Goal: Task Accomplishment & Management: Use online tool/utility

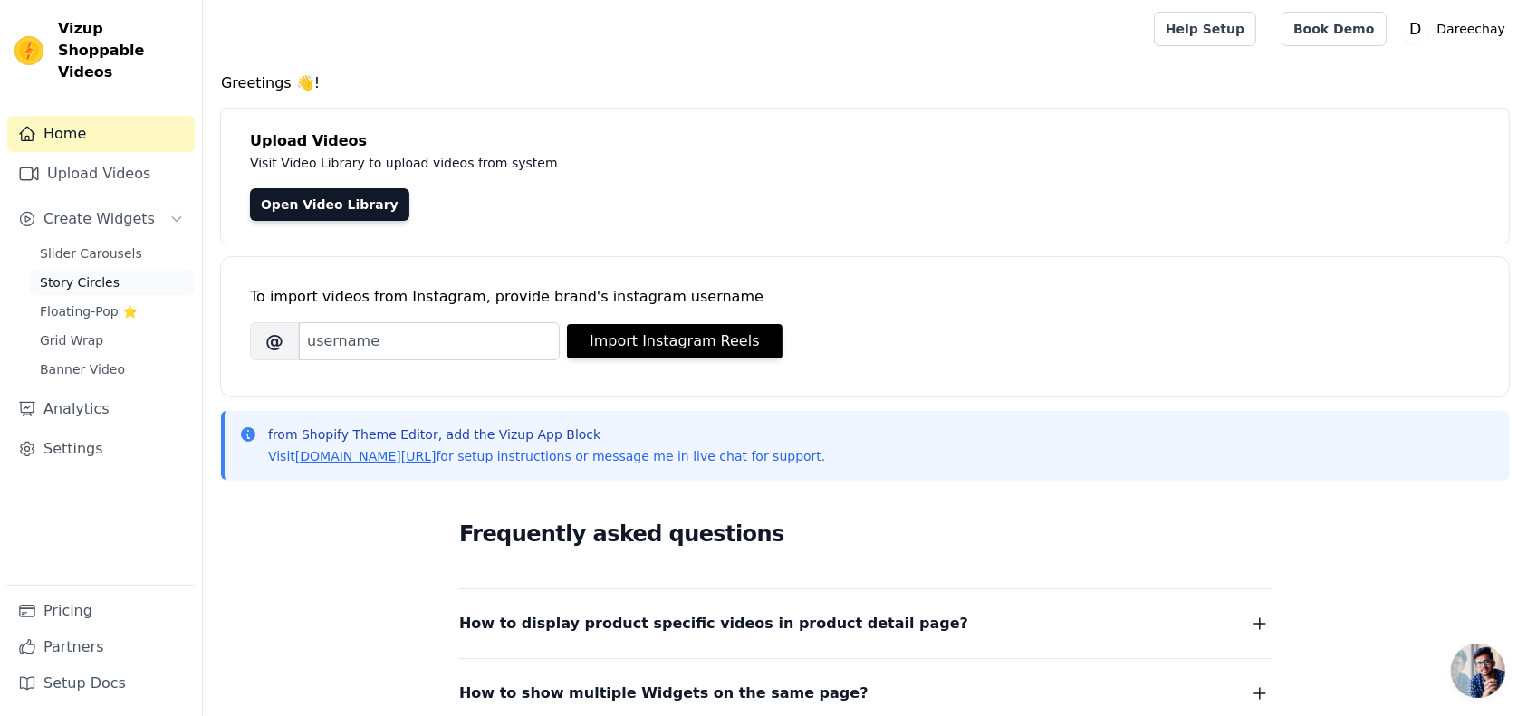
click at [116, 270] on link "Story Circles" at bounding box center [112, 282] width 166 height 25
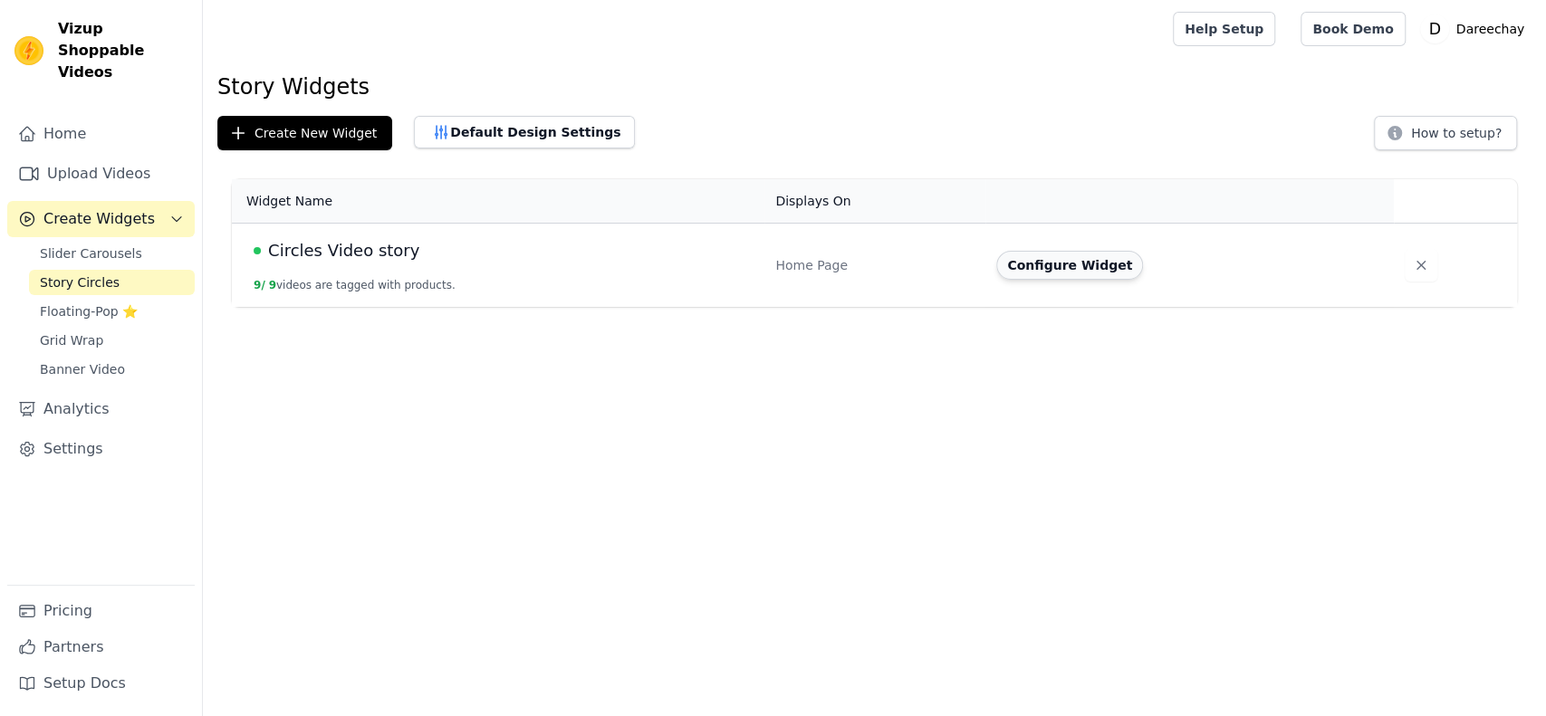
click at [1078, 261] on button "Configure Widget" at bounding box center [1069, 265] width 147 height 29
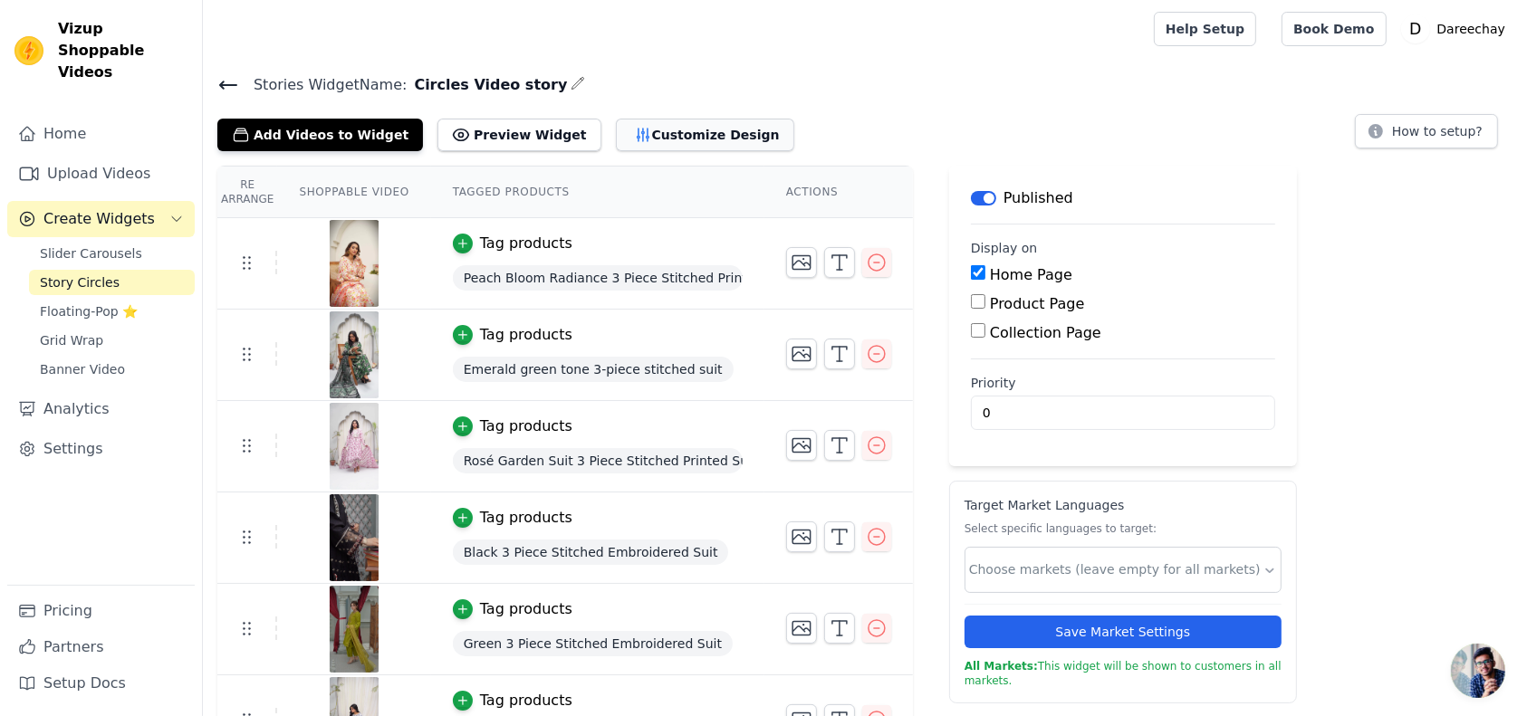
click at [623, 135] on button "Customize Design" at bounding box center [705, 135] width 178 height 33
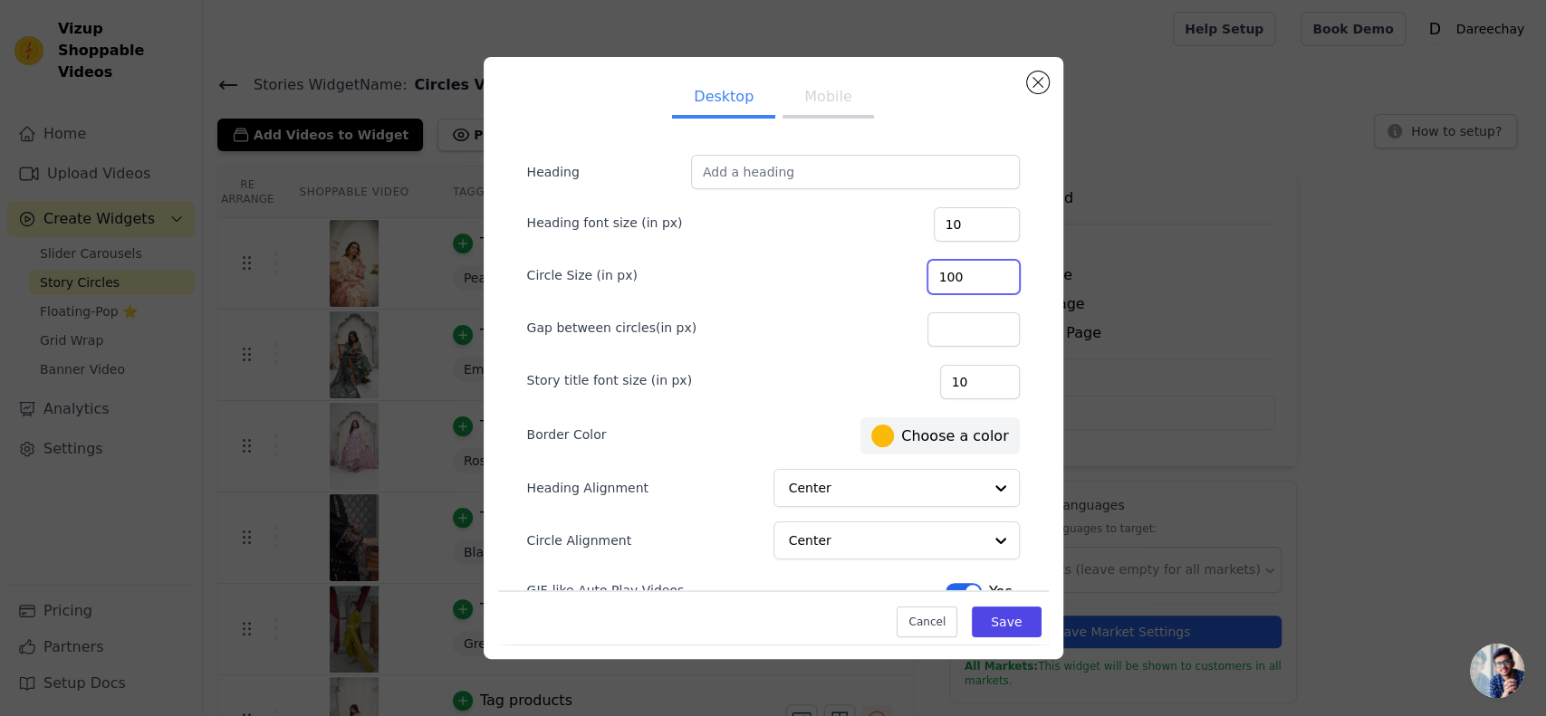
click at [958, 270] on input "100" at bounding box center [973, 277] width 92 height 34
click at [794, 312] on div "Gap between circles(in px)" at bounding box center [773, 328] width 493 height 38
click at [870, 504] on div "Center" at bounding box center [896, 489] width 246 height 40
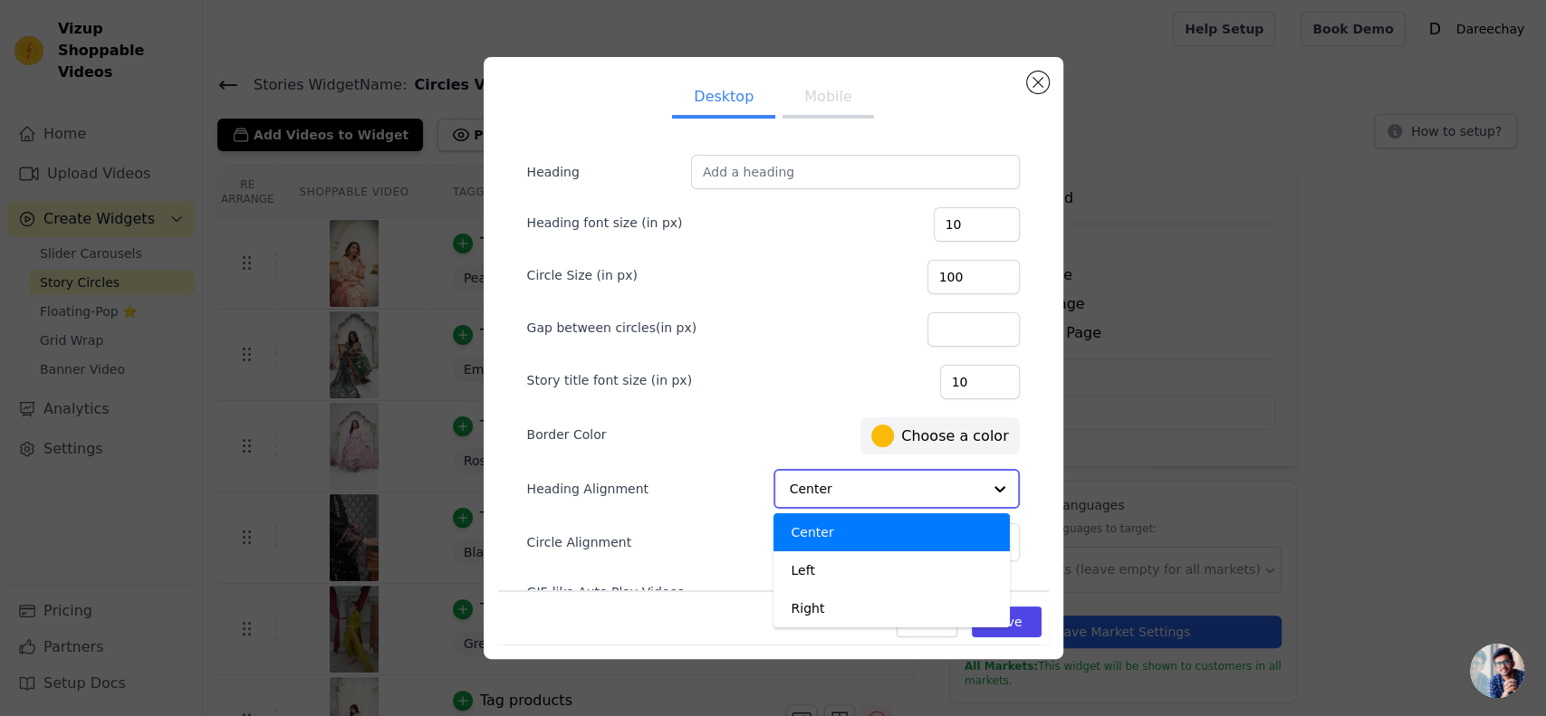
click at [872, 482] on input "Heading Alignment" at bounding box center [886, 489] width 192 height 36
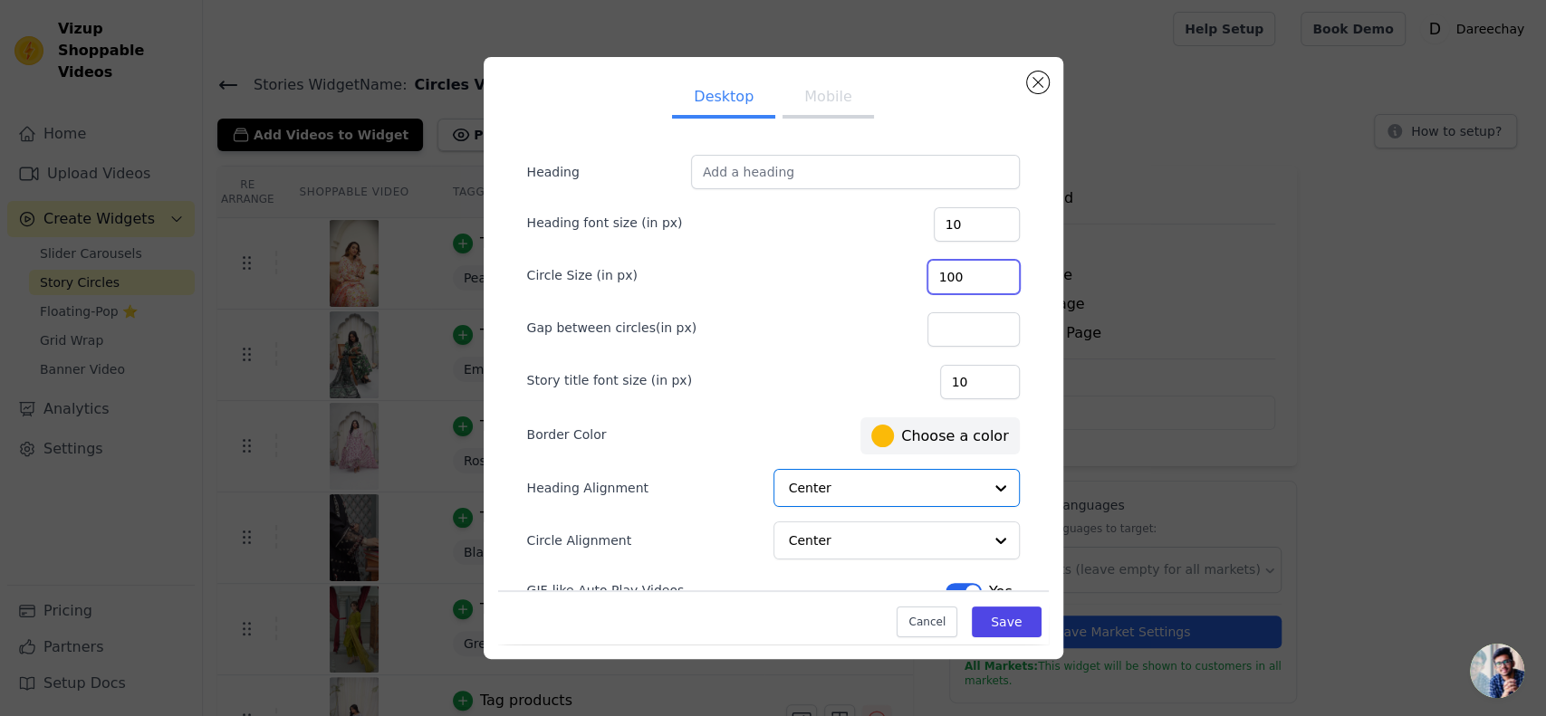
click at [980, 277] on input "100" at bounding box center [973, 277] width 92 height 34
type input "900"
click at [814, 302] on form "Heading Heading font size (in px) 10 Circle Size (in px) 900 Gap between circle…" at bounding box center [774, 380] width 522 height 481
click at [811, 115] on button "Mobile" at bounding box center [827, 99] width 91 height 40
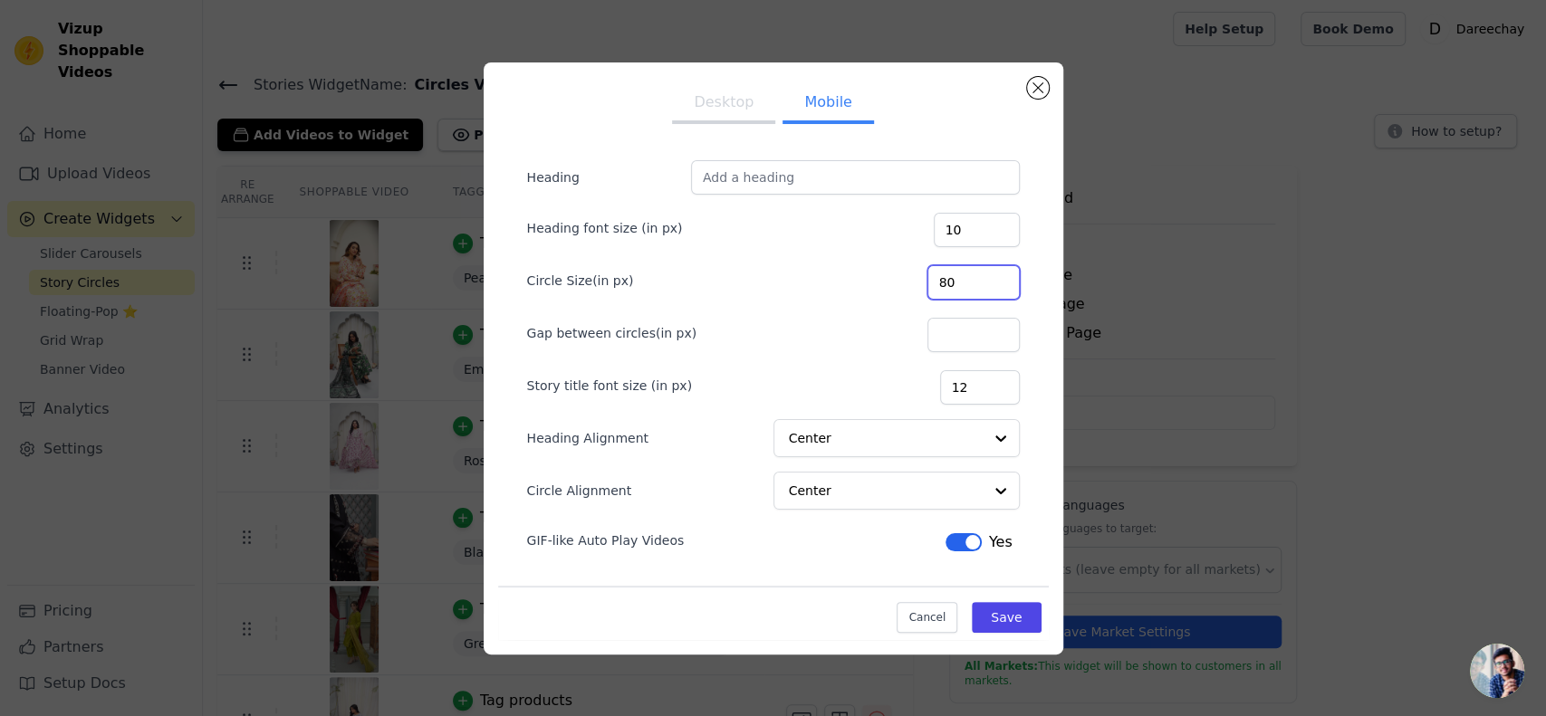
click at [1000, 284] on input "80" at bounding box center [973, 282] width 92 height 34
type input "700"
click at [1004, 612] on button "Save" at bounding box center [1006, 617] width 69 height 31
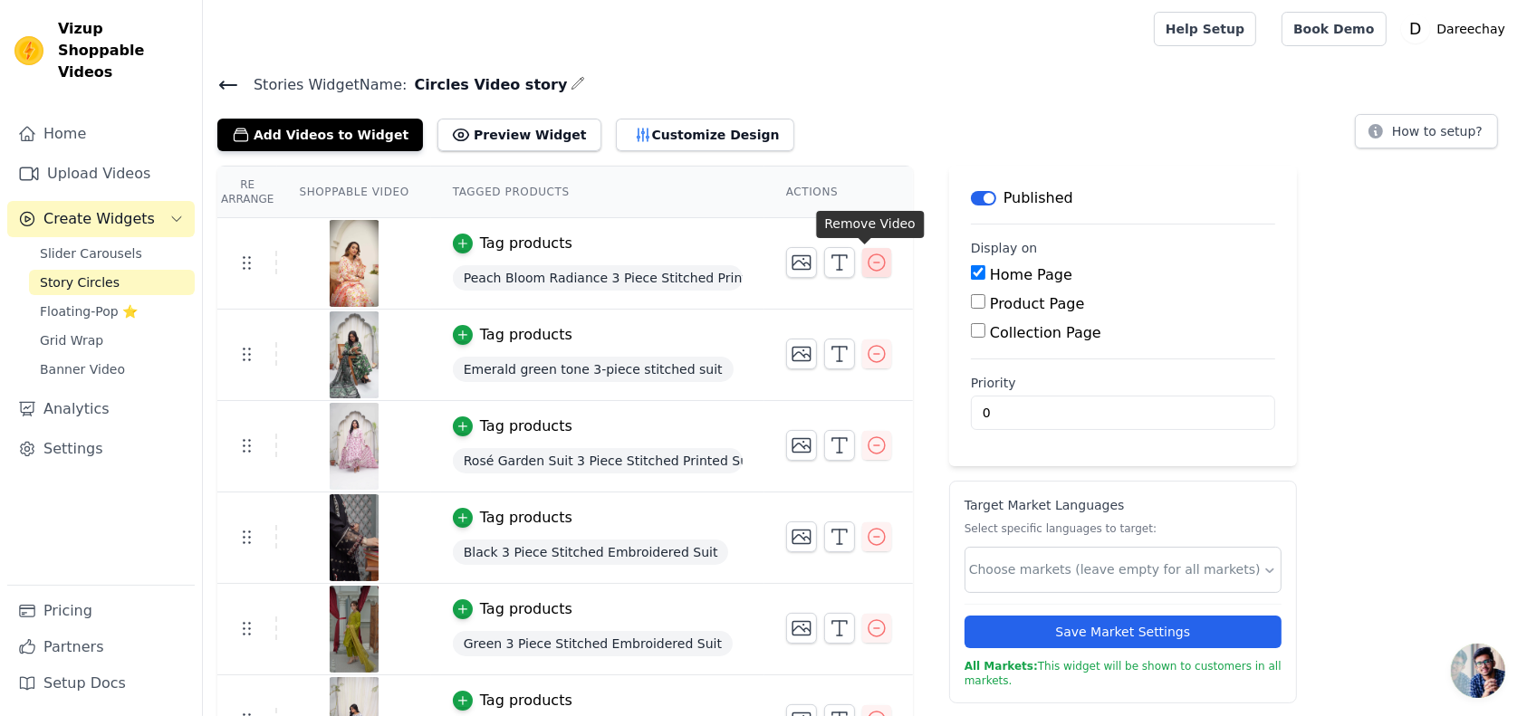
click at [867, 264] on icon "button" at bounding box center [877, 263] width 22 height 22
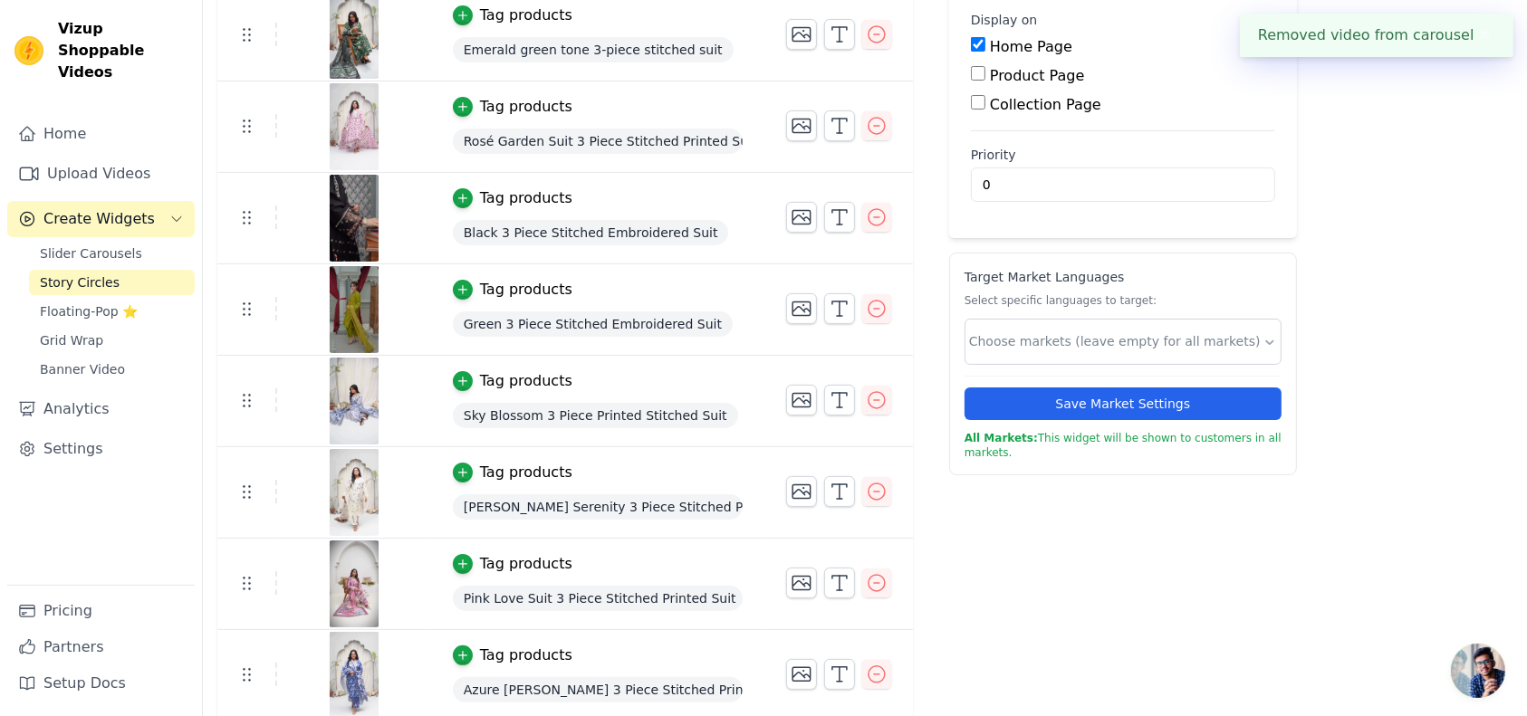
scroll to position [232, 0]
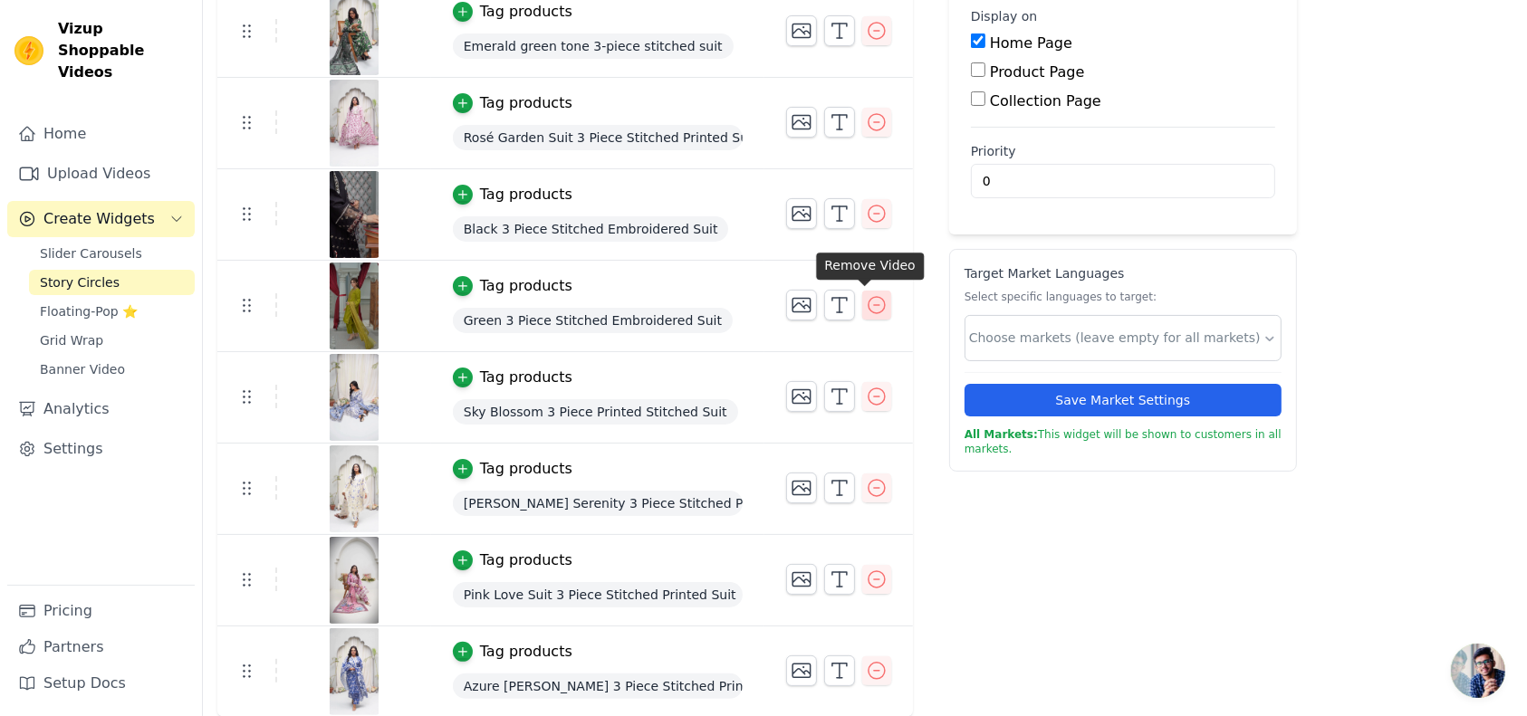
click at [866, 302] on icon "button" at bounding box center [877, 305] width 22 height 22
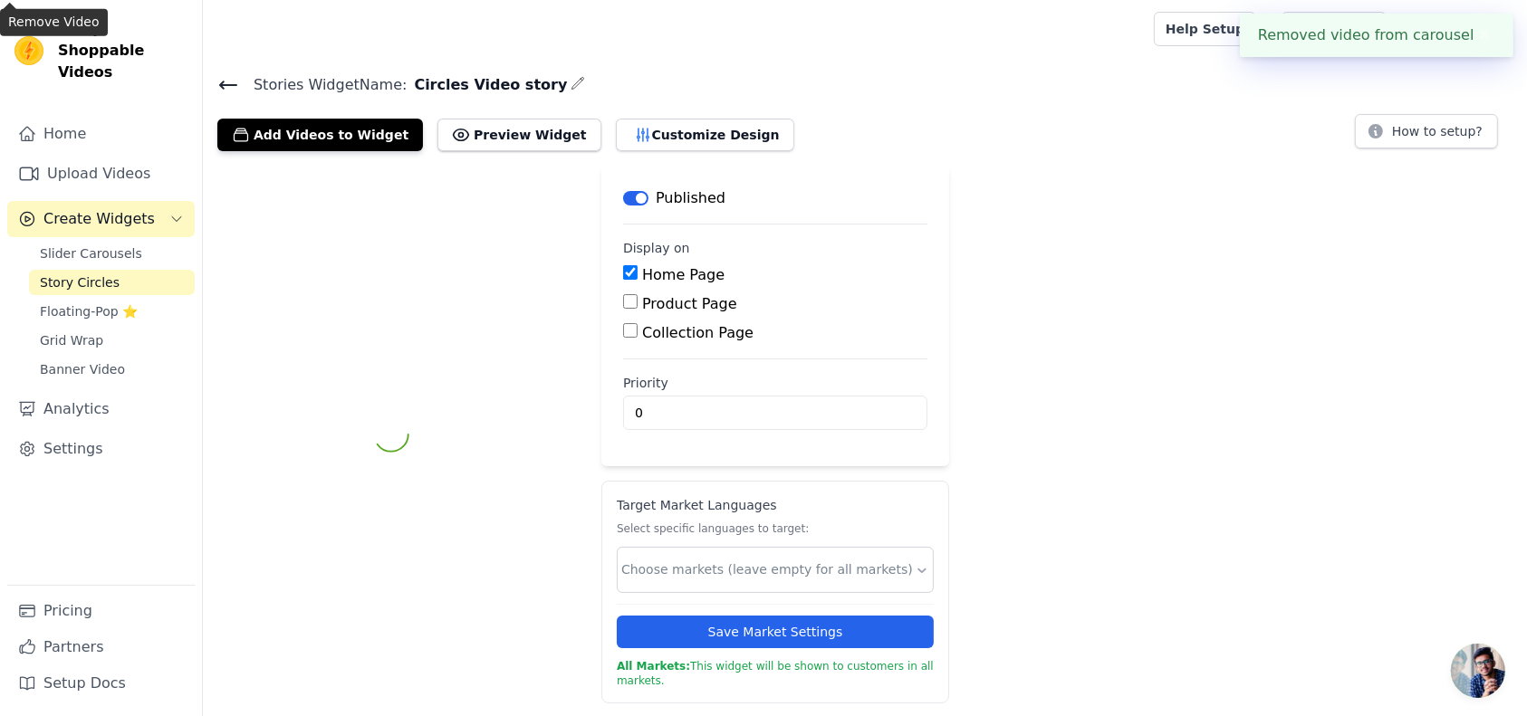
scroll to position [0, 0]
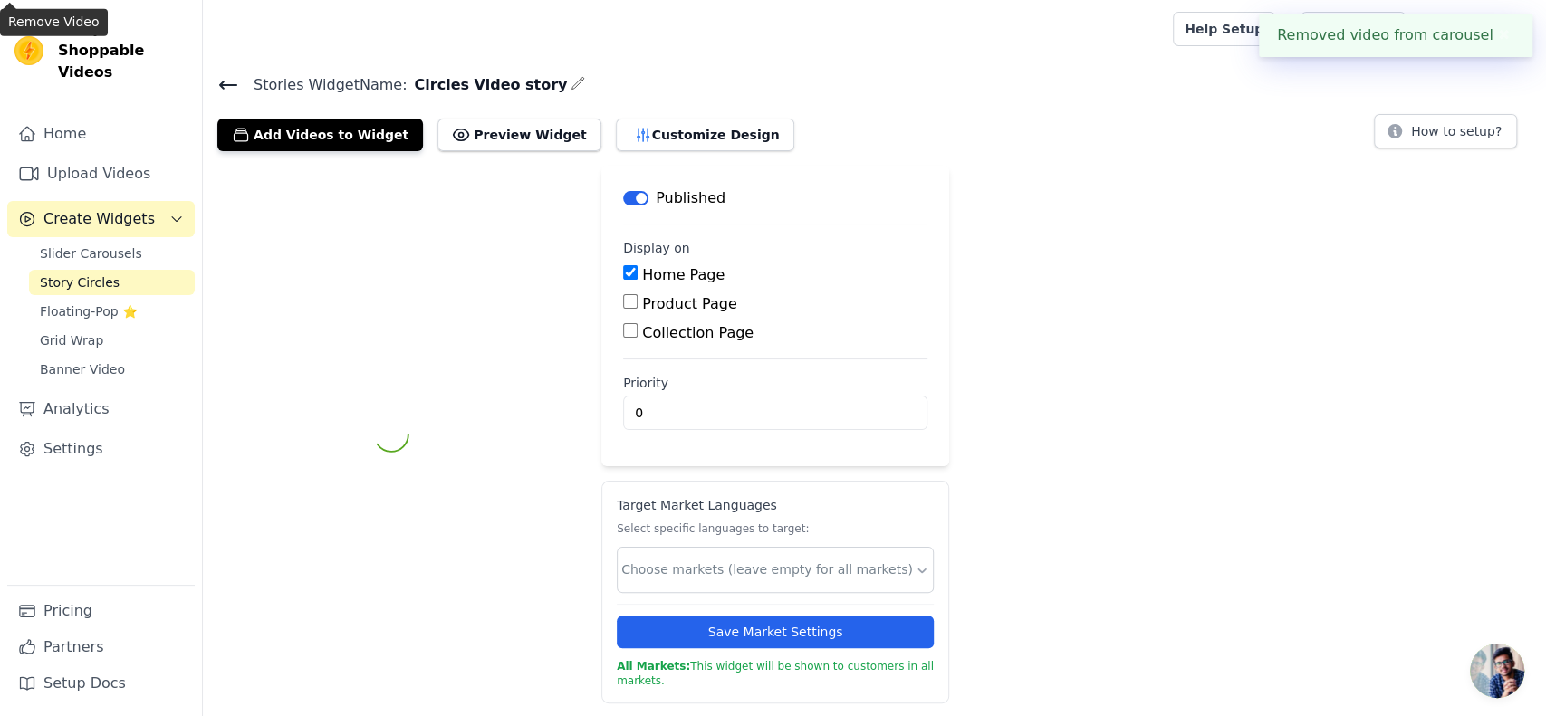
click at [861, 219] on main "Label Published Display on Home Page Product Page Collection Page Priority 0" at bounding box center [775, 316] width 348 height 301
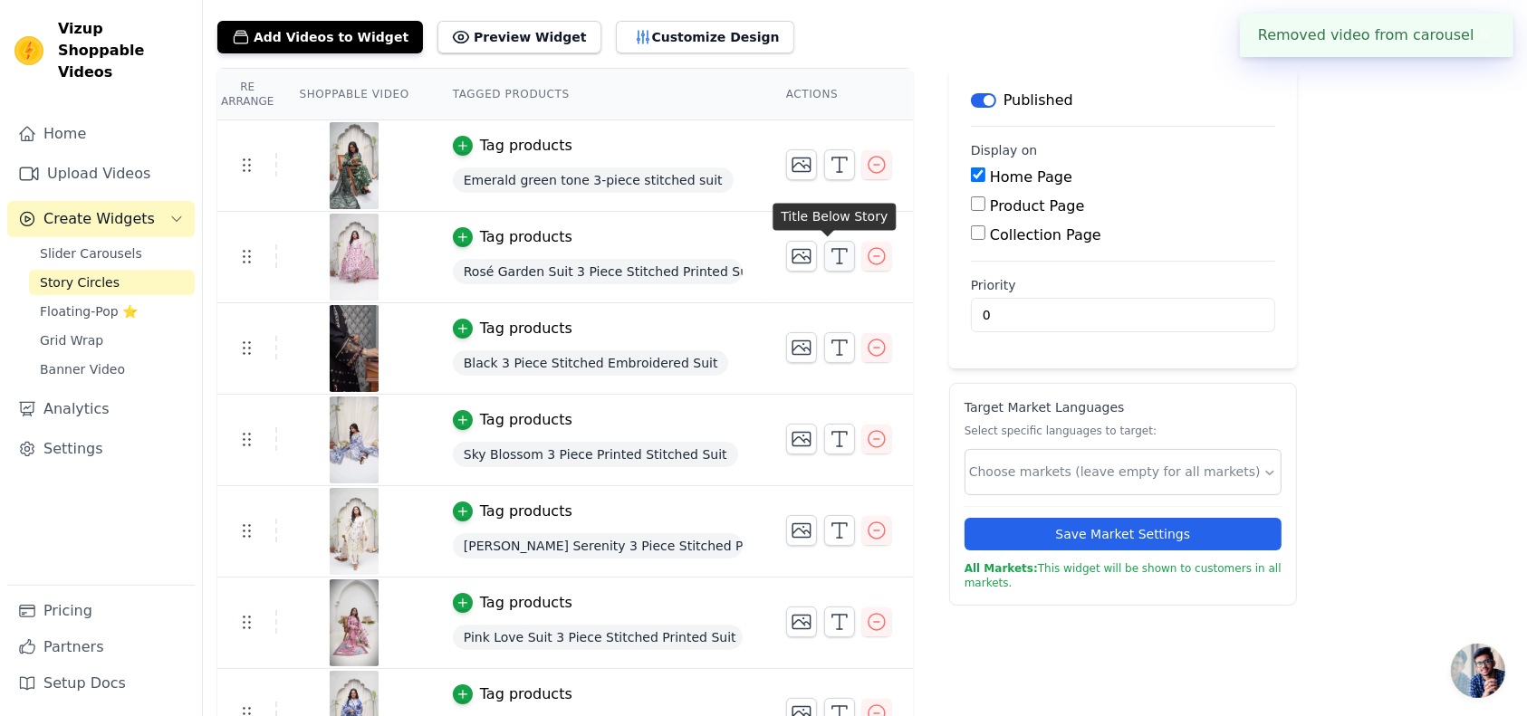
scroll to position [140, 0]
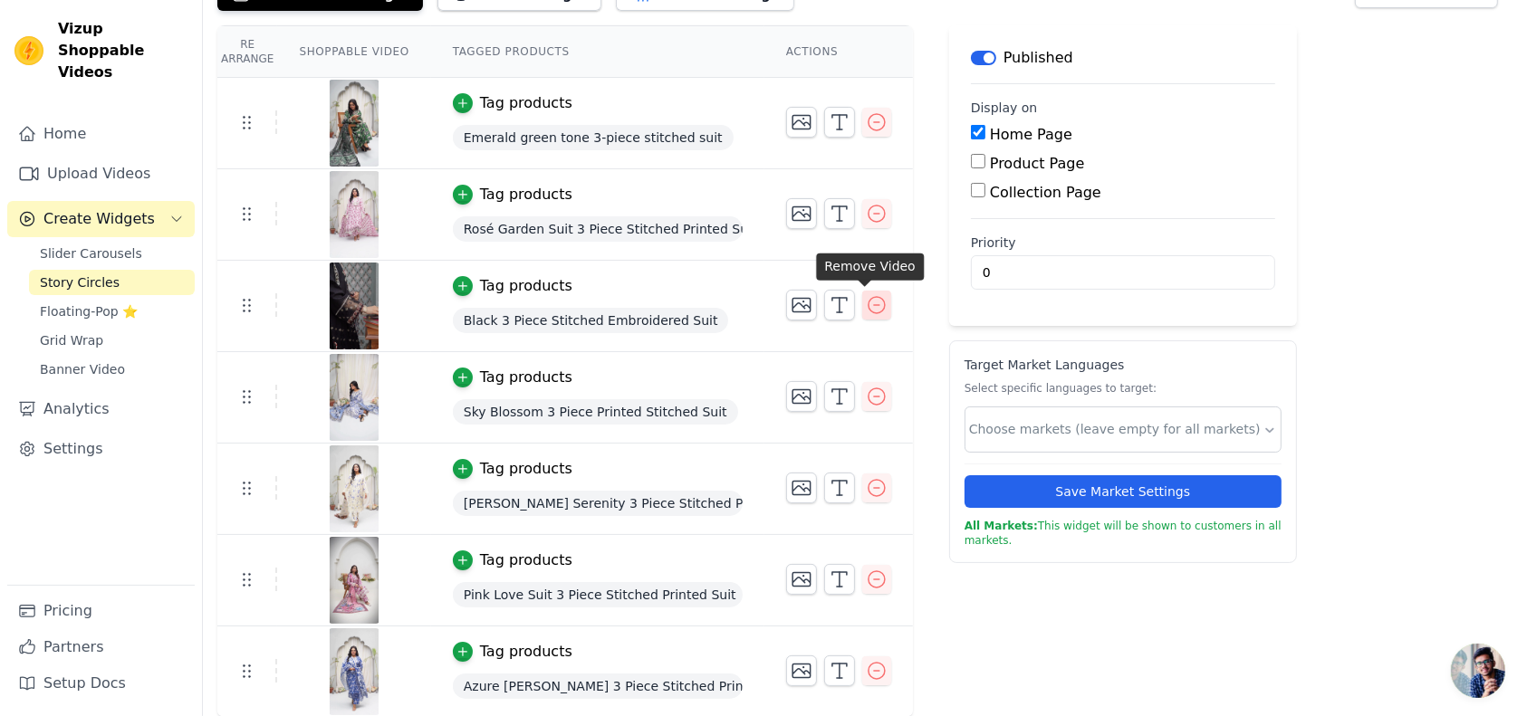
click at [866, 304] on icon "button" at bounding box center [877, 305] width 22 height 22
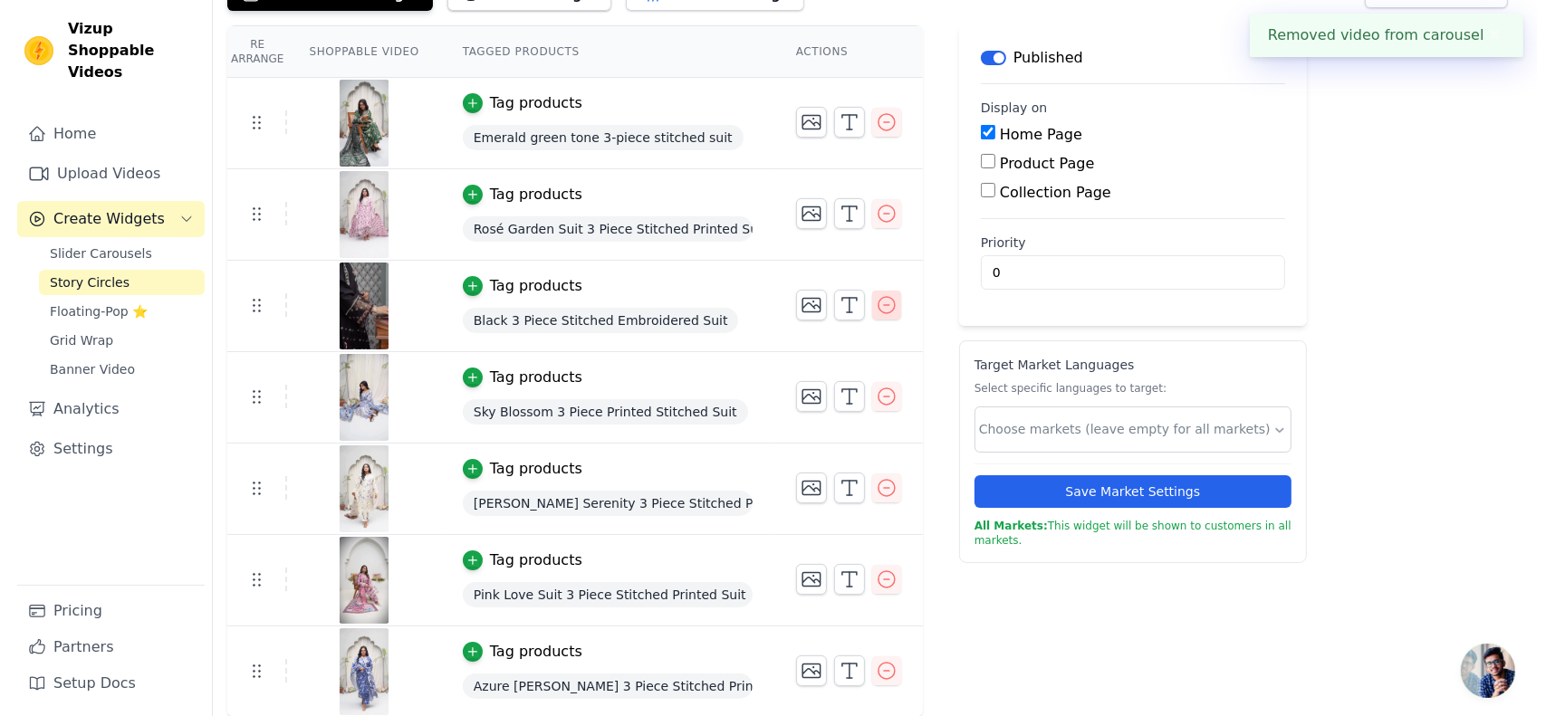
scroll to position [0, 0]
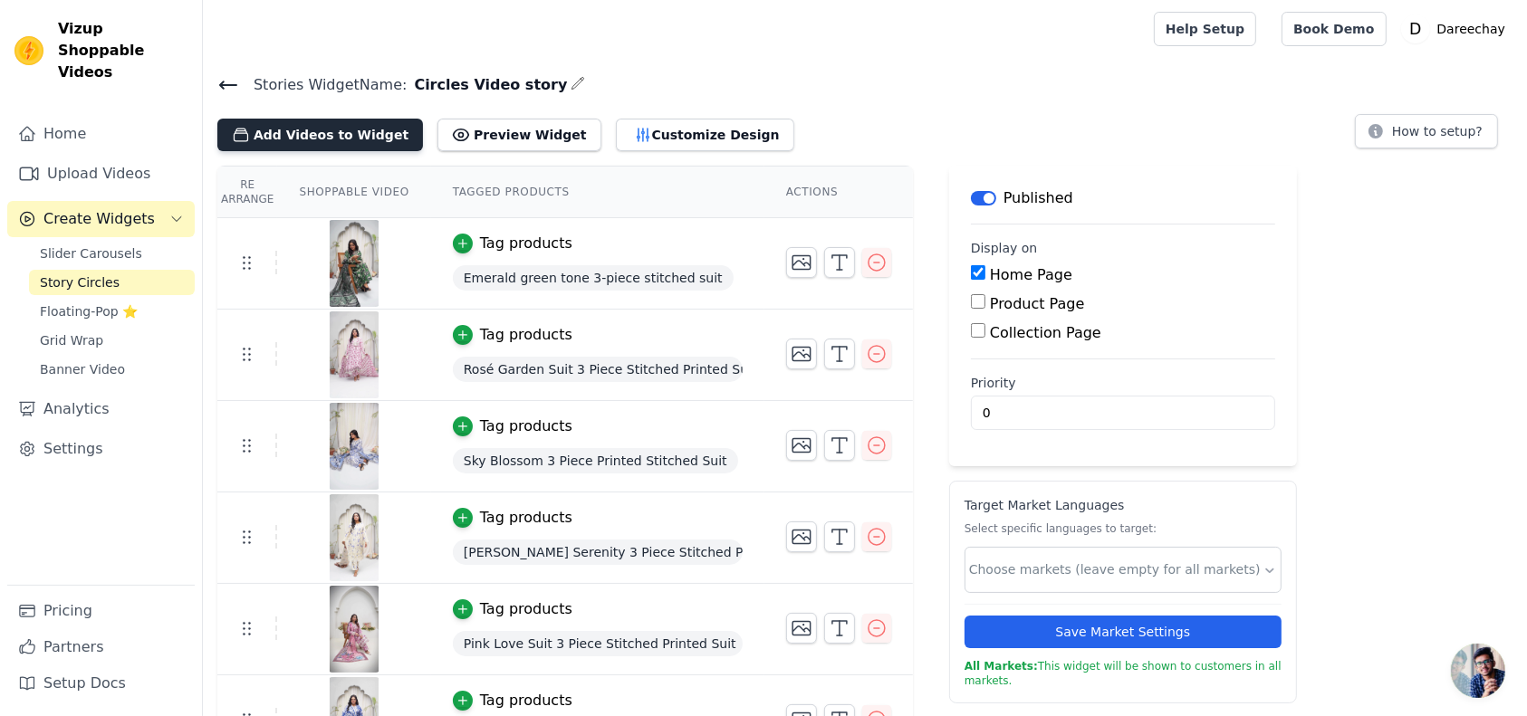
click at [325, 137] on button "Add Videos to Widget" at bounding box center [320, 135] width 206 height 33
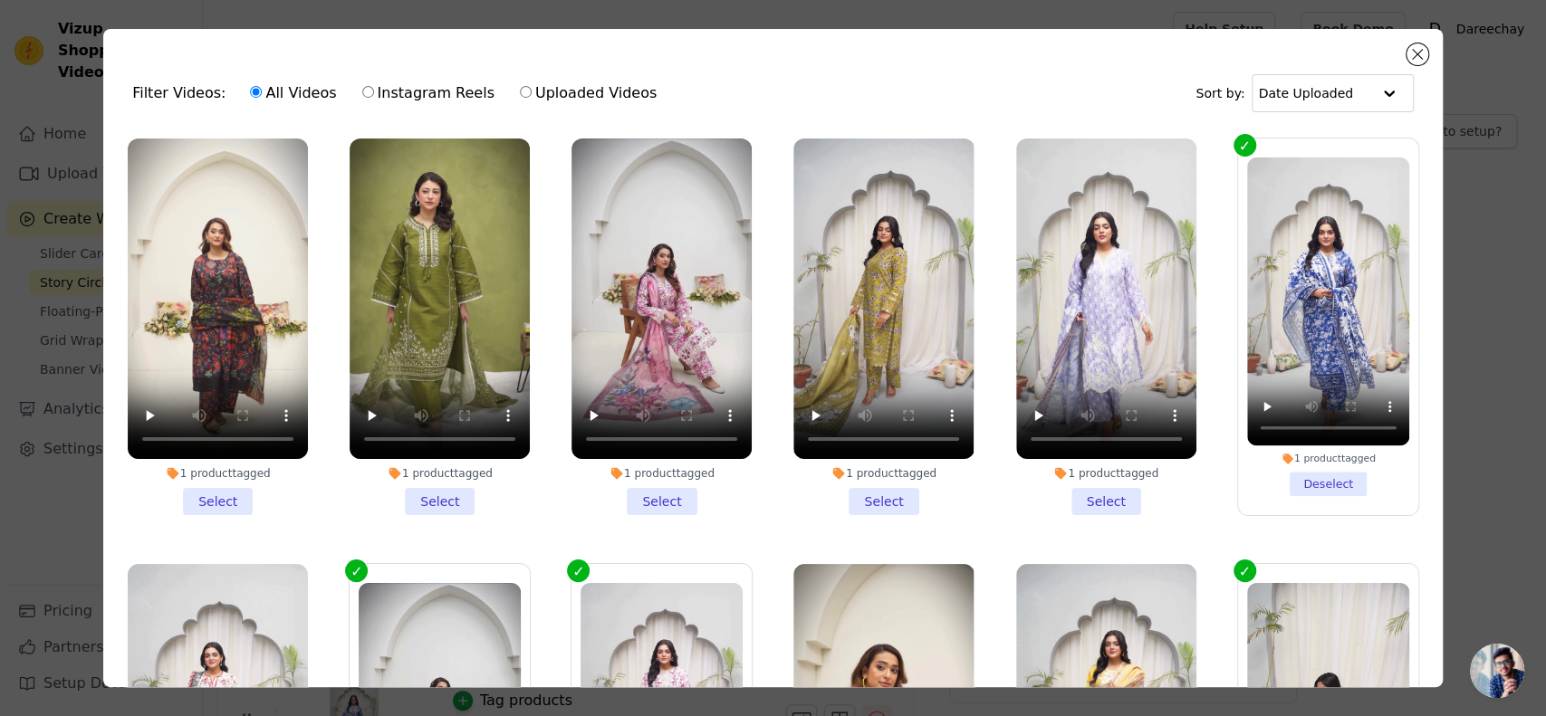
click at [644, 503] on li "1 product tagged Select" at bounding box center [661, 327] width 180 height 377
click at [0, 0] on input "1 product tagged Select" at bounding box center [0, 0] width 0 height 0
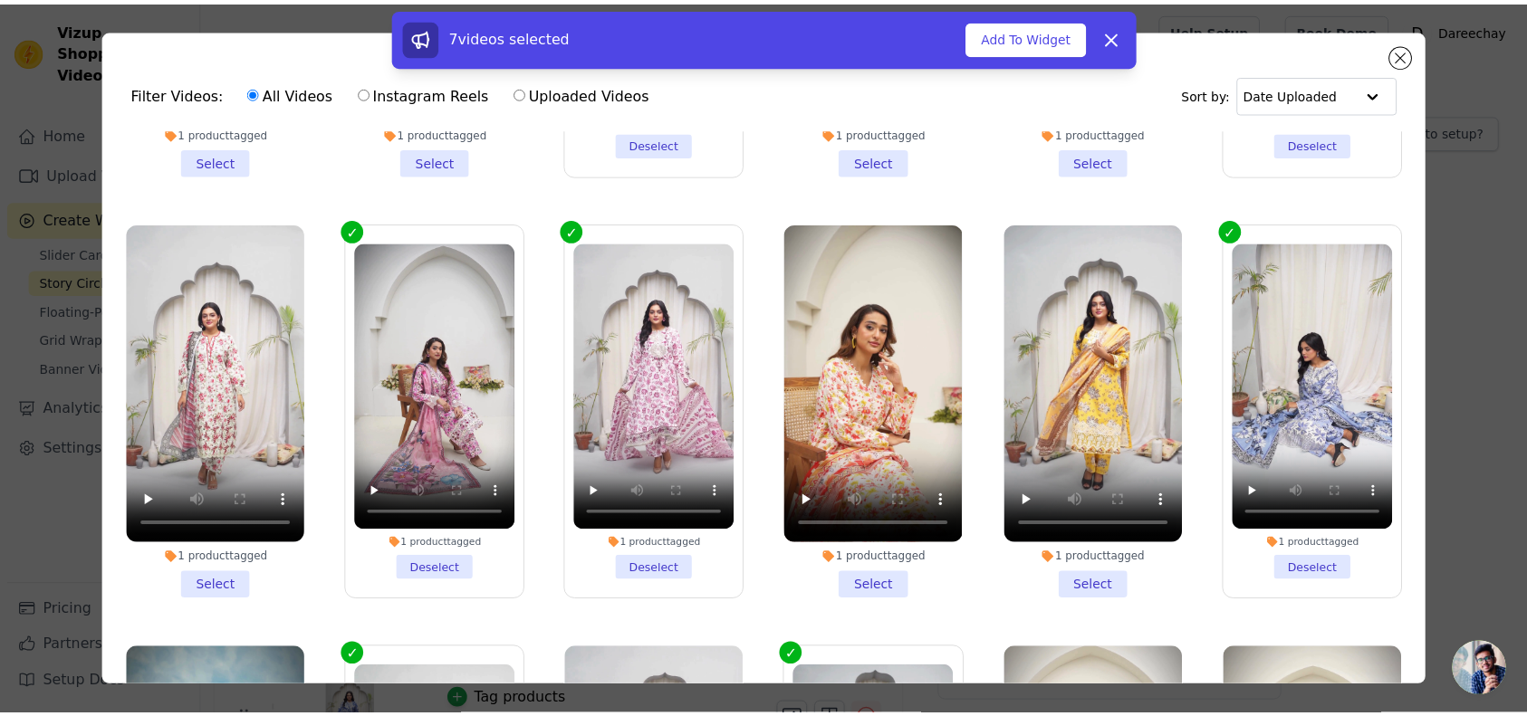
scroll to position [341, 0]
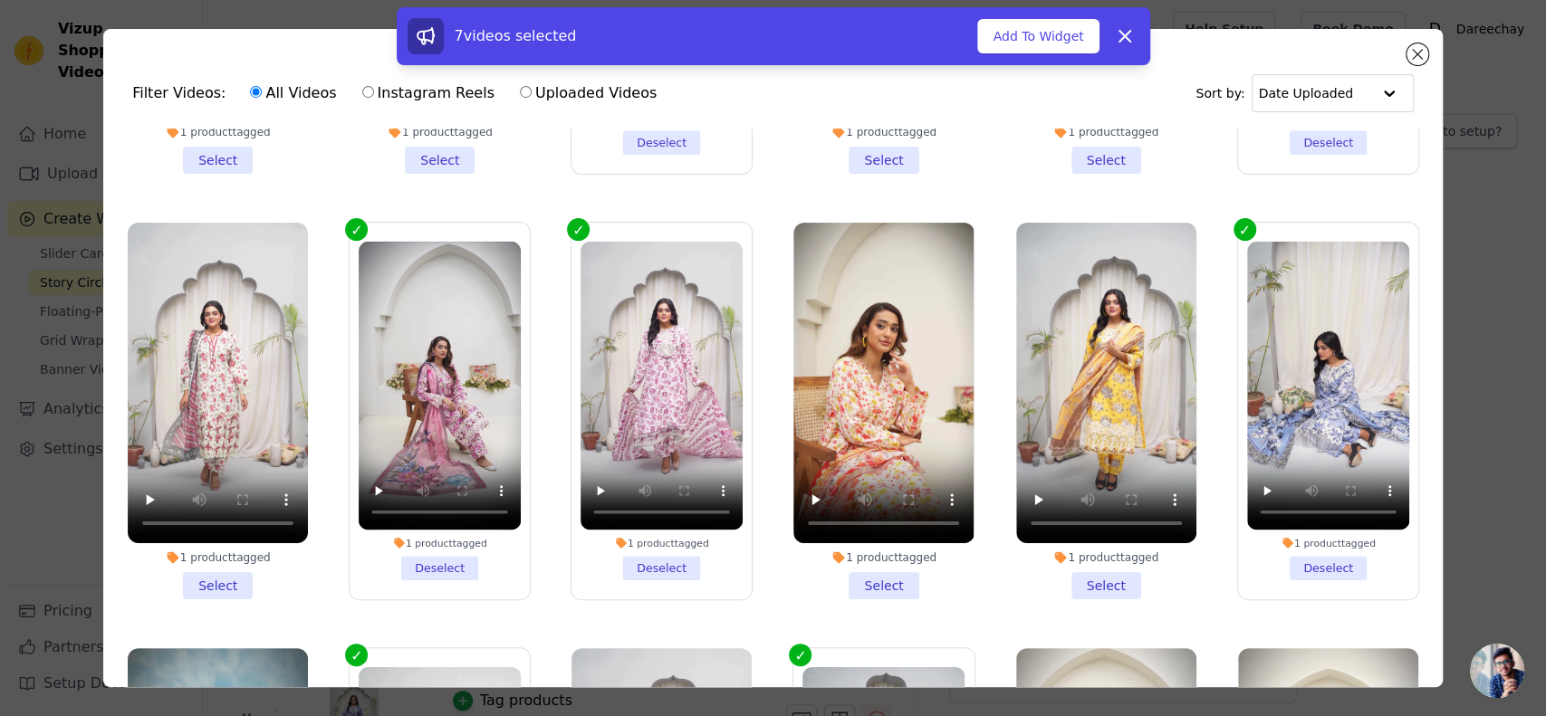
click at [866, 556] on li "1 product tagged Select" at bounding box center [883, 411] width 180 height 377
click at [0, 0] on input "1 product tagged Select" at bounding box center [0, 0] width 0 height 0
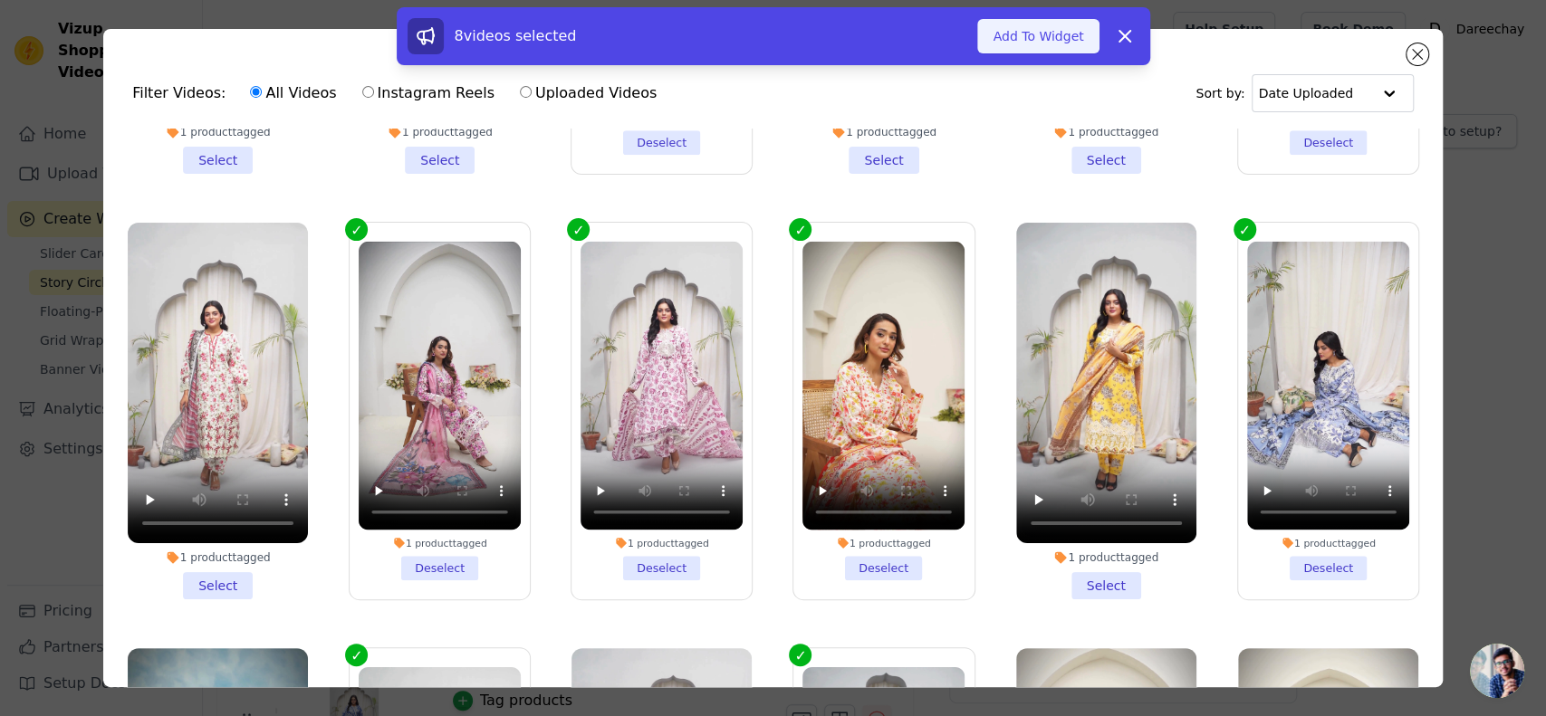
click at [1022, 32] on button "Add To Widget" at bounding box center [1037, 36] width 121 height 34
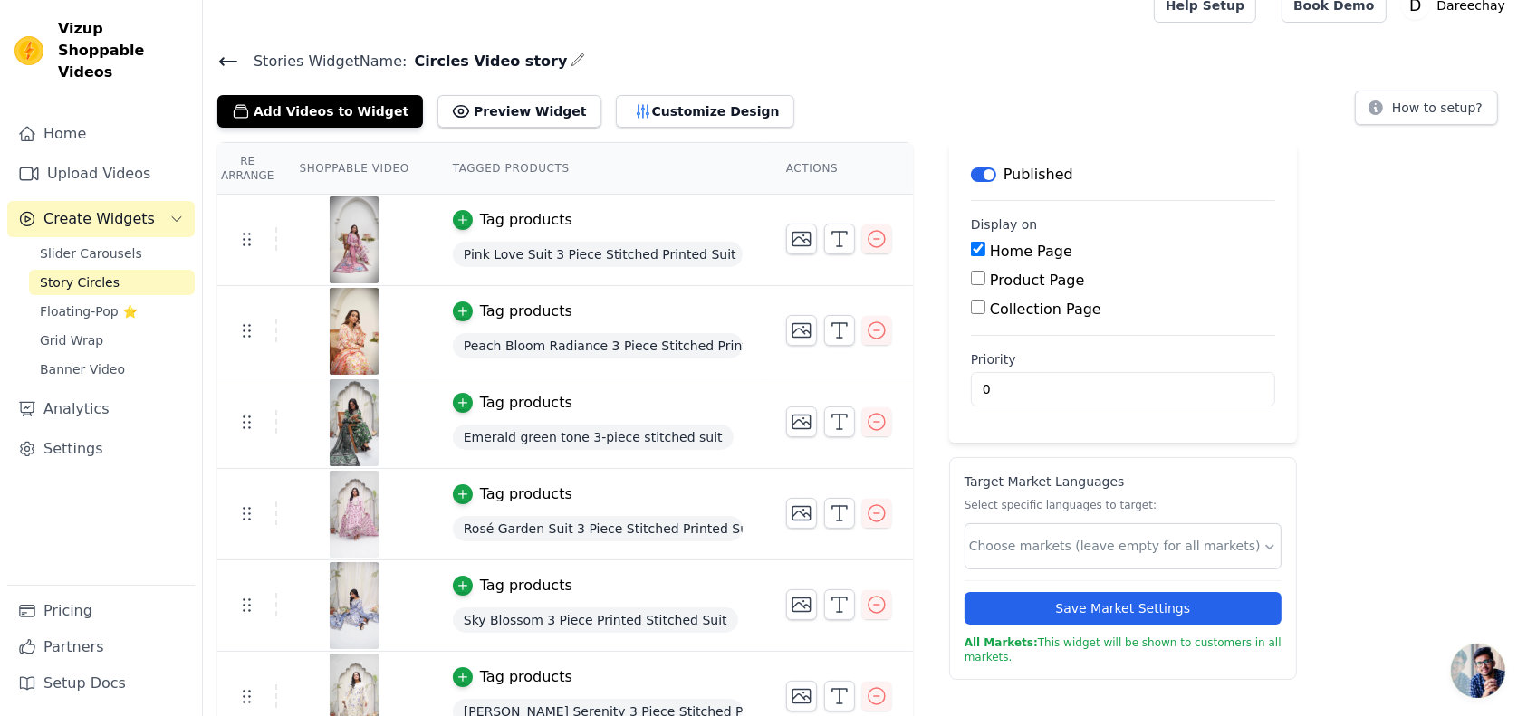
scroll to position [0, 0]
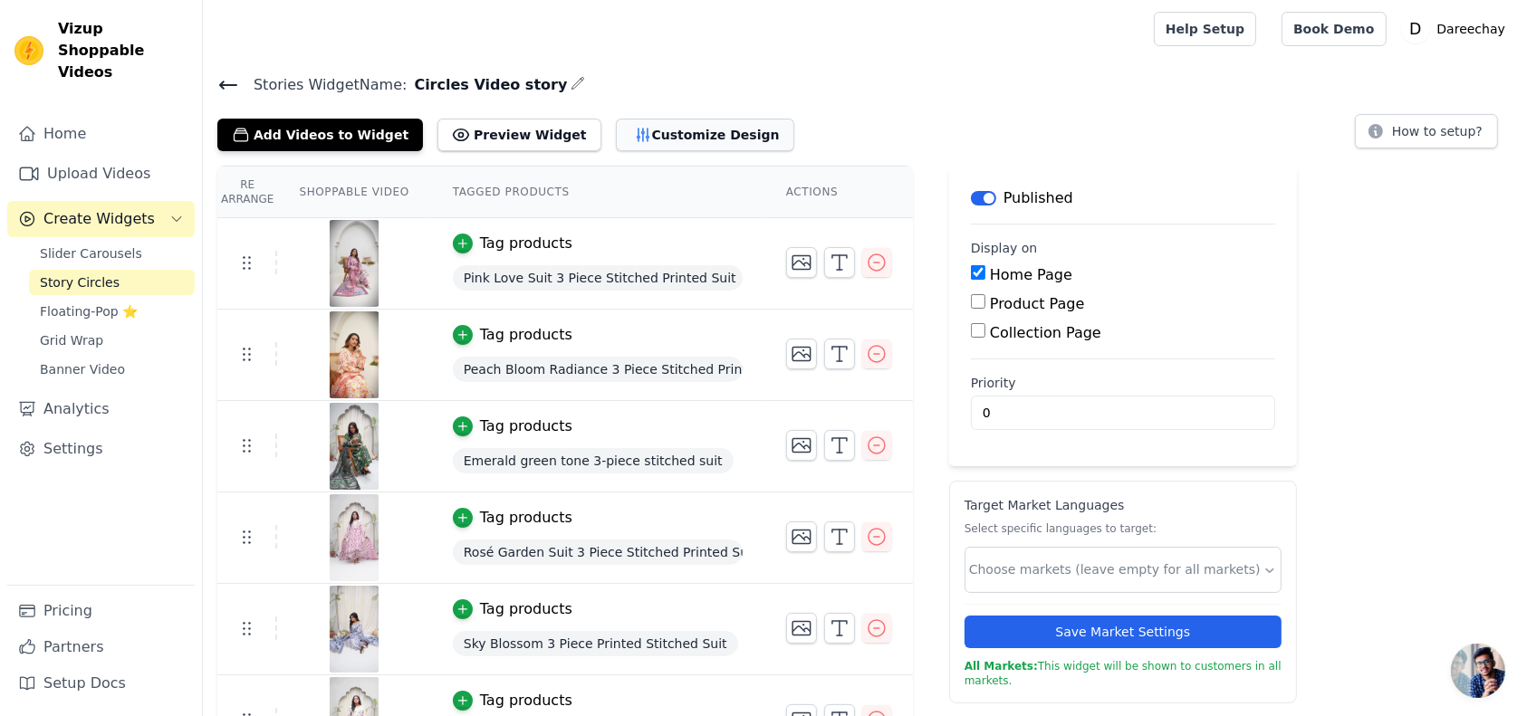
click at [635, 130] on button "Customize Design" at bounding box center [705, 135] width 178 height 33
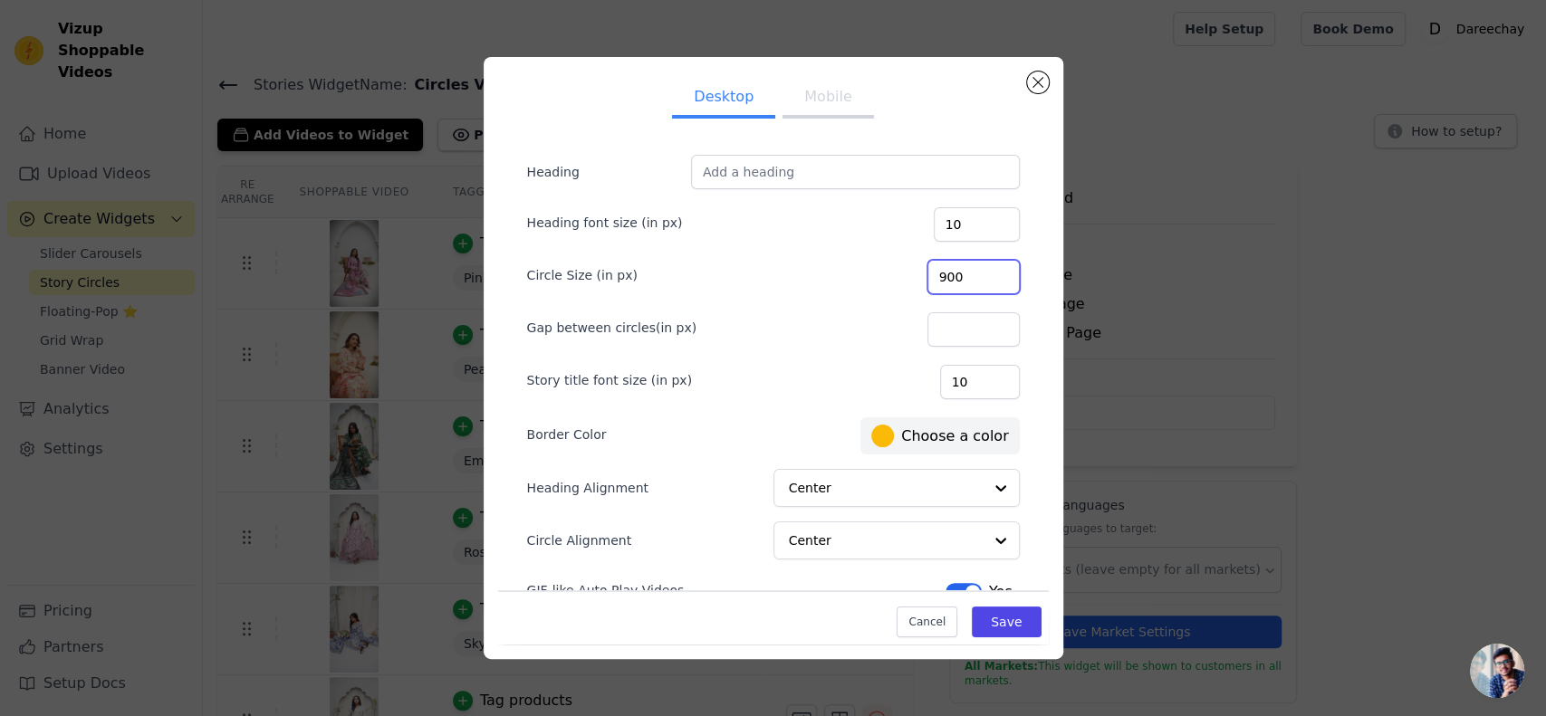
click at [968, 273] on input "900" at bounding box center [973, 277] width 92 height 34
type input "100"
click at [826, 100] on button "Mobile" at bounding box center [827, 99] width 91 height 40
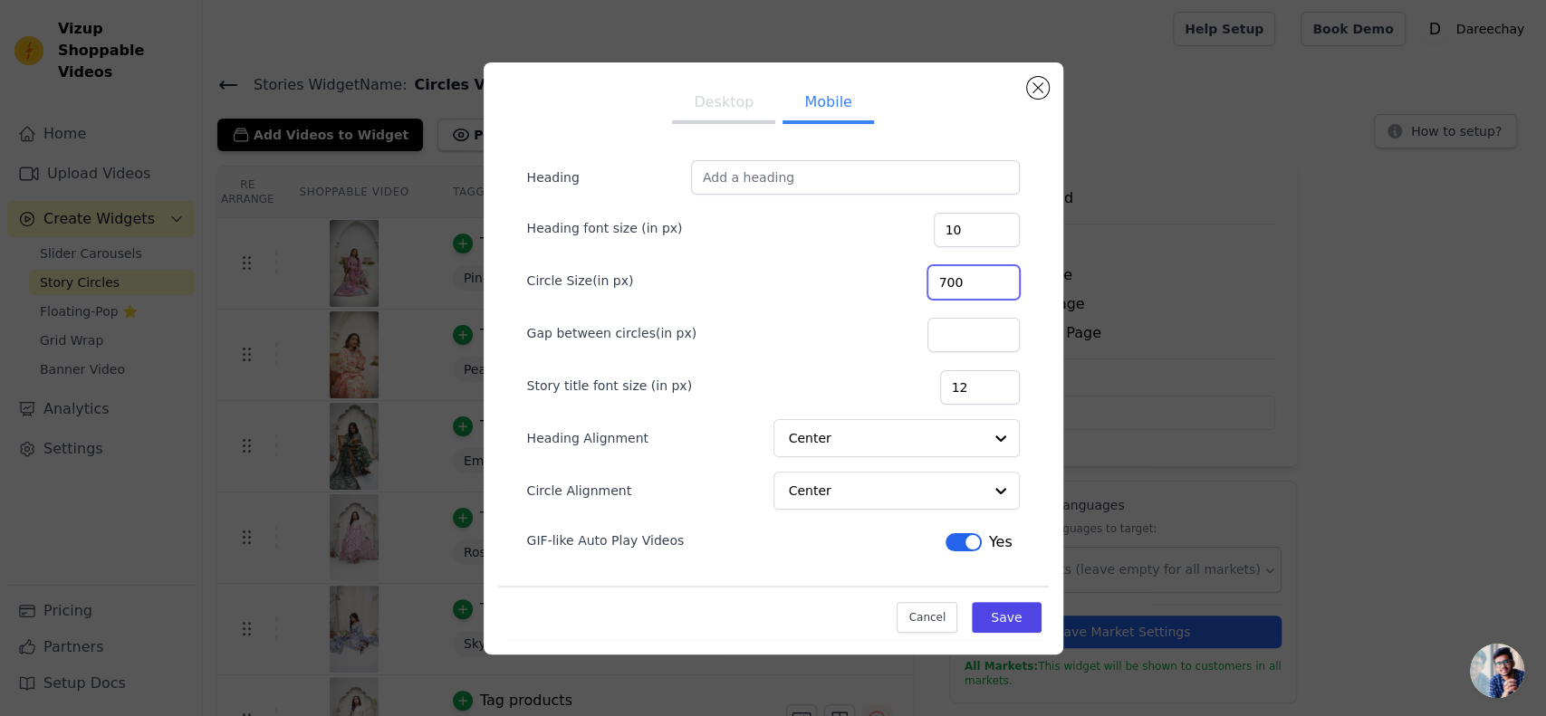
click at [975, 281] on input "700" at bounding box center [973, 282] width 92 height 34
type input "800"
click at [1014, 618] on button "Save" at bounding box center [1006, 617] width 69 height 31
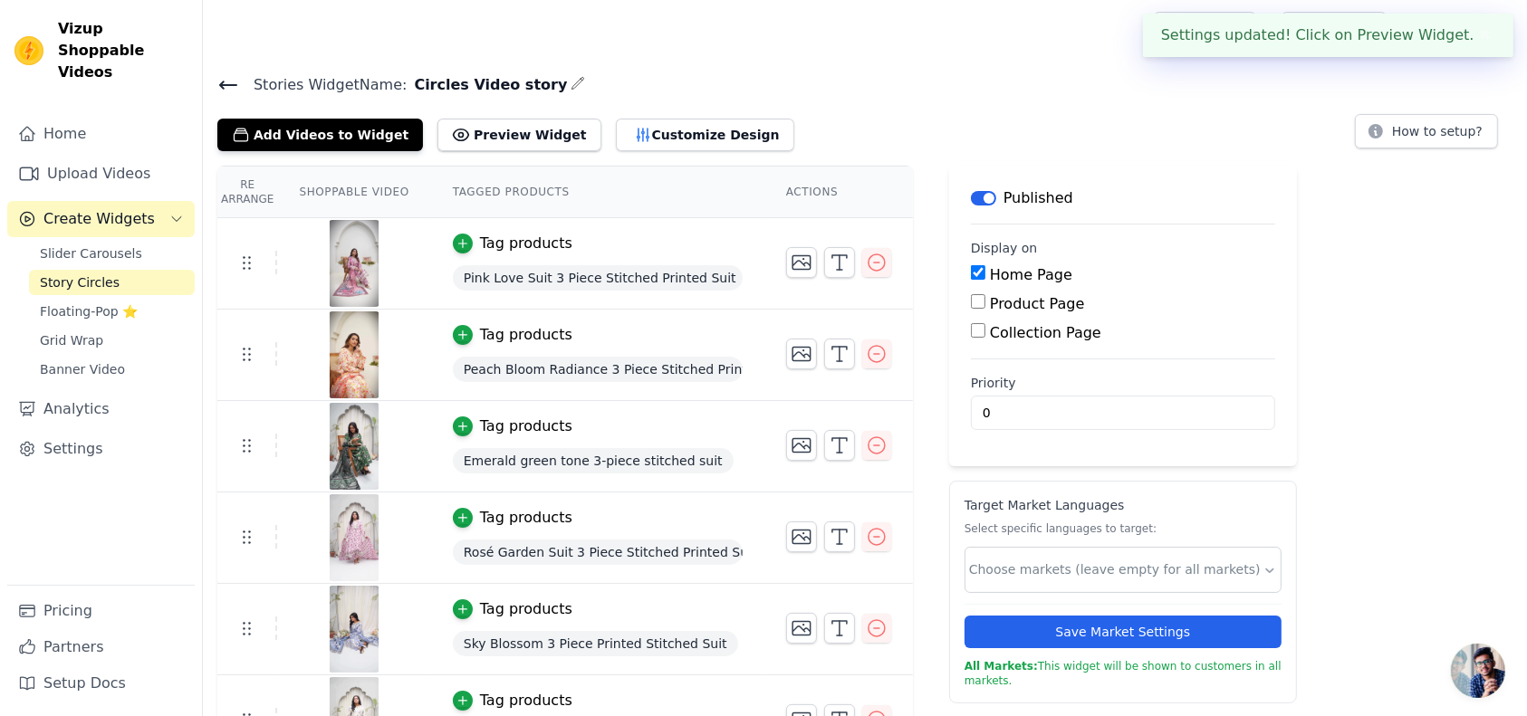
click at [672, 233] on div "Tag products" at bounding box center [598, 244] width 290 height 22
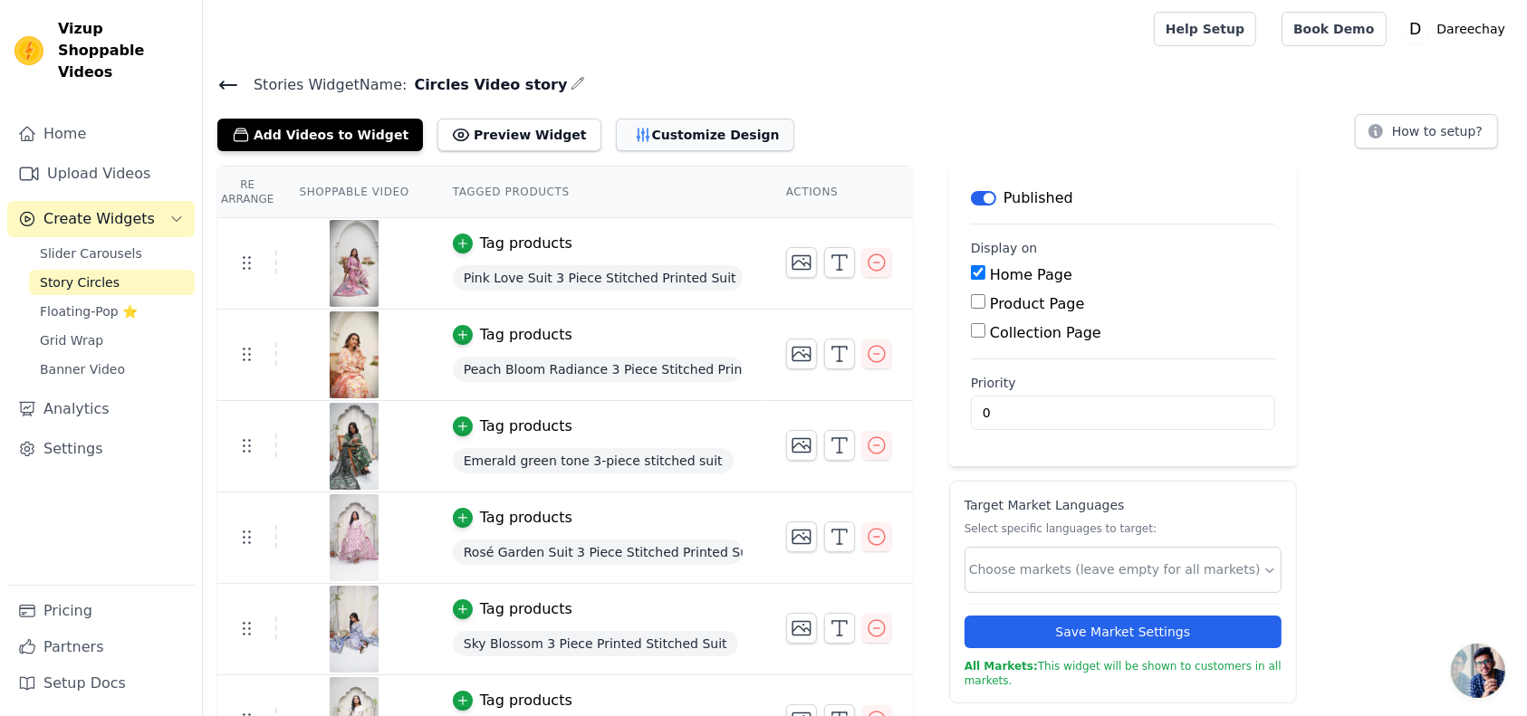
click at [681, 120] on button "Customize Design" at bounding box center [705, 135] width 178 height 33
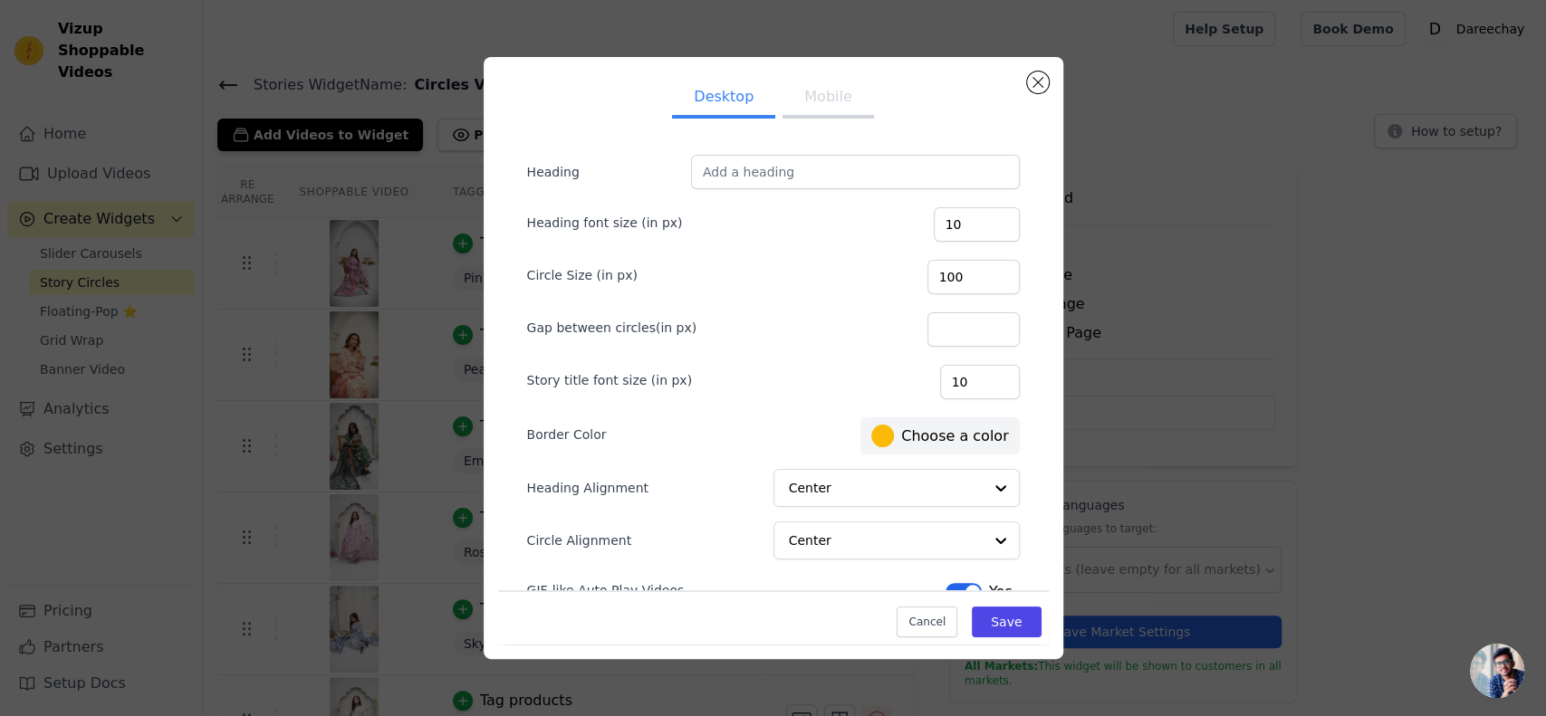
click at [830, 109] on button "Mobile" at bounding box center [827, 99] width 91 height 40
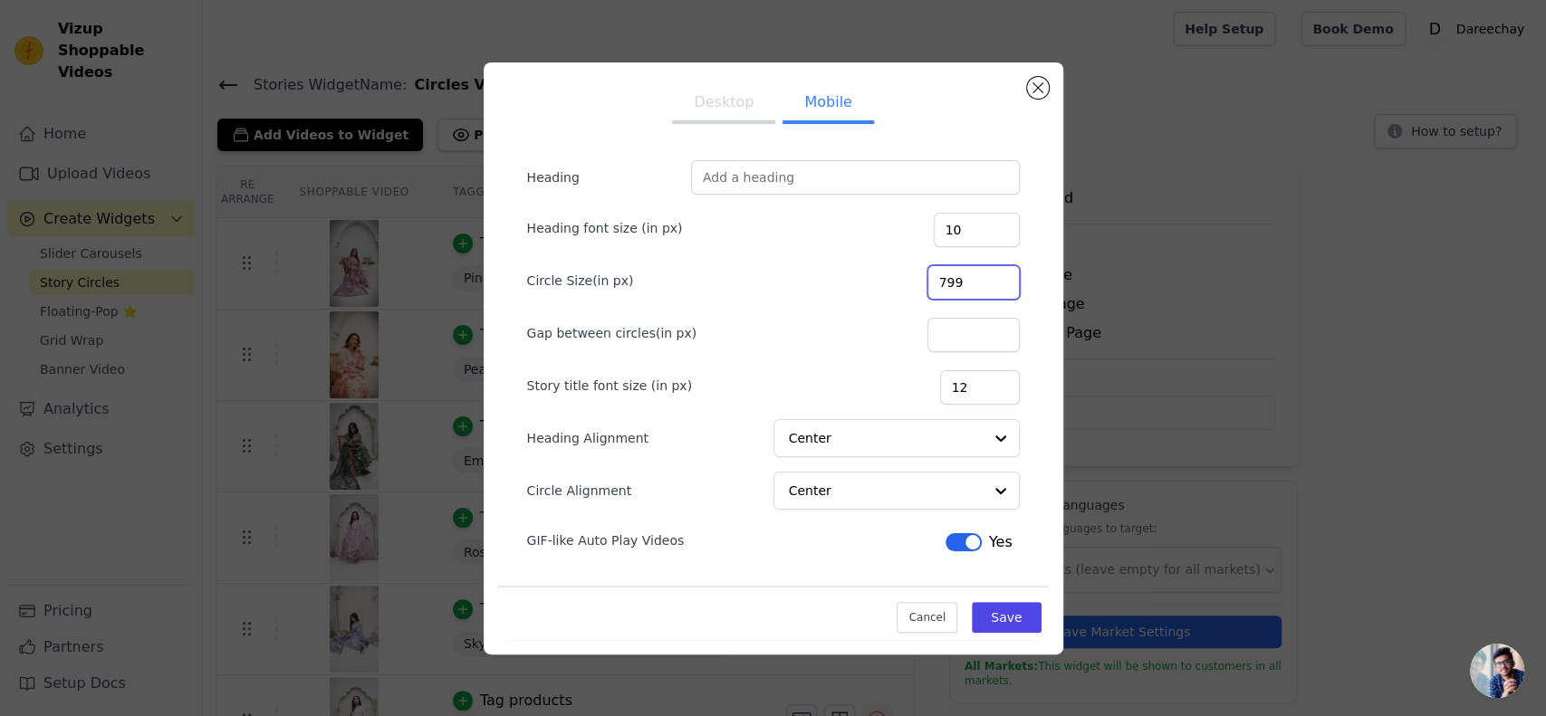
click at [1000, 285] on input "799" at bounding box center [973, 282] width 92 height 34
click at [1000, 285] on input "798" at bounding box center [973, 282] width 92 height 34
click at [1000, 285] on input "797" at bounding box center [973, 282] width 92 height 34
click at [1000, 285] on input "796" at bounding box center [973, 282] width 92 height 34
click at [1000, 285] on input "795" at bounding box center [973, 282] width 92 height 34
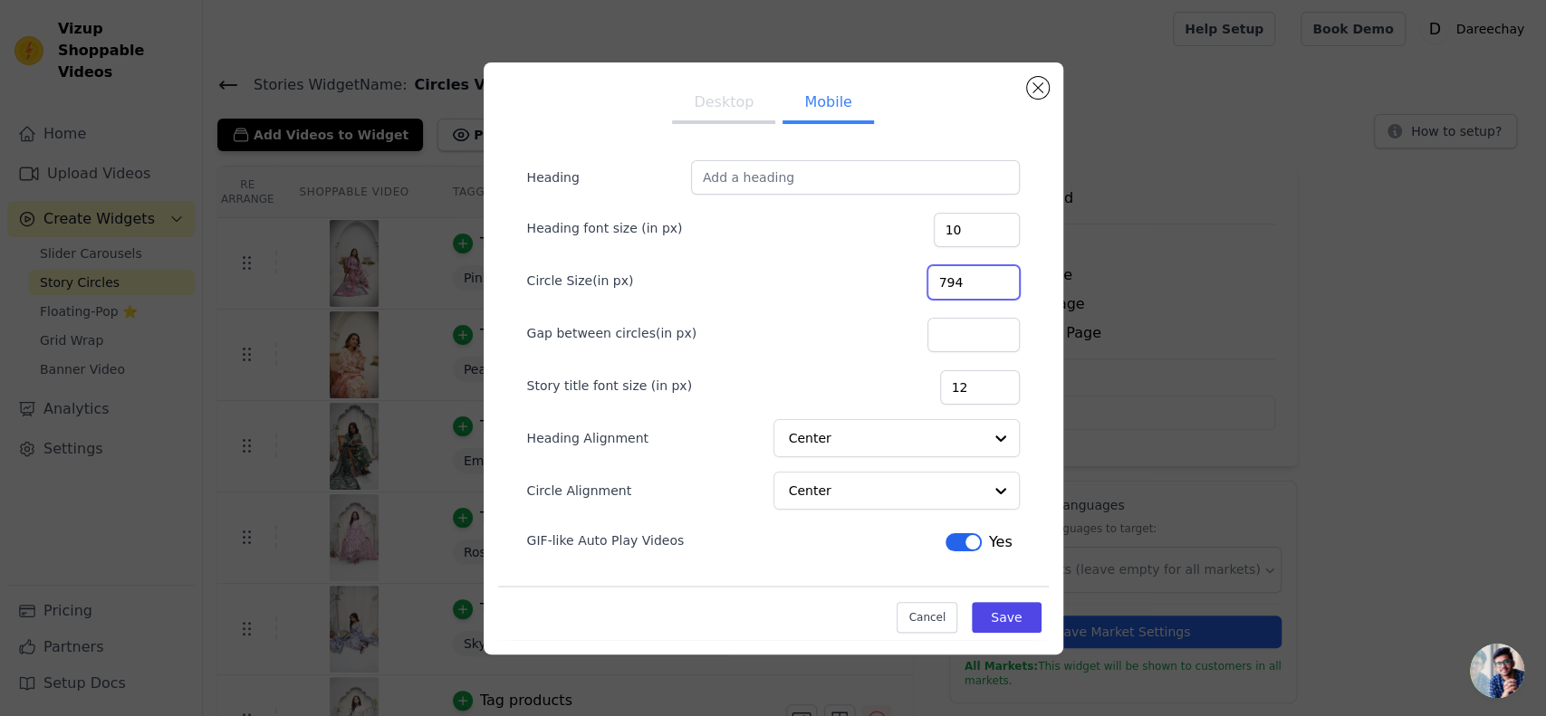
click at [1000, 285] on input "794" at bounding box center [973, 282] width 92 height 34
click at [1000, 285] on input "793" at bounding box center [973, 282] width 92 height 34
click at [1000, 285] on input "792" at bounding box center [973, 282] width 92 height 34
click at [1000, 285] on input "791" at bounding box center [973, 282] width 92 height 34
click at [1000, 285] on input "790" at bounding box center [973, 282] width 92 height 34
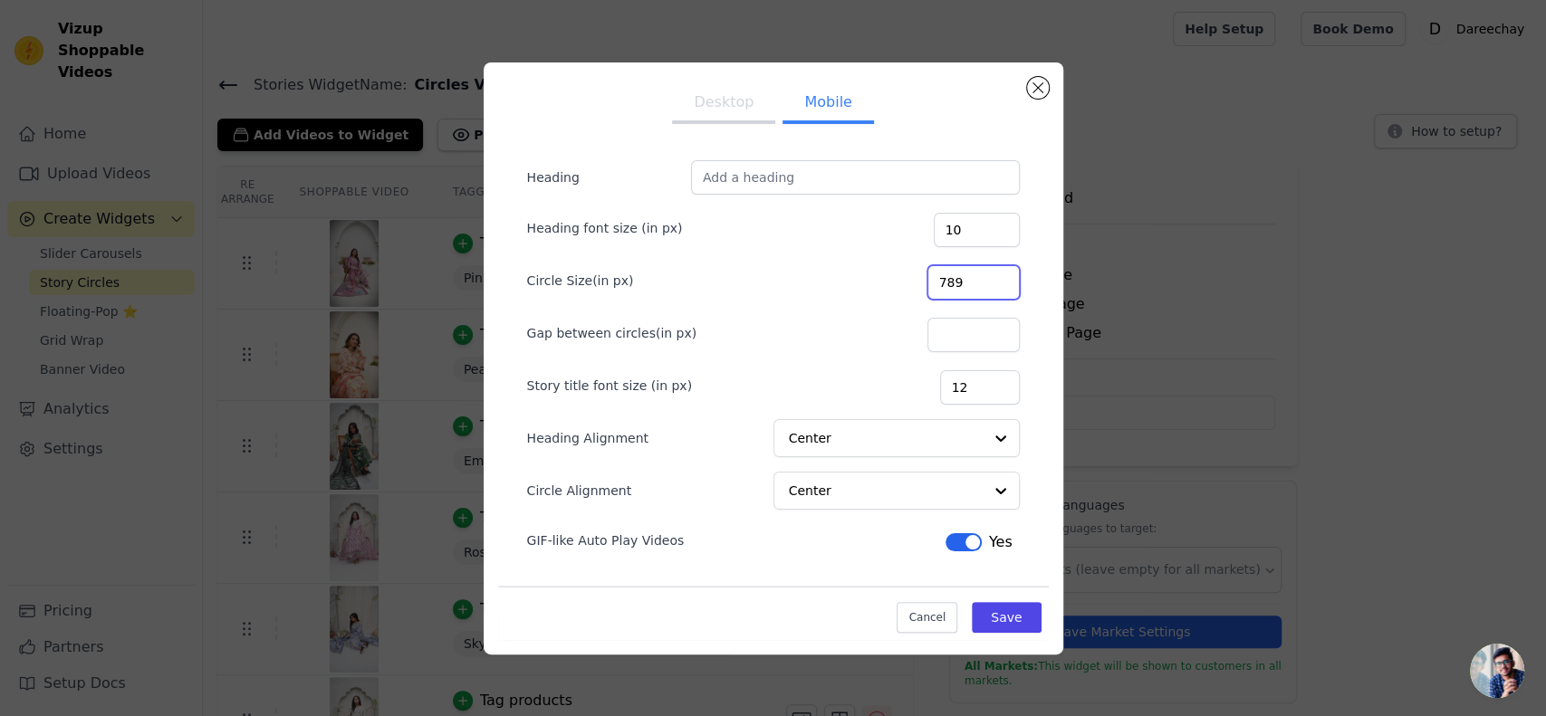
click at [1000, 285] on input "789" at bounding box center [973, 282] width 92 height 34
click at [1000, 285] on input "788" at bounding box center [973, 282] width 92 height 34
click at [1000, 285] on input "787" at bounding box center [973, 282] width 92 height 34
click at [999, 283] on input "774" at bounding box center [973, 282] width 92 height 34
click at [999, 283] on input "773" at bounding box center [973, 282] width 92 height 34
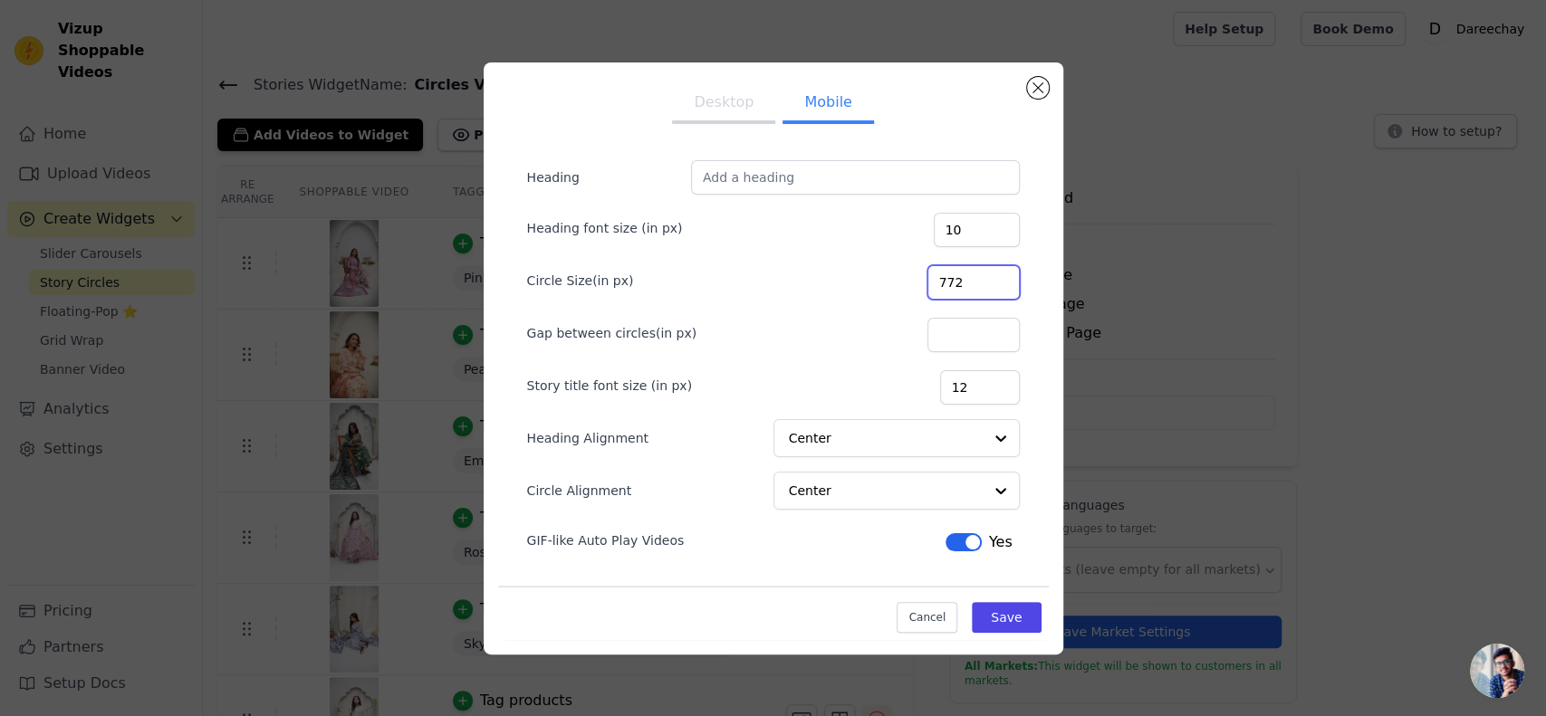
click at [999, 283] on input "772" at bounding box center [973, 282] width 92 height 34
click at [999, 283] on input "771" at bounding box center [973, 282] width 92 height 34
click at [999, 283] on input "770" at bounding box center [973, 282] width 92 height 34
click at [999, 283] on input "769" at bounding box center [973, 282] width 92 height 34
click at [999, 283] on input "768" at bounding box center [973, 282] width 92 height 34
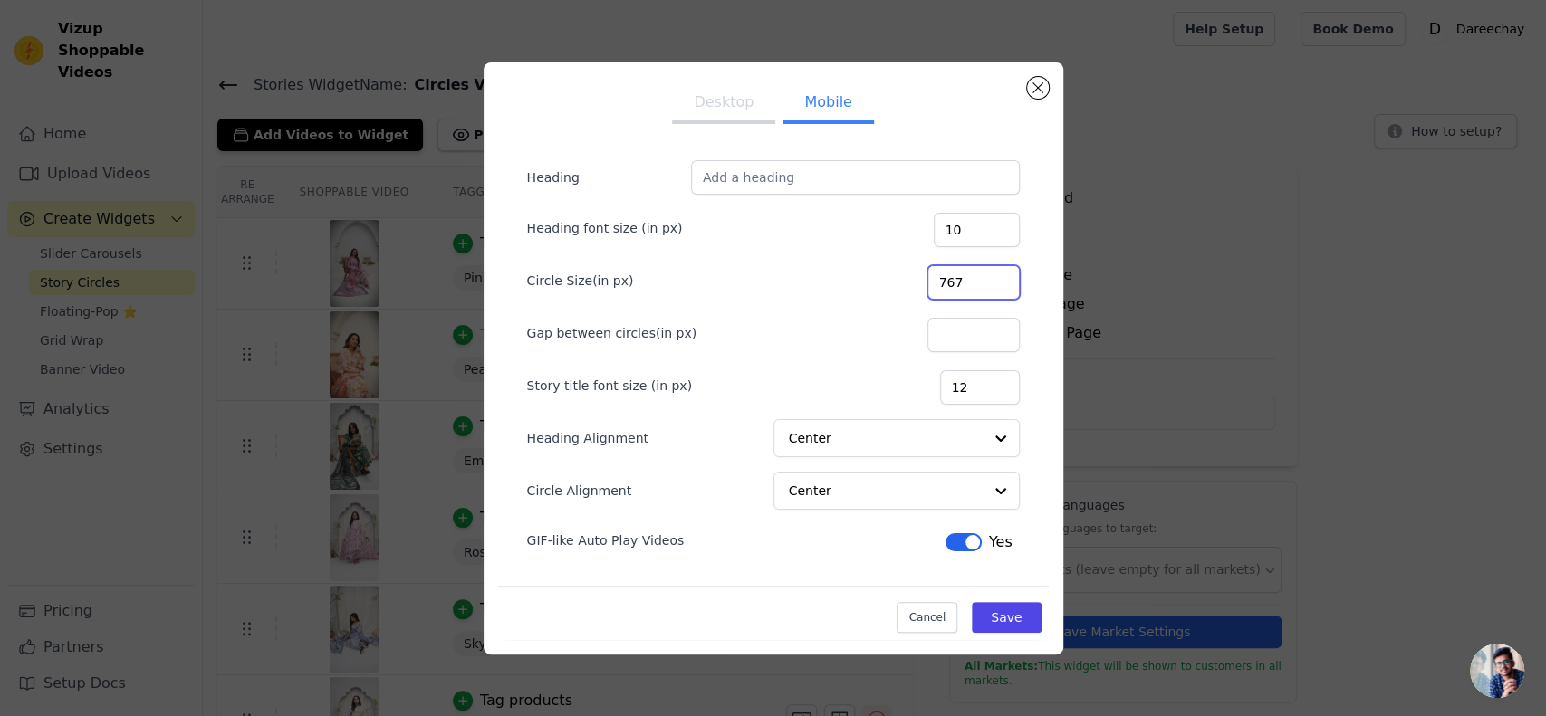
click at [999, 283] on input "767" at bounding box center [973, 282] width 92 height 34
click at [999, 283] on input "766" at bounding box center [973, 282] width 92 height 34
click at [999, 283] on input "765" at bounding box center [973, 282] width 92 height 34
click at [999, 283] on input "764" at bounding box center [973, 282] width 92 height 34
click at [999, 283] on input "763" at bounding box center [973, 282] width 92 height 34
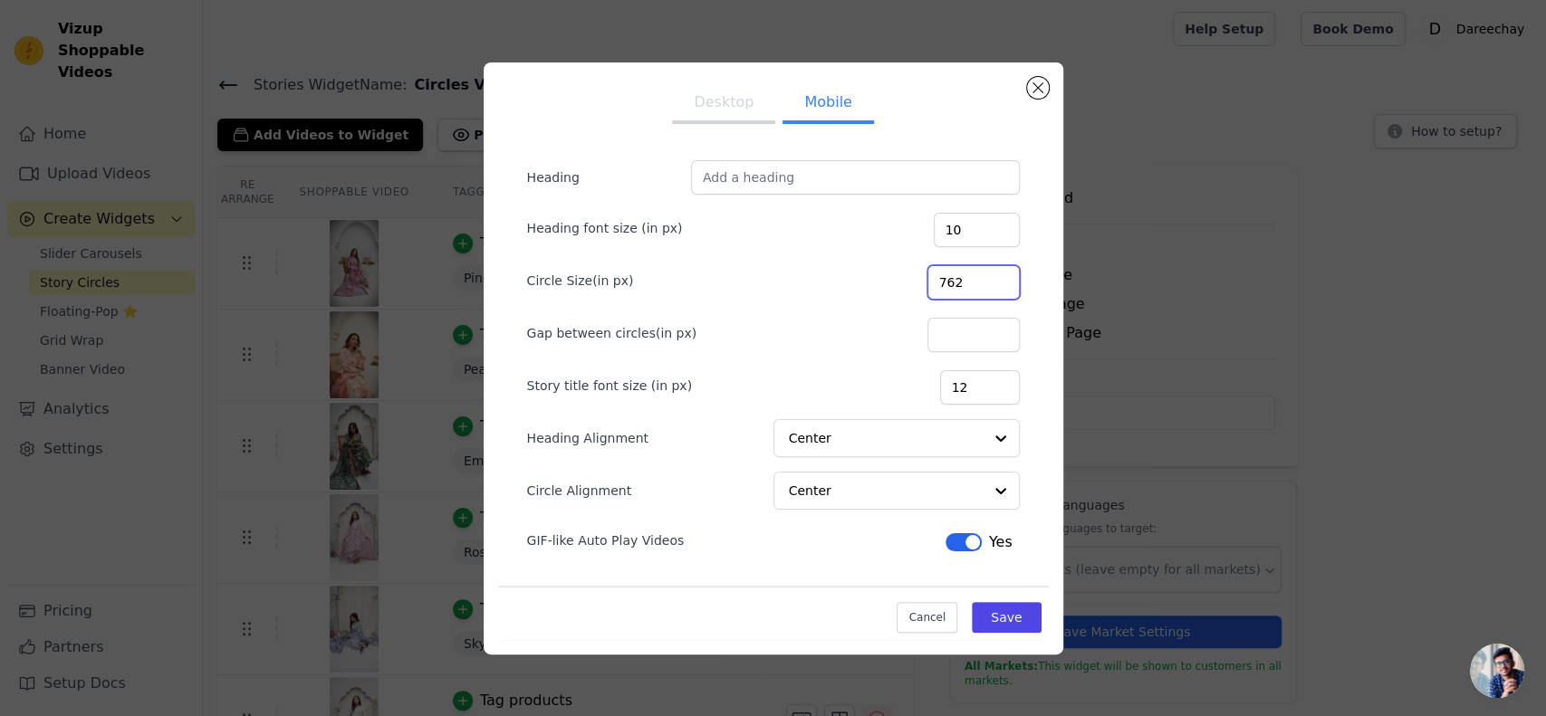
click at [999, 283] on input "762" at bounding box center [973, 282] width 92 height 34
click at [999, 283] on input "761" at bounding box center [973, 282] width 92 height 34
click at [999, 283] on input "760" at bounding box center [973, 282] width 92 height 34
click at [999, 283] on input "759" at bounding box center [973, 282] width 92 height 34
click at [999, 283] on input "758" at bounding box center [973, 282] width 92 height 34
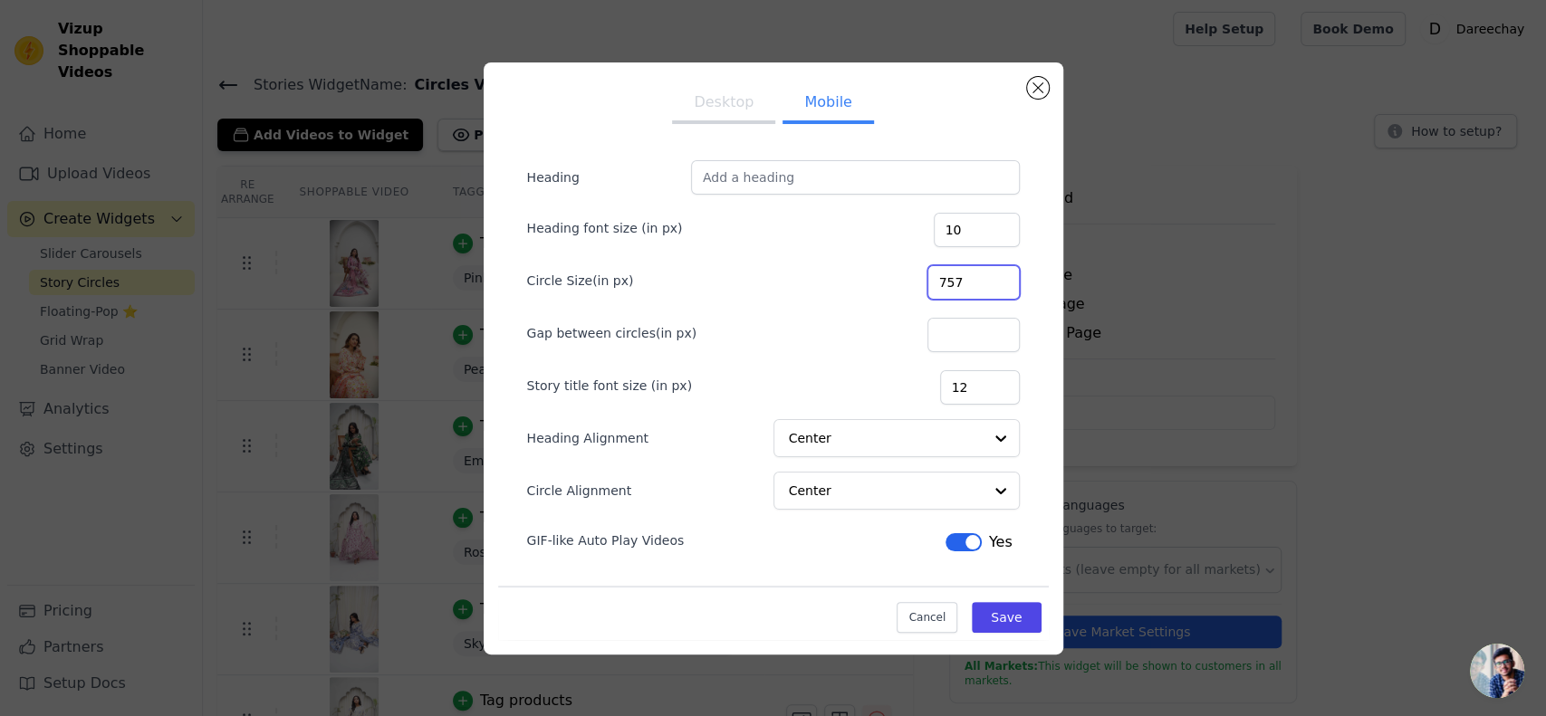
click at [999, 283] on input "757" at bounding box center [973, 282] width 92 height 34
click at [999, 283] on input "756" at bounding box center [973, 282] width 92 height 34
click at [999, 283] on input "755" at bounding box center [973, 282] width 92 height 34
click at [999, 283] on input "754" at bounding box center [973, 282] width 92 height 34
click at [999, 283] on input "753" at bounding box center [973, 282] width 92 height 34
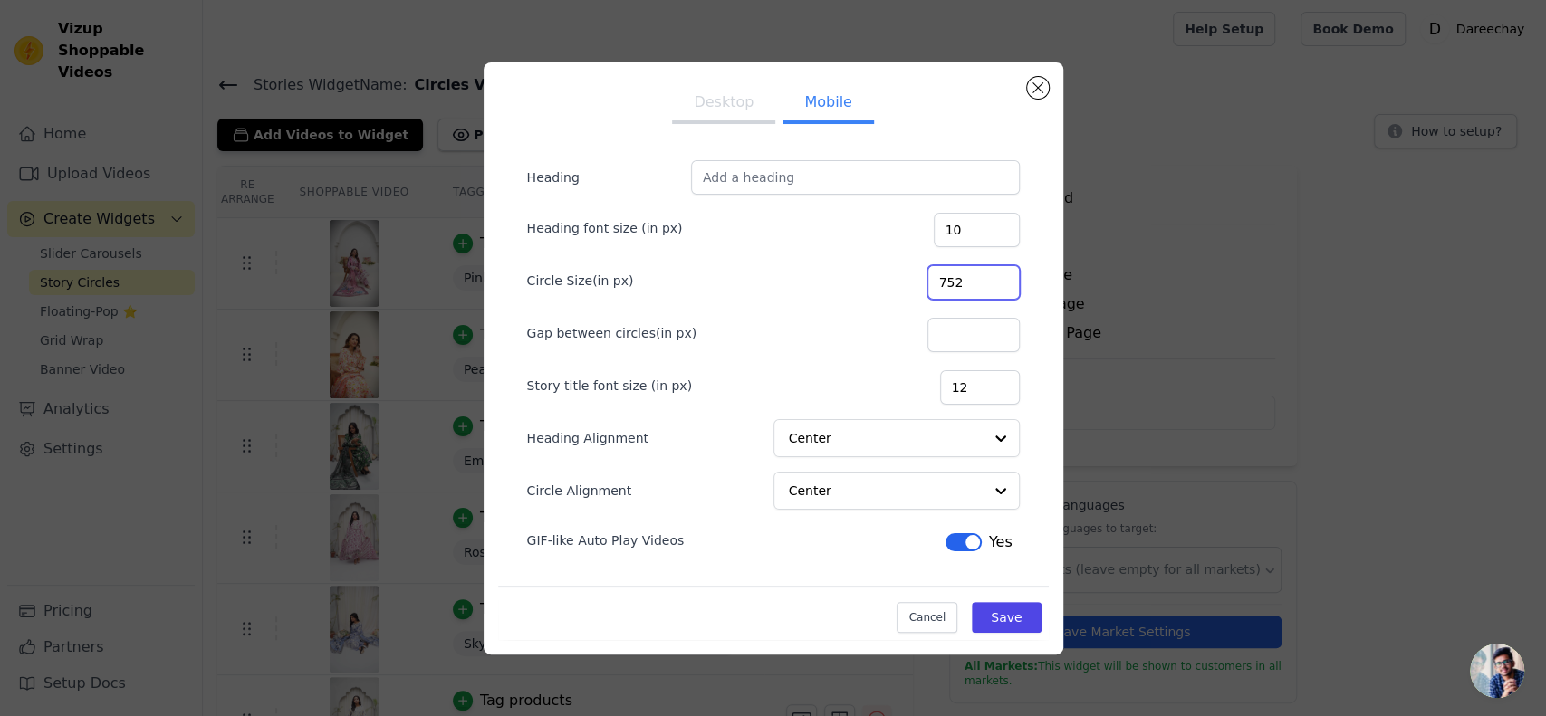
click at [999, 283] on input "752" at bounding box center [973, 282] width 92 height 34
click at [999, 283] on input "751" at bounding box center [973, 282] width 92 height 34
click at [999, 283] on input "750" at bounding box center [973, 282] width 92 height 34
click at [999, 283] on input "749" at bounding box center [973, 282] width 92 height 34
click at [999, 283] on input "748" at bounding box center [973, 282] width 92 height 34
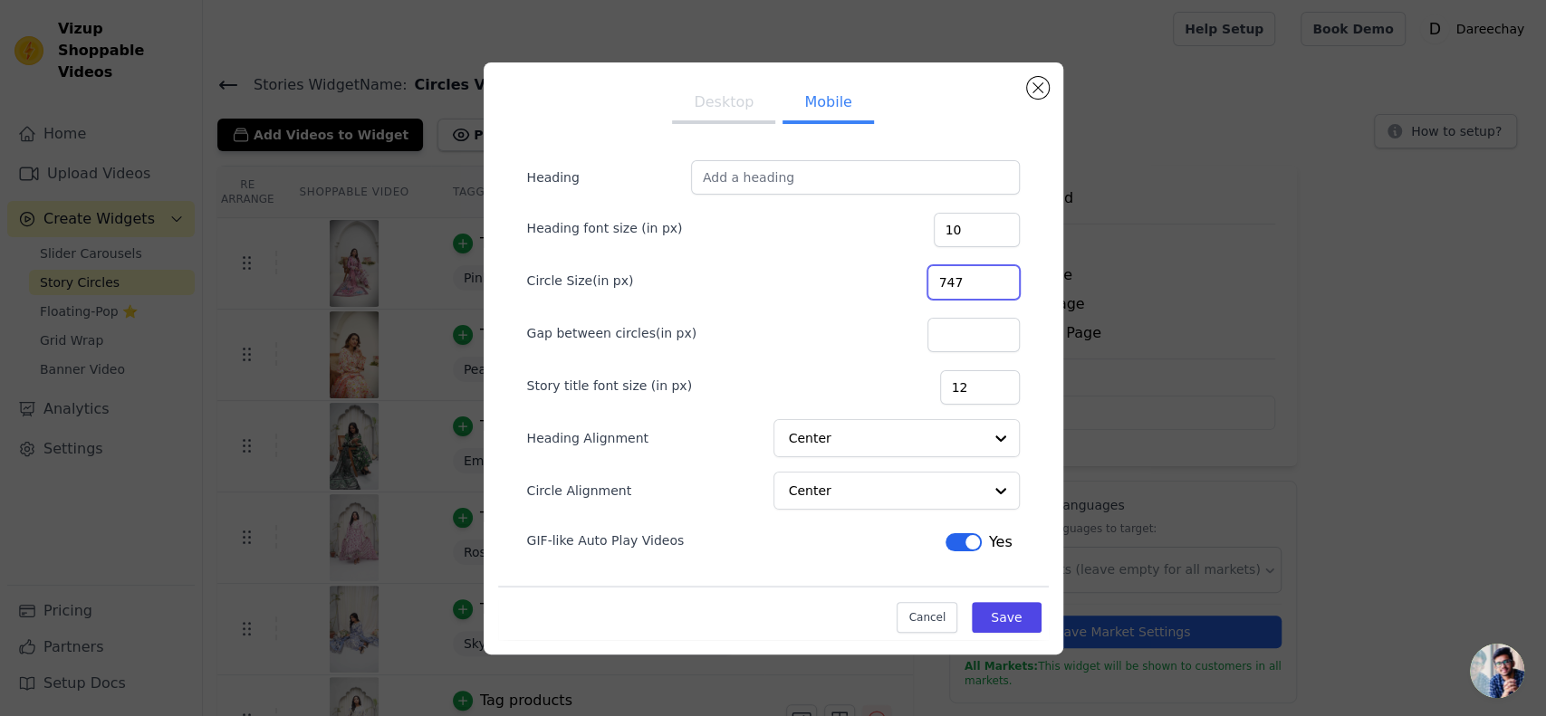
click at [999, 283] on input "747" at bounding box center [973, 282] width 92 height 34
click at [999, 283] on input "746" at bounding box center [973, 282] width 92 height 34
click at [999, 283] on input "745" at bounding box center [973, 282] width 92 height 34
click at [999, 283] on input "744" at bounding box center [973, 282] width 92 height 34
click at [999, 283] on input "743" at bounding box center [973, 282] width 92 height 34
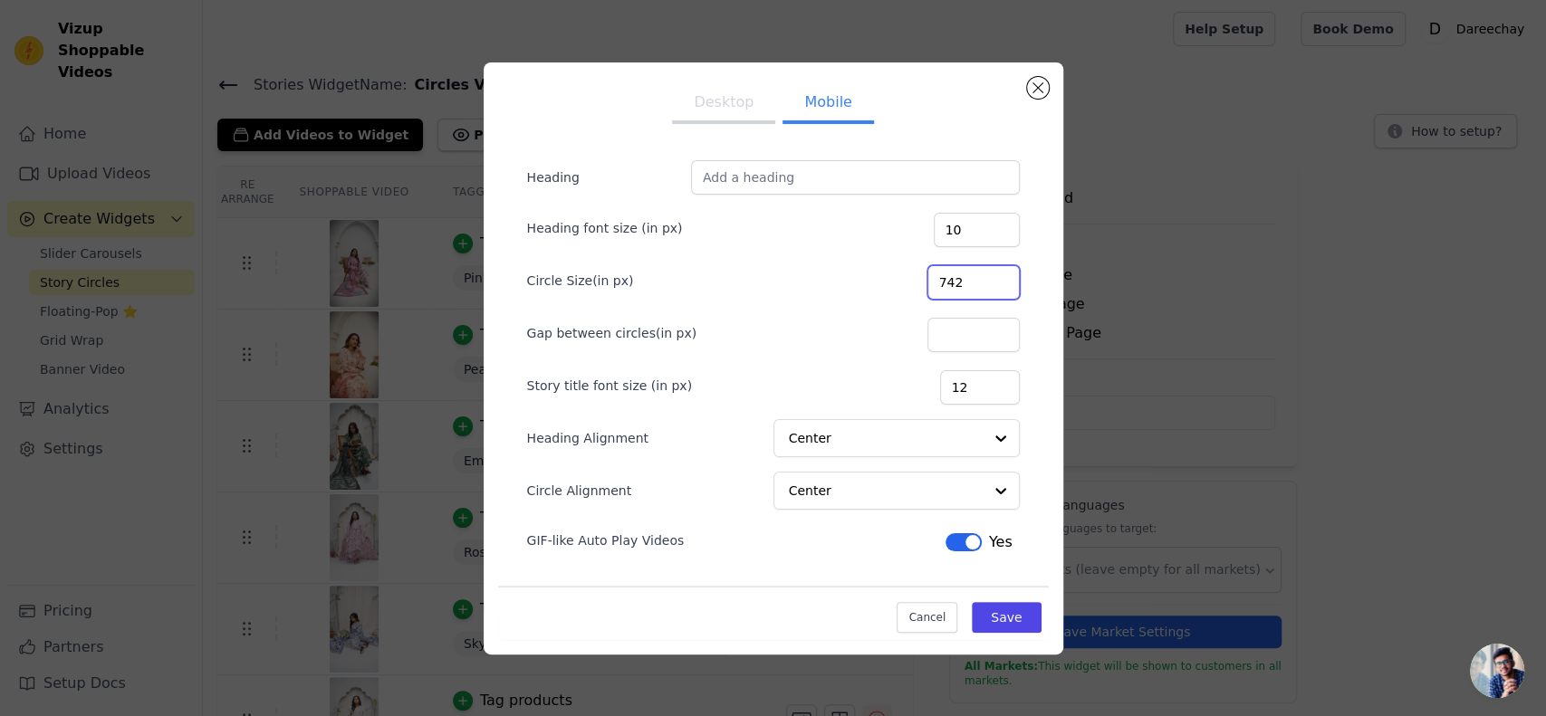
click at [999, 283] on input "742" at bounding box center [973, 282] width 92 height 34
click at [999, 283] on input "741" at bounding box center [973, 282] width 92 height 34
click at [999, 283] on input "740" at bounding box center [973, 282] width 92 height 34
click at [999, 283] on input "739" at bounding box center [973, 282] width 92 height 34
click at [999, 283] on input "738" at bounding box center [973, 282] width 92 height 34
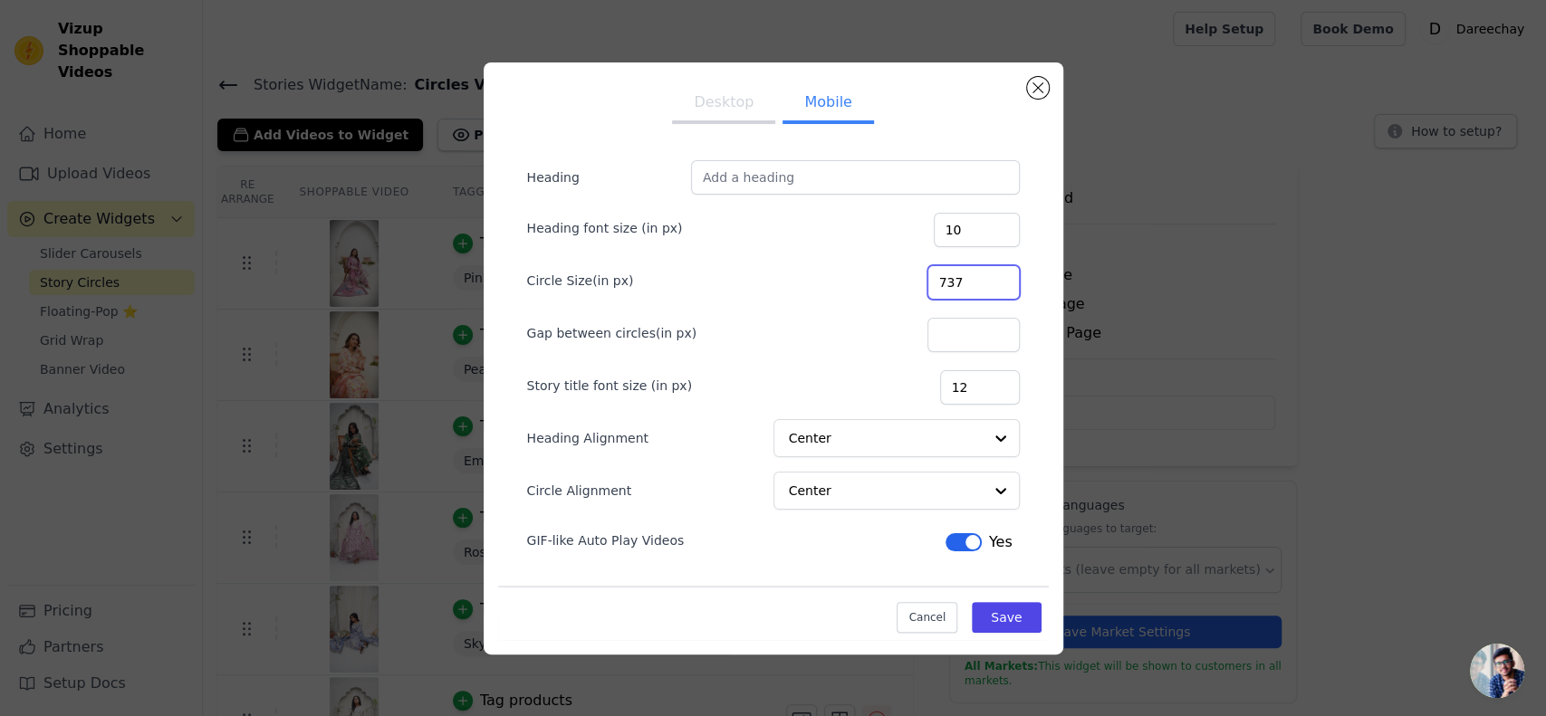
click at [999, 283] on input "737" at bounding box center [973, 282] width 92 height 34
click at [999, 283] on input "736" at bounding box center [973, 282] width 92 height 34
click at [999, 283] on input "735" at bounding box center [973, 282] width 92 height 34
click at [999, 283] on input "734" at bounding box center [973, 282] width 92 height 34
click at [999, 283] on input "733" at bounding box center [973, 282] width 92 height 34
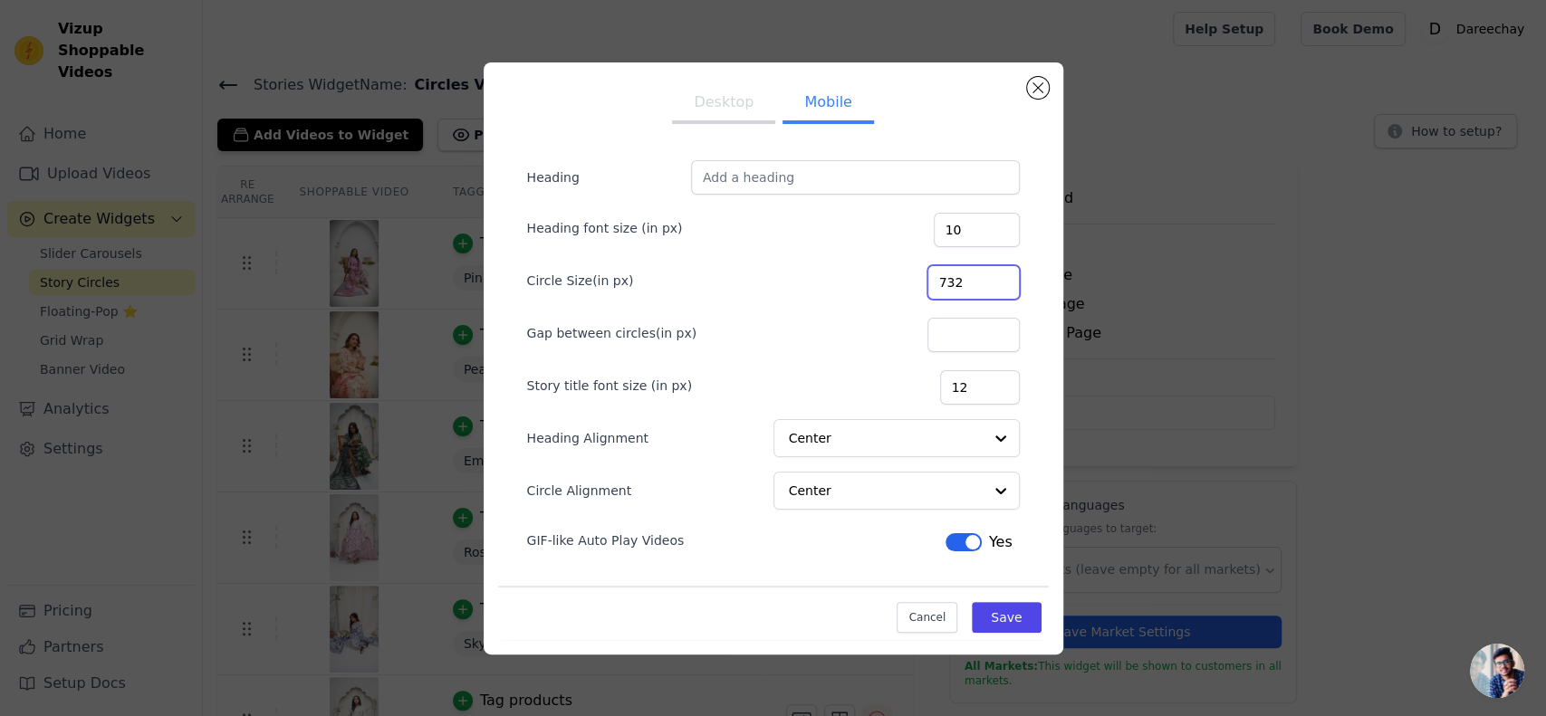
click at [999, 283] on input "732" at bounding box center [973, 282] width 92 height 34
click at [999, 283] on input "731" at bounding box center [973, 282] width 92 height 34
click at [999, 283] on input "730" at bounding box center [973, 282] width 92 height 34
click at [999, 283] on input "729" at bounding box center [973, 282] width 92 height 34
click at [999, 283] on input "728" at bounding box center [973, 282] width 92 height 34
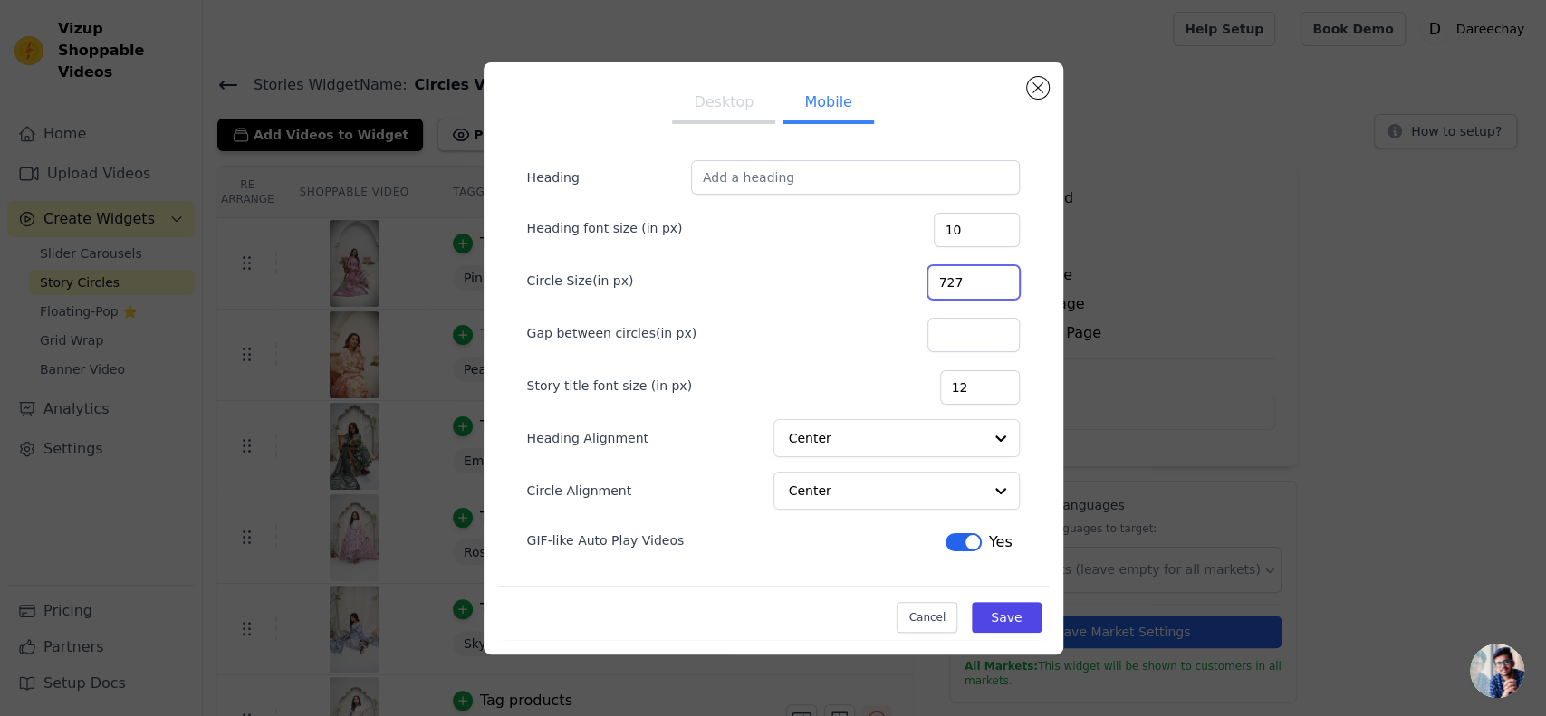
click at [999, 283] on input "727" at bounding box center [973, 282] width 92 height 34
click at [999, 283] on input "726" at bounding box center [973, 282] width 92 height 34
click at [999, 283] on input "725" at bounding box center [973, 282] width 92 height 34
click at [999, 283] on input "724" at bounding box center [973, 282] width 92 height 34
click at [999, 283] on input "723" at bounding box center [973, 282] width 92 height 34
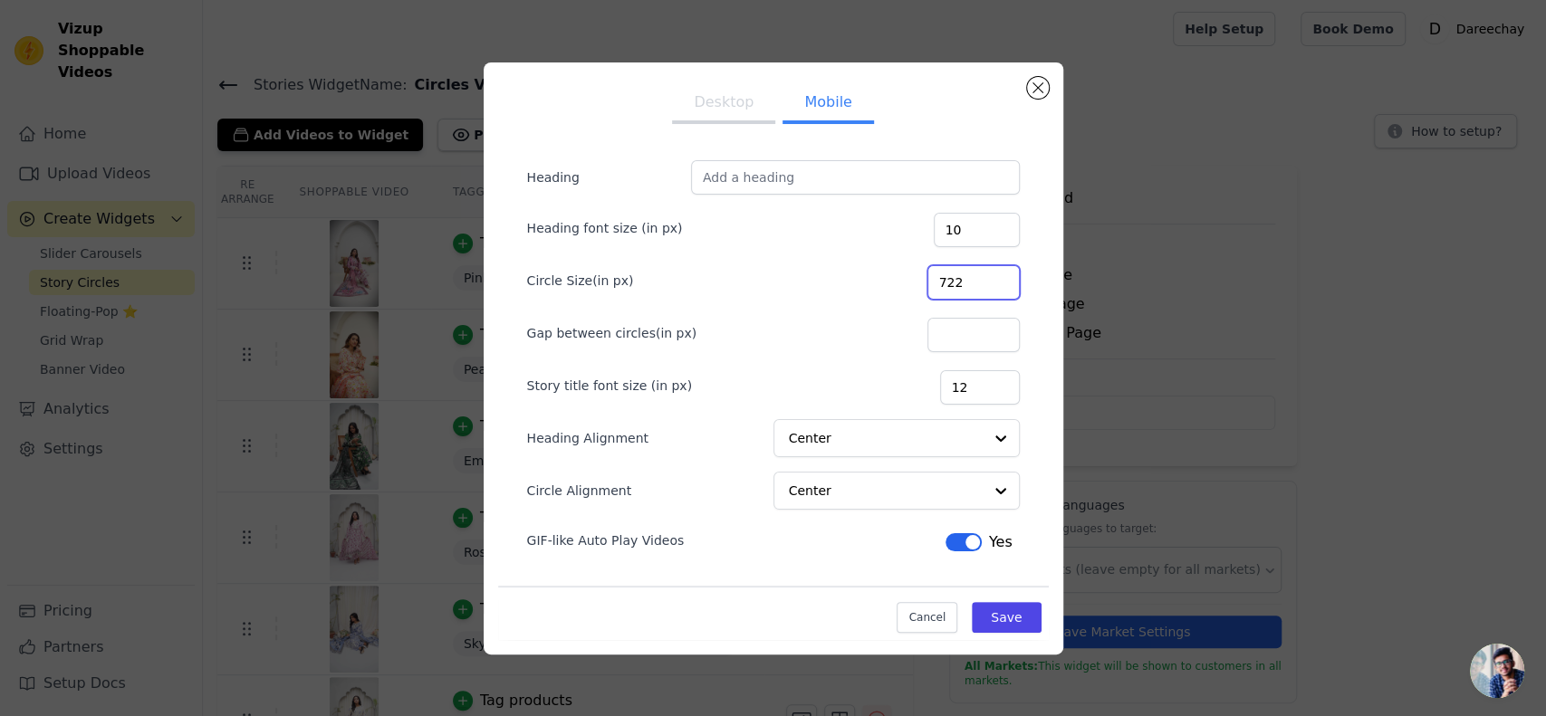
click at [999, 283] on input "722" at bounding box center [973, 282] width 92 height 34
click at [999, 283] on input "721" at bounding box center [973, 282] width 92 height 34
click at [999, 283] on input "720" at bounding box center [973, 282] width 92 height 34
click at [999, 283] on input "719" at bounding box center [973, 282] width 92 height 34
click at [999, 283] on input "718" at bounding box center [973, 282] width 92 height 34
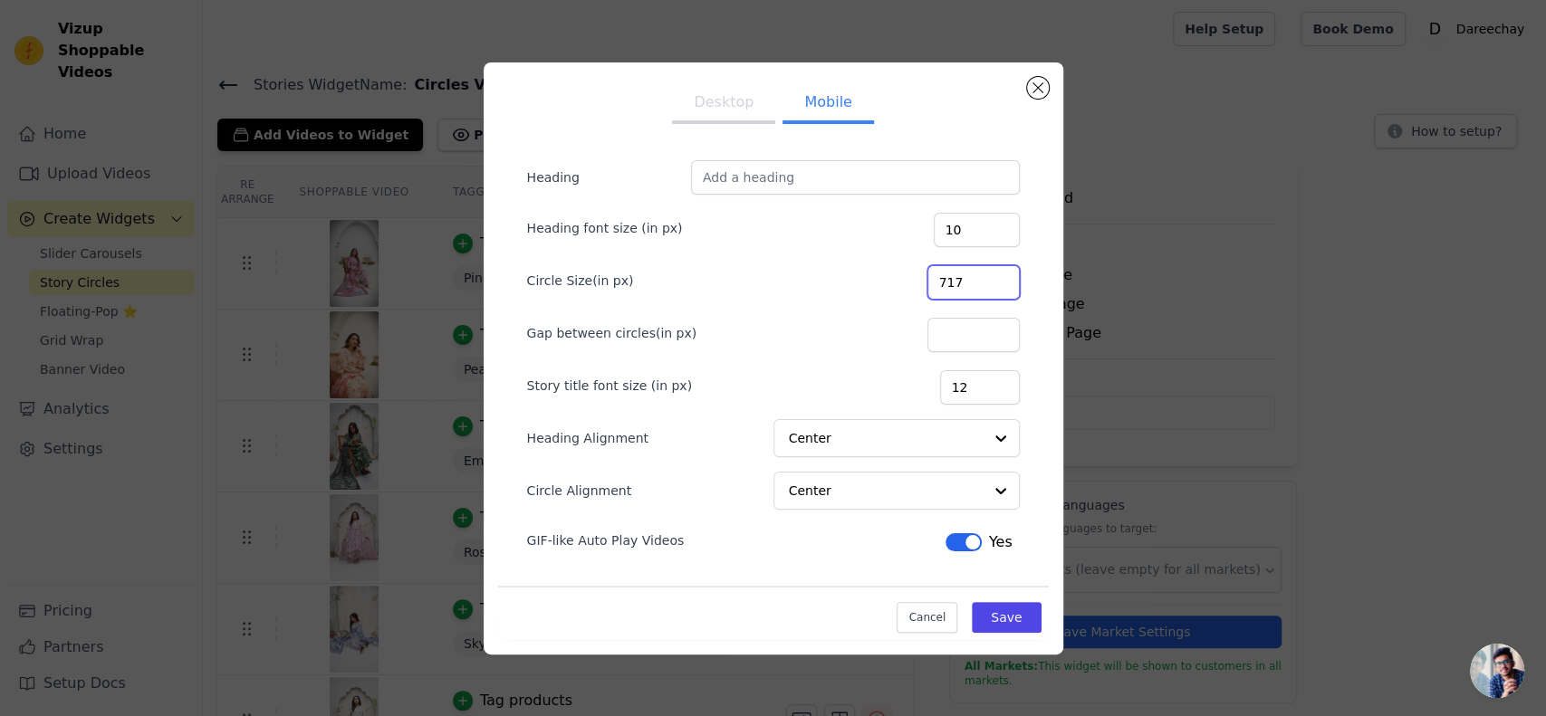
click at [999, 283] on input "717" at bounding box center [973, 282] width 92 height 34
click at [999, 283] on input "716" at bounding box center [973, 282] width 92 height 34
click at [999, 283] on input "715" at bounding box center [973, 282] width 92 height 34
click at [999, 283] on input "714" at bounding box center [973, 282] width 92 height 34
click at [999, 283] on input "713" at bounding box center [973, 282] width 92 height 34
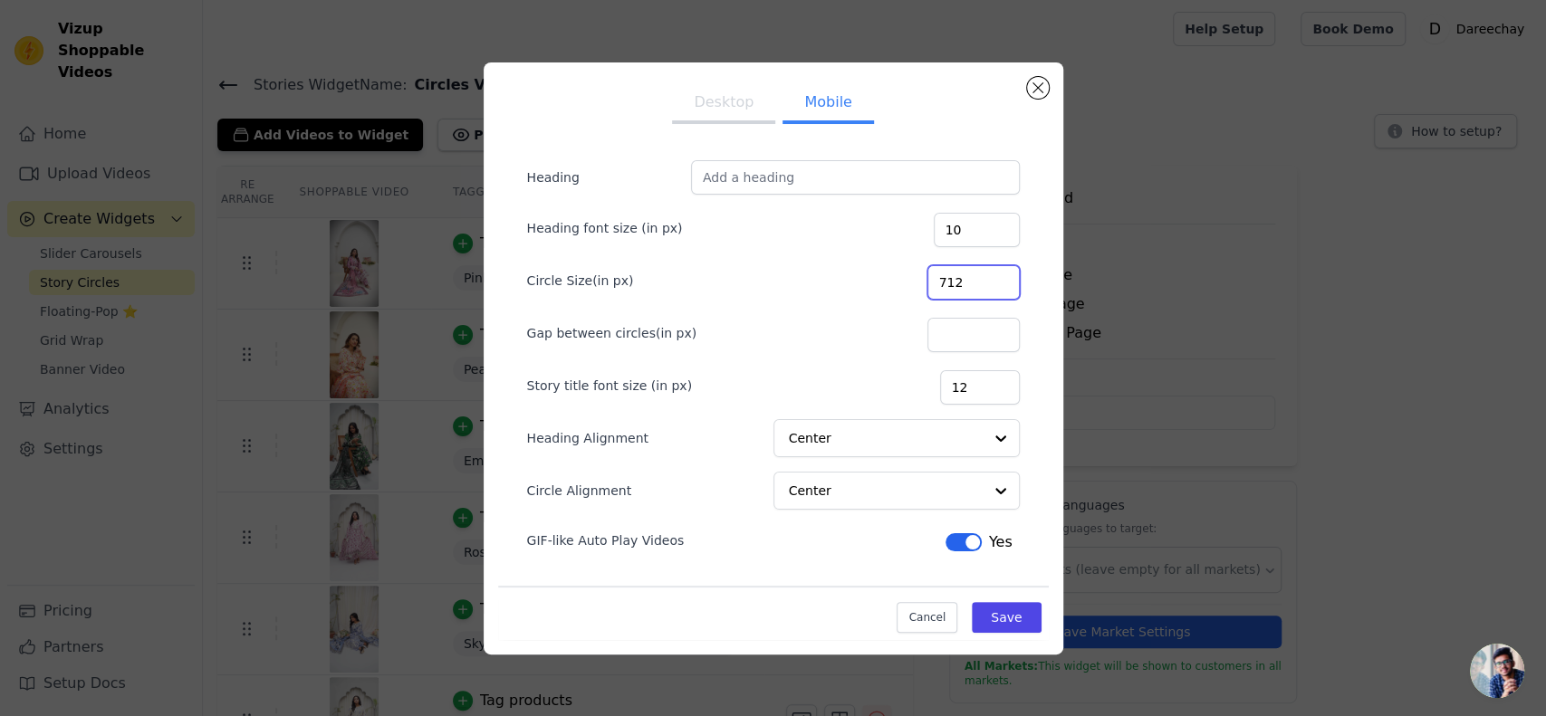
click at [999, 283] on input "712" at bounding box center [973, 282] width 92 height 34
click at [999, 283] on input "711" at bounding box center [973, 282] width 92 height 34
click at [999, 283] on input "710" at bounding box center [973, 282] width 92 height 34
click at [999, 283] on input "709" at bounding box center [973, 282] width 92 height 34
click at [999, 283] on input "708" at bounding box center [973, 282] width 92 height 34
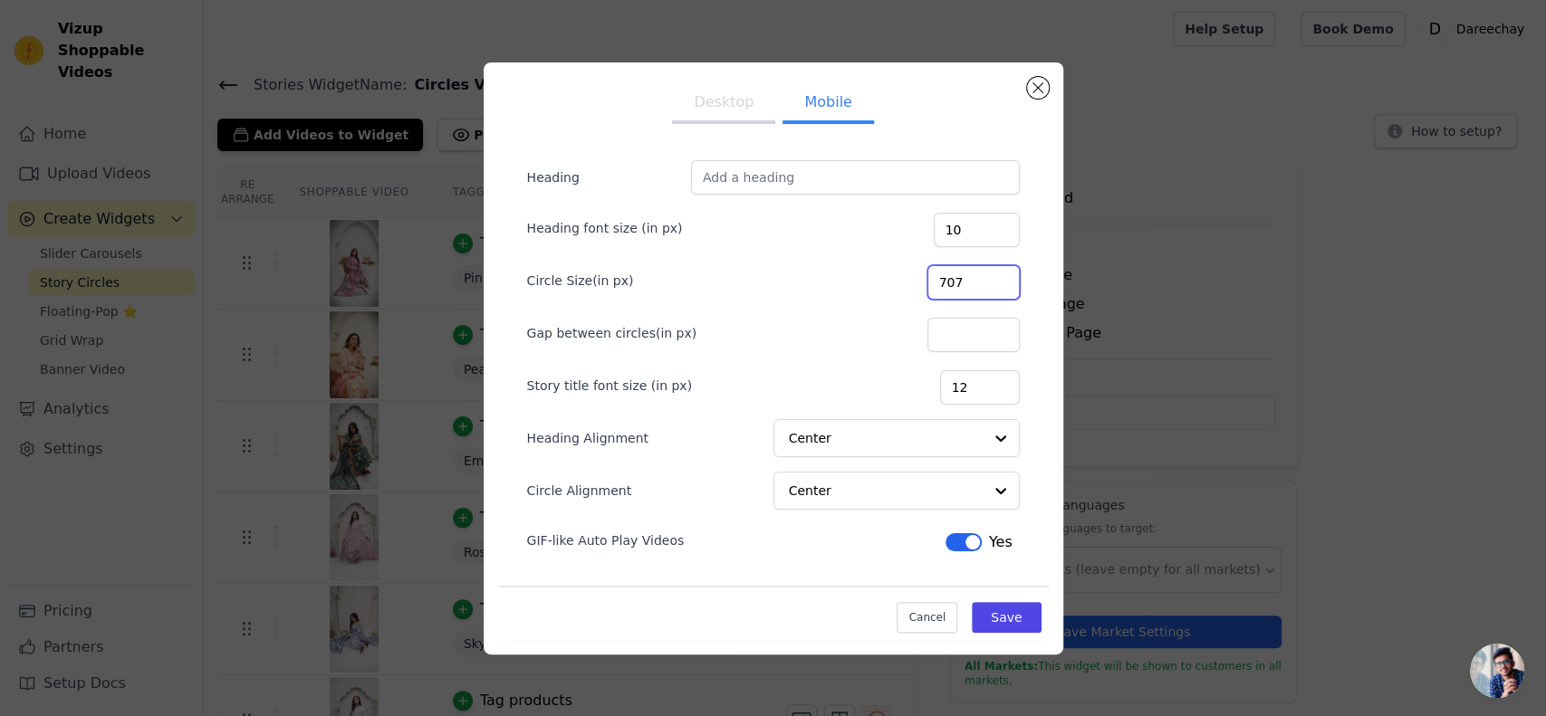
click at [999, 283] on input "707" at bounding box center [973, 282] width 92 height 34
click at [999, 283] on input "706" at bounding box center [973, 282] width 92 height 34
click at [999, 283] on input "705" at bounding box center [973, 282] width 92 height 34
click at [999, 283] on input "704" at bounding box center [973, 282] width 92 height 34
click at [999, 283] on input "703" at bounding box center [973, 282] width 92 height 34
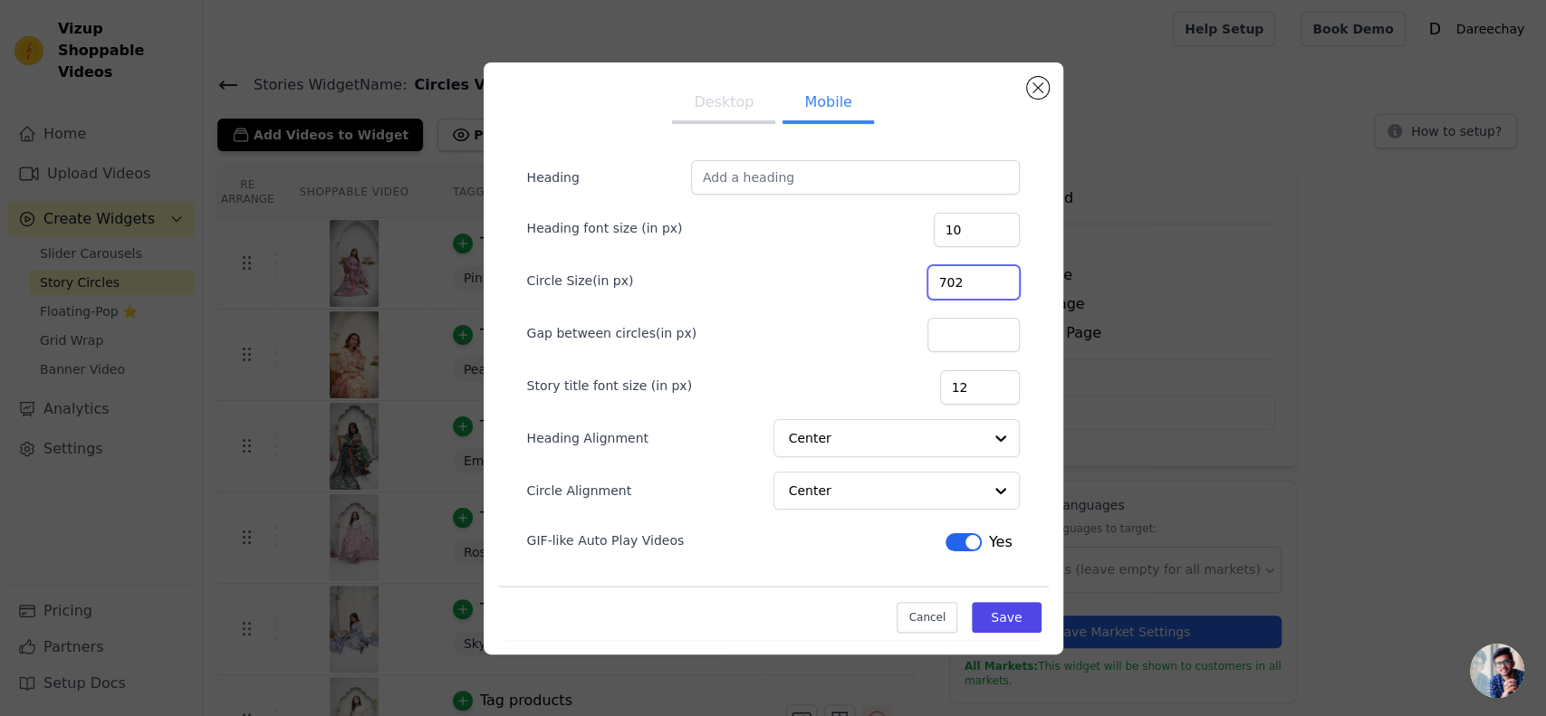
click at [999, 283] on input "702" at bounding box center [973, 282] width 92 height 34
click at [999, 283] on input "701" at bounding box center [973, 282] width 92 height 34
type input "700"
click at [999, 283] on input "700" at bounding box center [973, 282] width 92 height 34
click at [1003, 618] on button "Save" at bounding box center [1006, 617] width 69 height 31
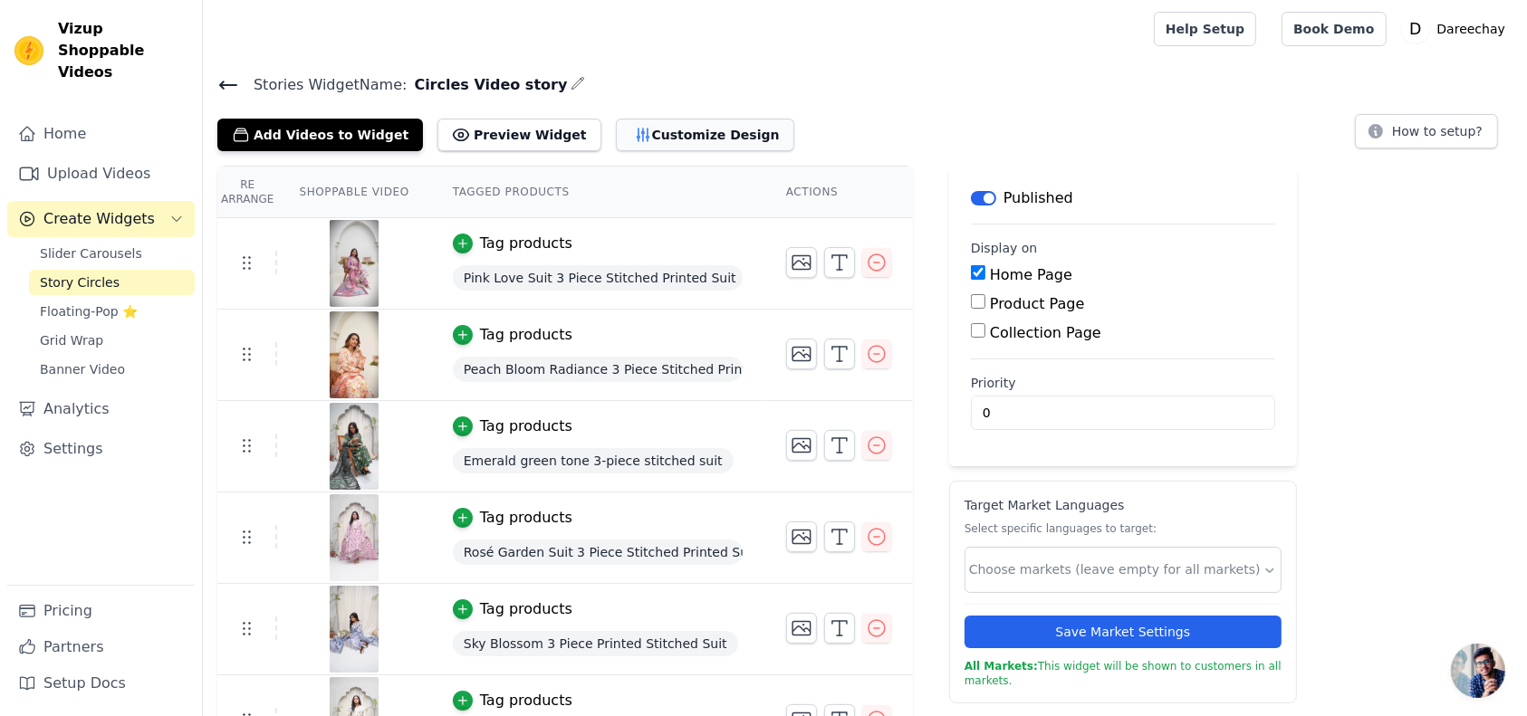
click at [627, 124] on button "Customize Design" at bounding box center [705, 135] width 178 height 33
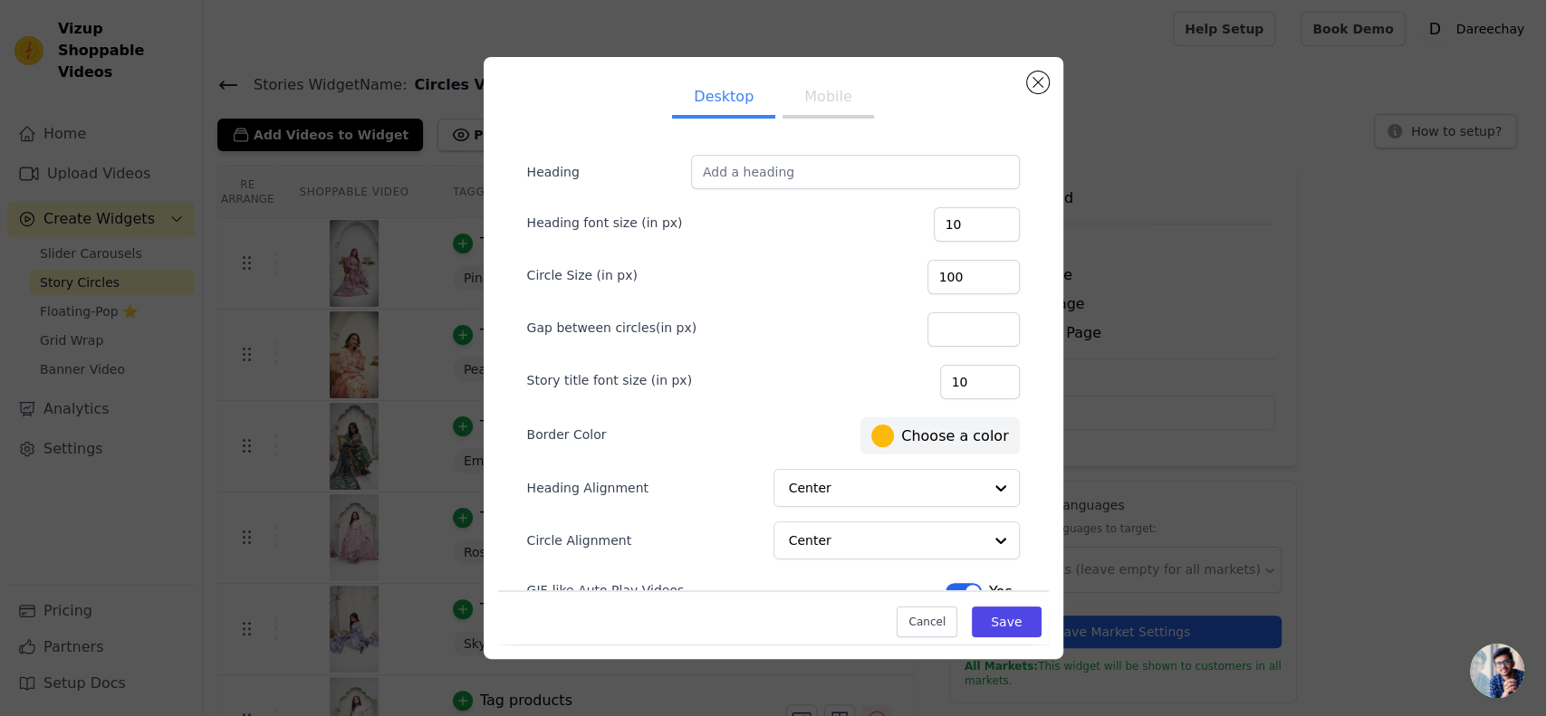
click at [825, 115] on button "Mobile" at bounding box center [827, 99] width 91 height 40
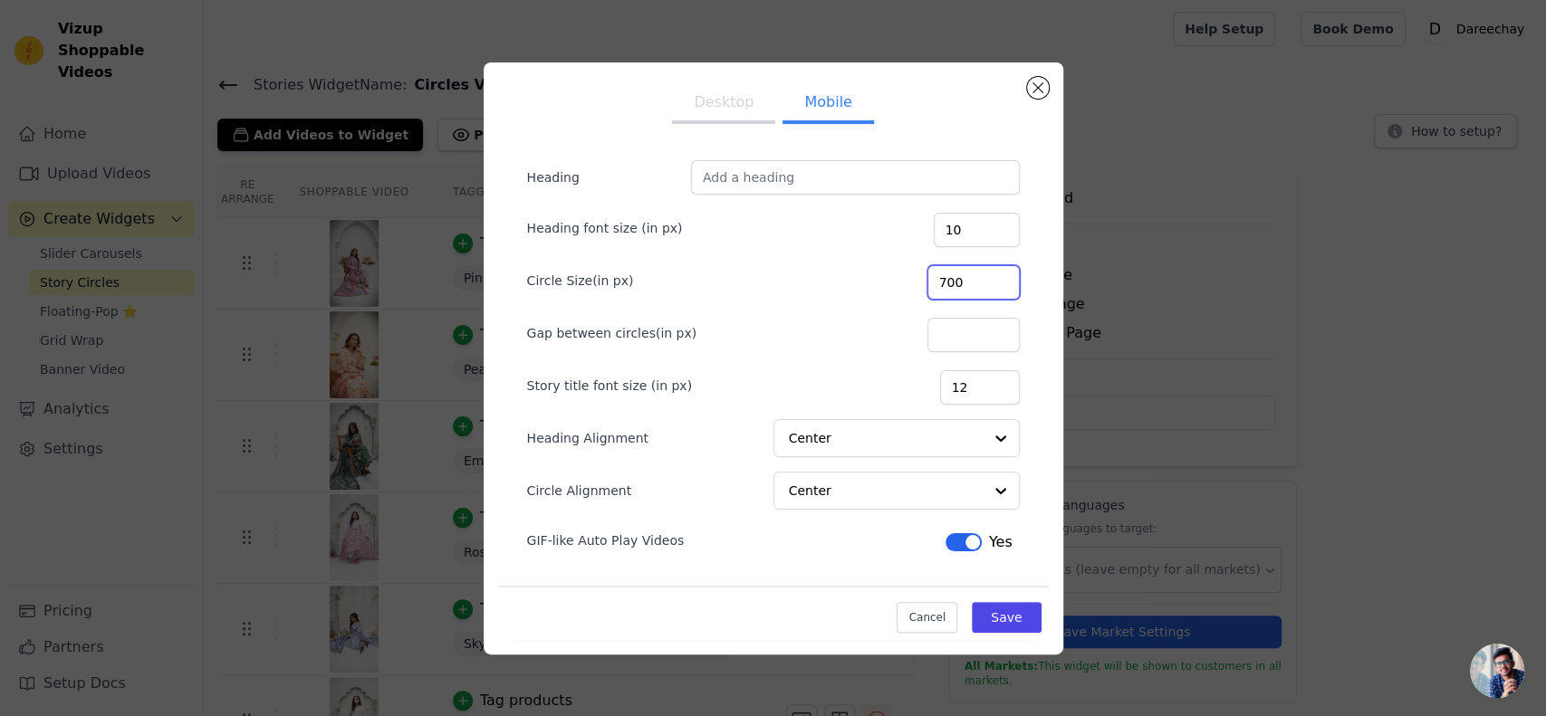
click at [971, 280] on input "700" at bounding box center [973, 282] width 92 height 34
type input "100"
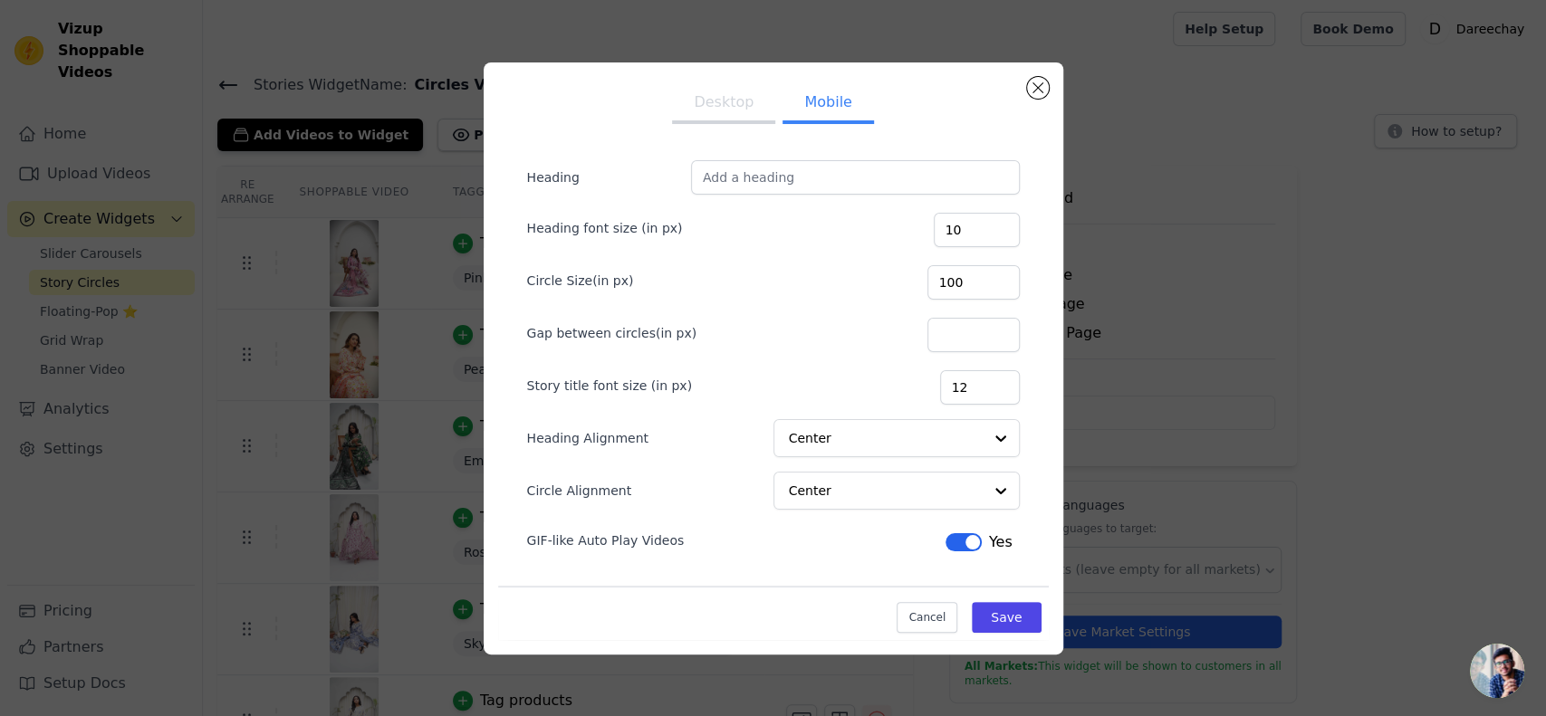
click at [739, 101] on button "Desktop" at bounding box center [723, 104] width 103 height 40
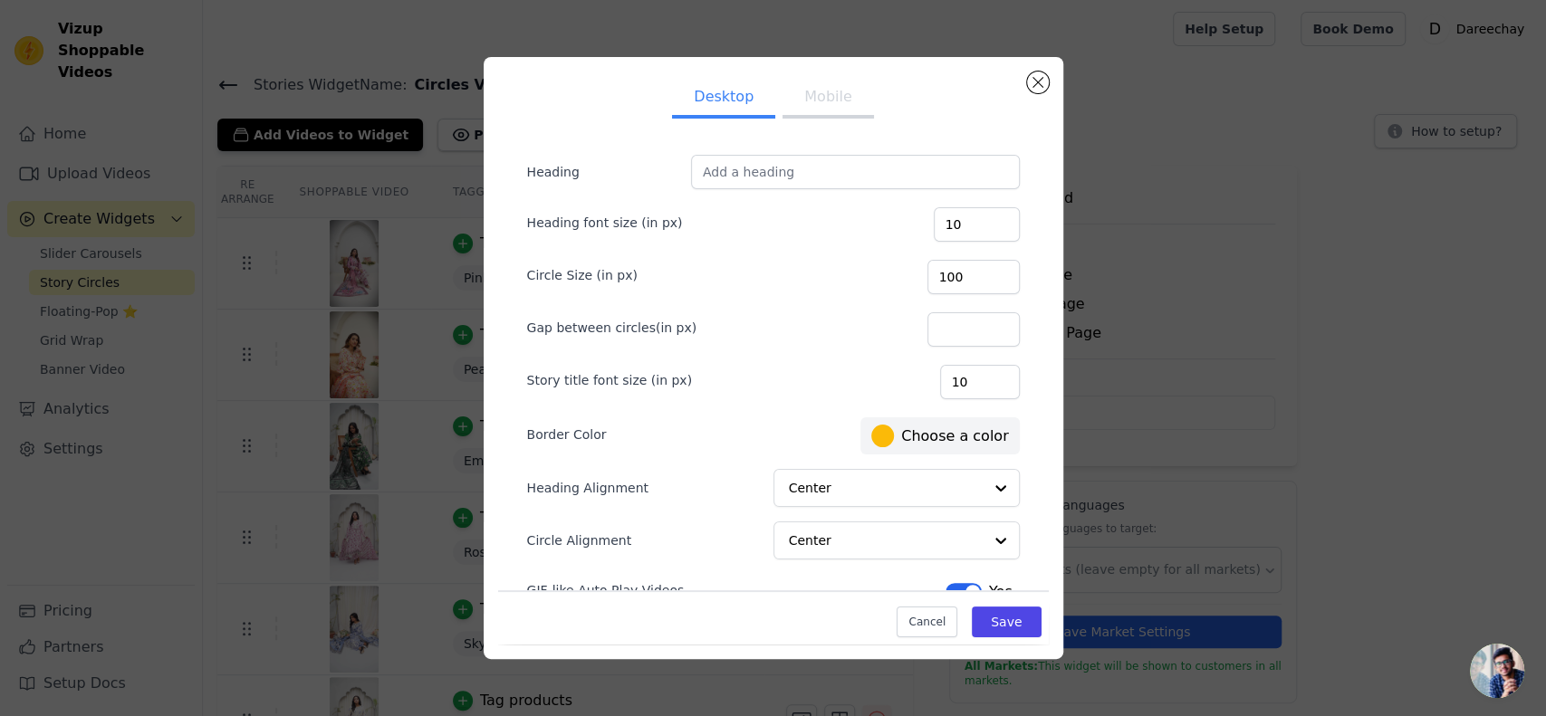
click at [819, 117] on button "Mobile" at bounding box center [827, 99] width 91 height 40
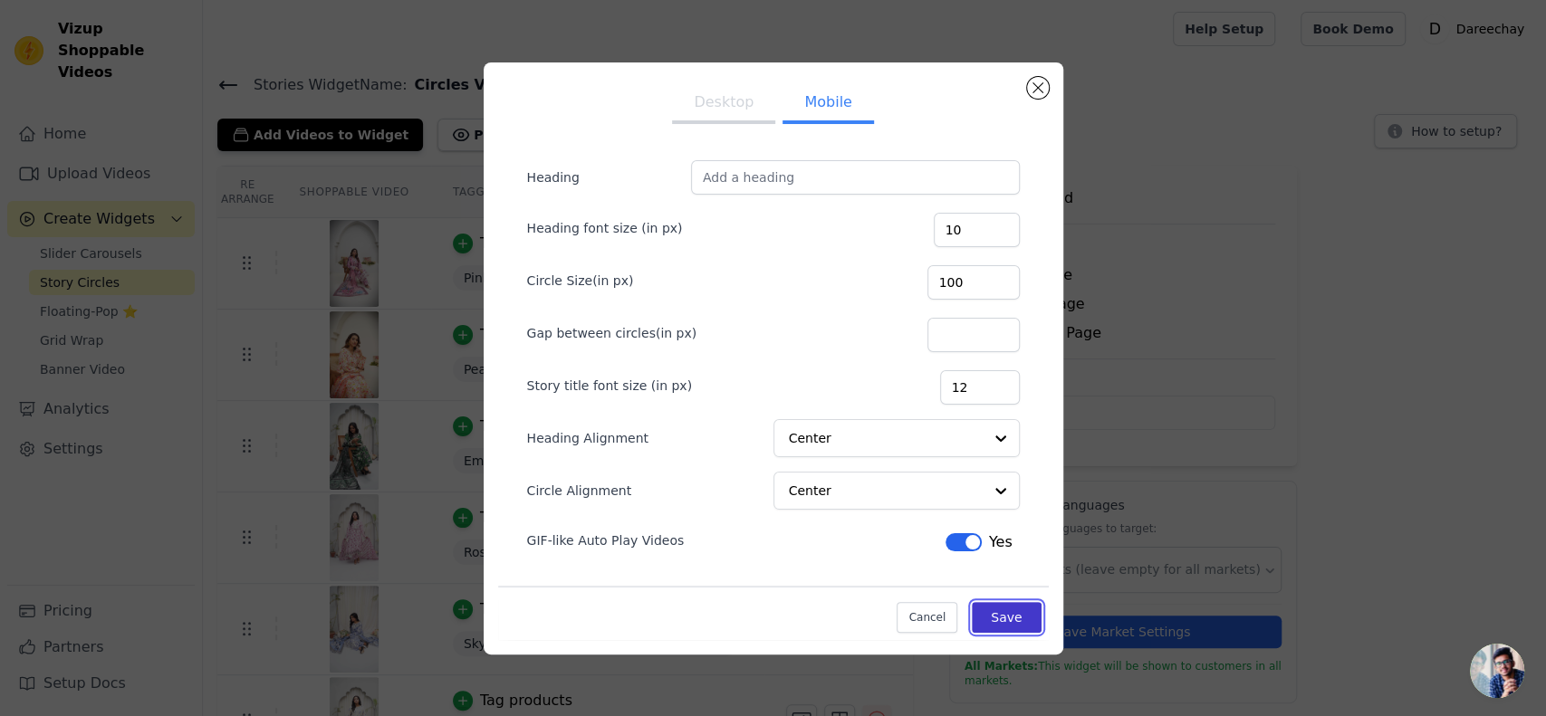
click at [1009, 621] on button "Save" at bounding box center [1006, 617] width 69 height 31
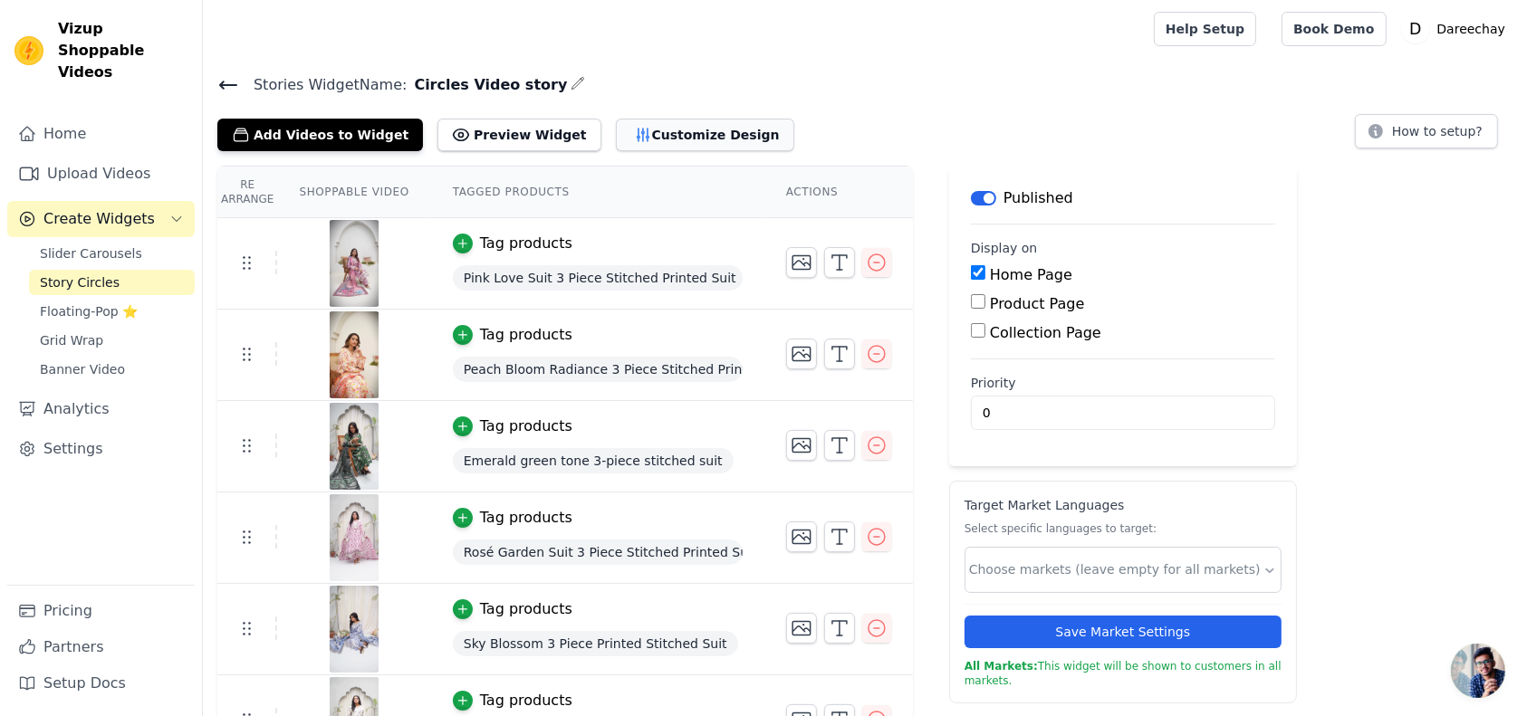
click at [659, 140] on button "Customize Design" at bounding box center [705, 135] width 178 height 33
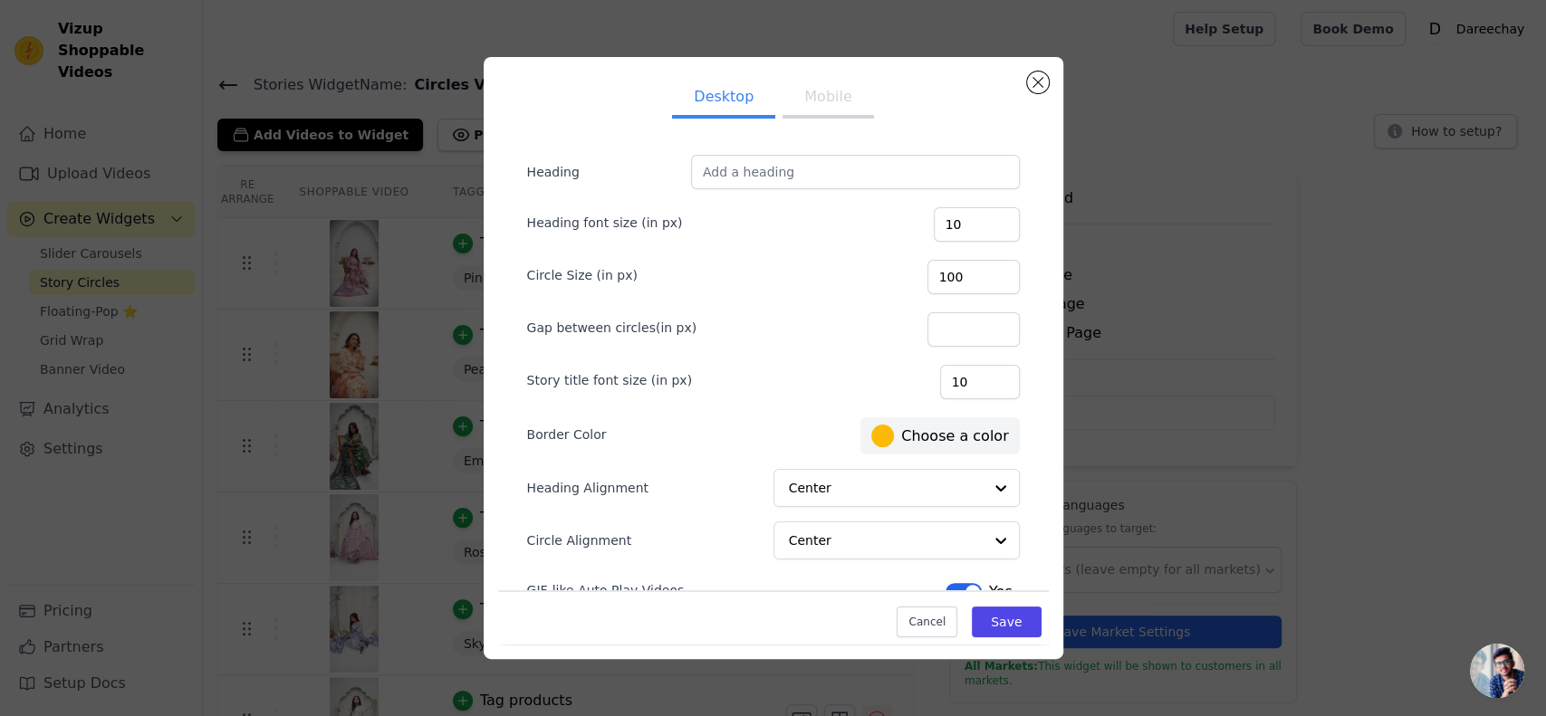
click at [839, 106] on button "Mobile" at bounding box center [827, 99] width 91 height 40
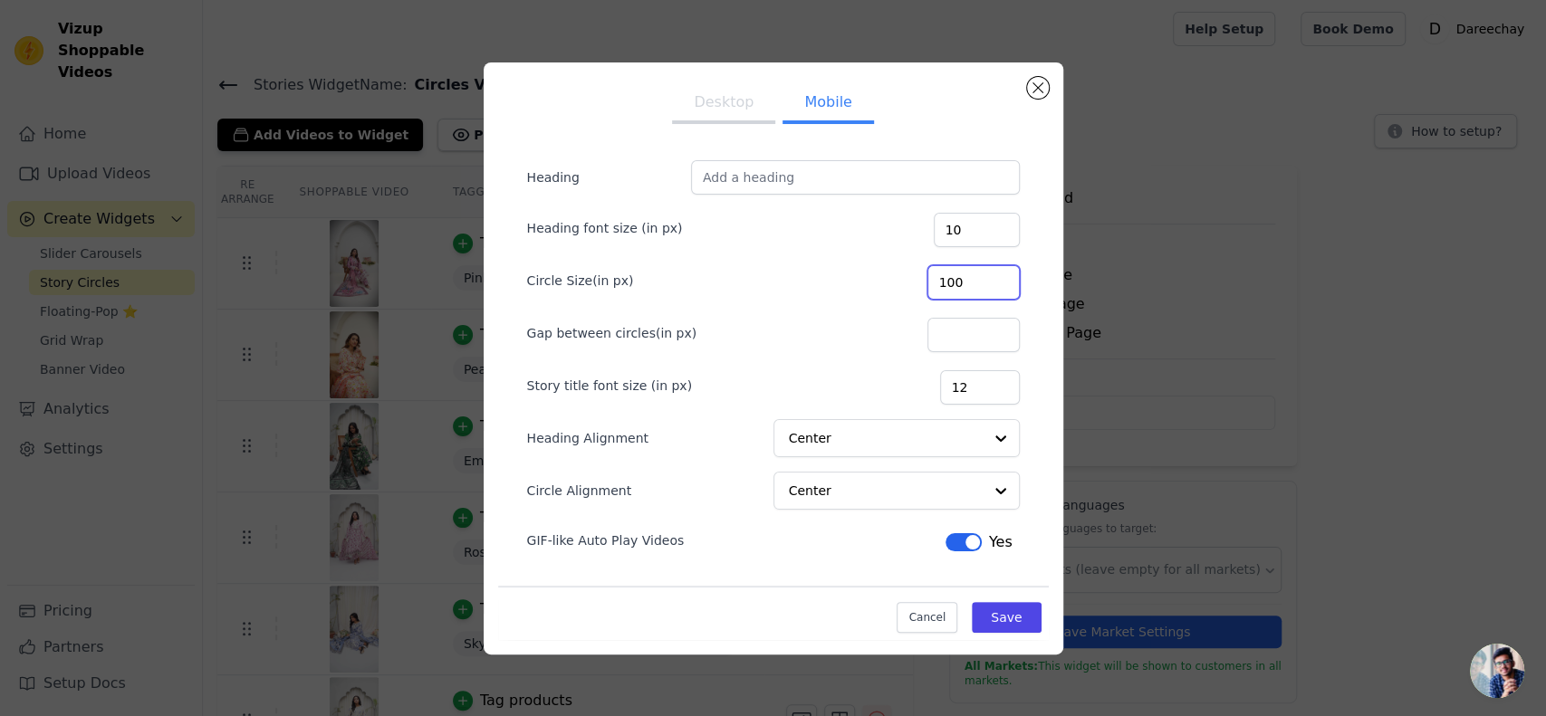
click at [971, 286] on input "100" at bounding box center [973, 282] width 92 height 34
type input "90"
click at [1016, 615] on button "Save" at bounding box center [1006, 617] width 69 height 31
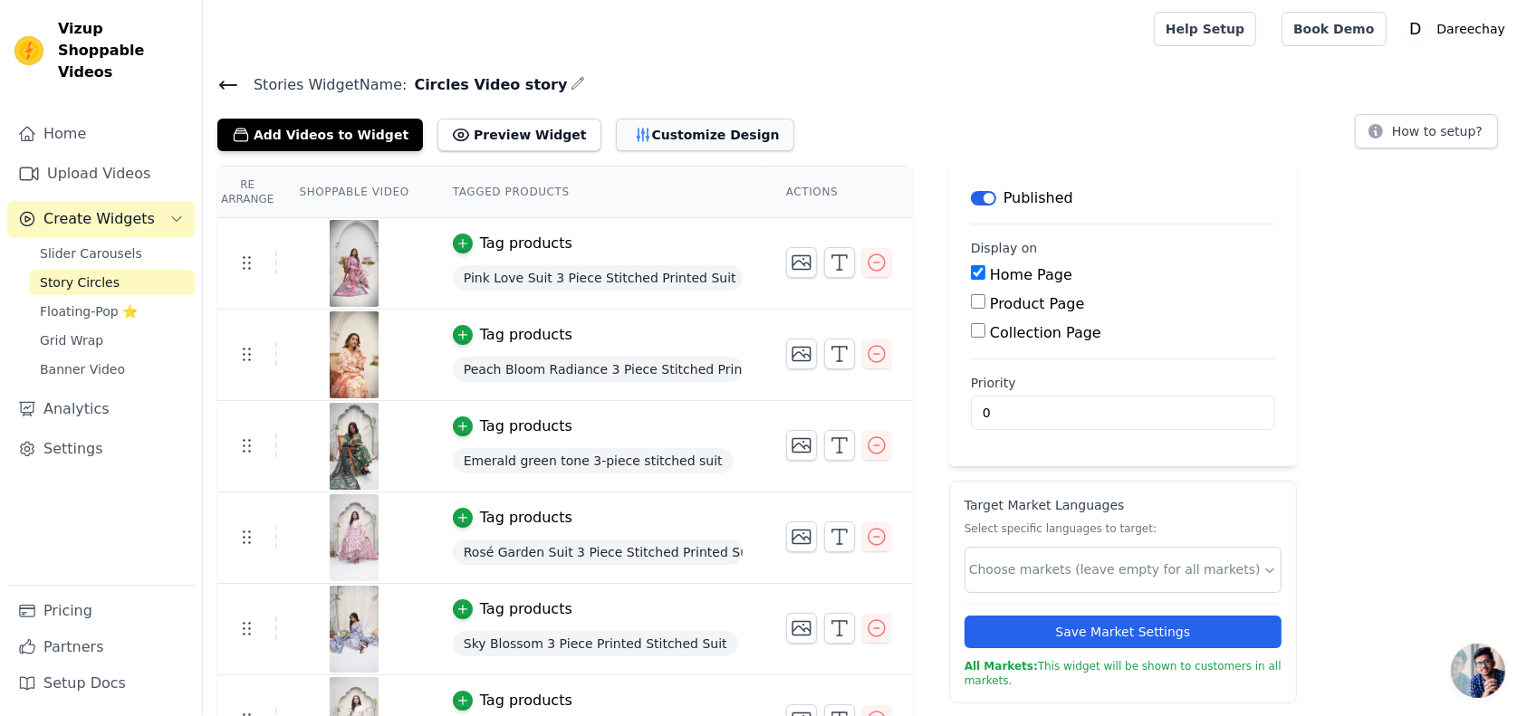
click at [652, 127] on button "Customize Design" at bounding box center [705, 135] width 178 height 33
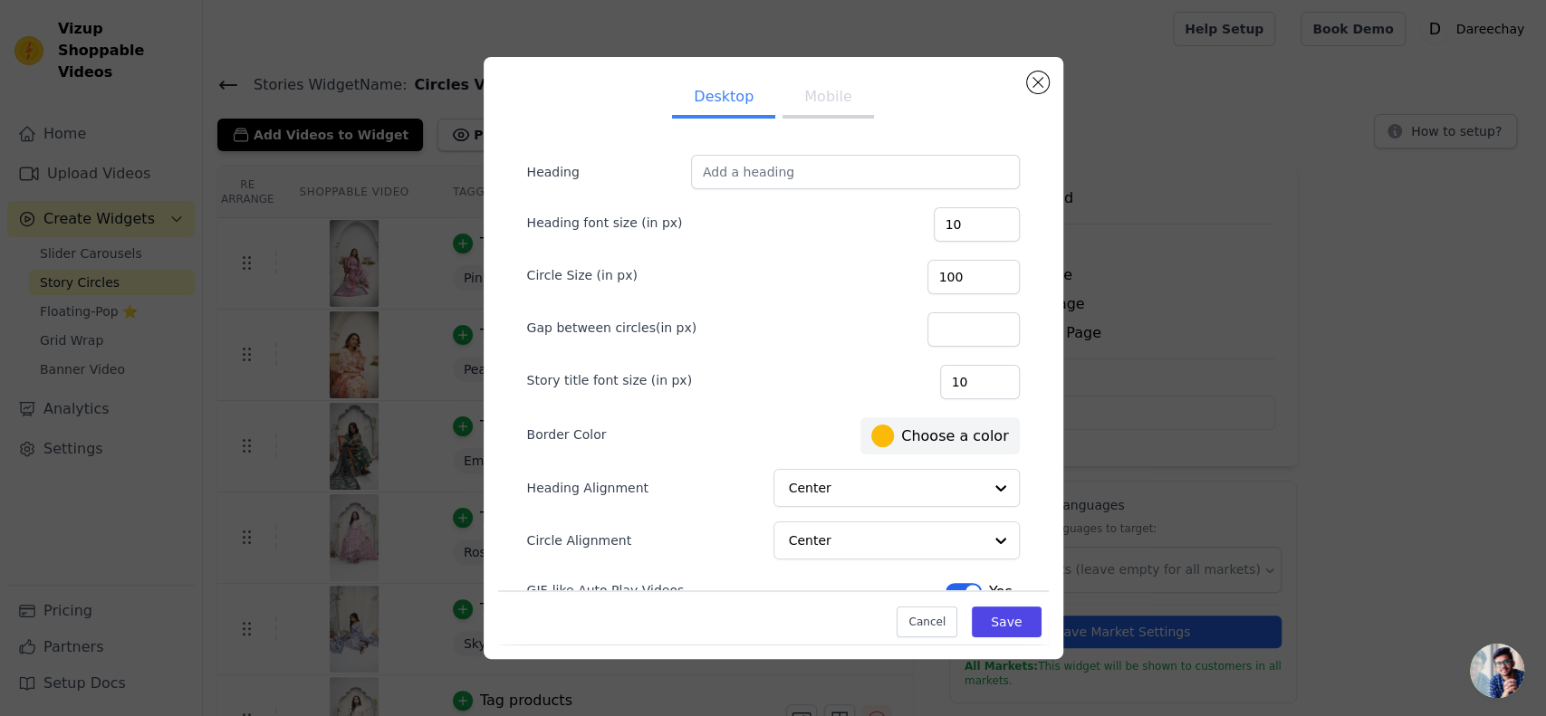
click at [833, 119] on ul "Desktop Mobile" at bounding box center [773, 99] width 551 height 54
click at [835, 104] on button "Mobile" at bounding box center [827, 99] width 91 height 40
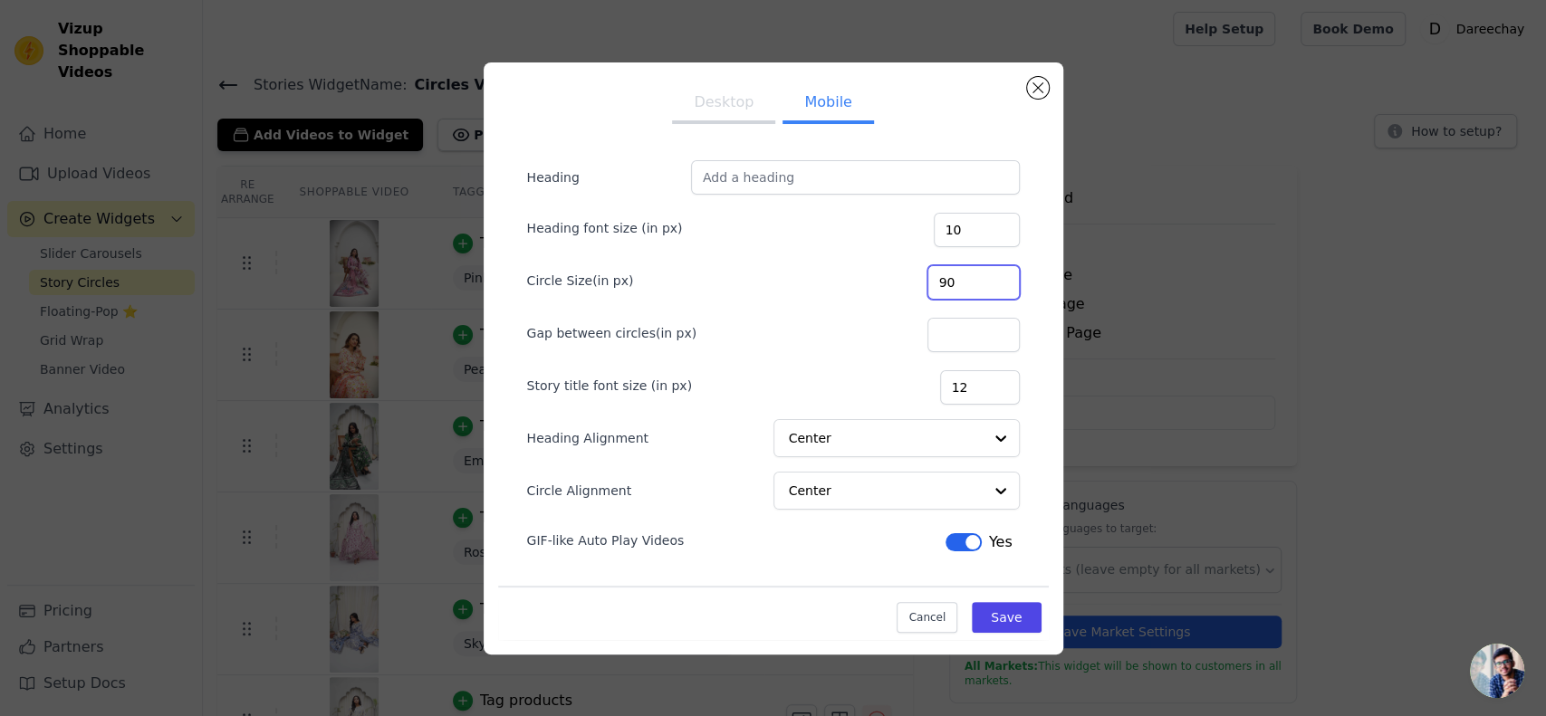
click at [949, 277] on input "90" at bounding box center [973, 282] width 92 height 34
type input "80"
click at [1010, 611] on button "Save" at bounding box center [1006, 617] width 69 height 31
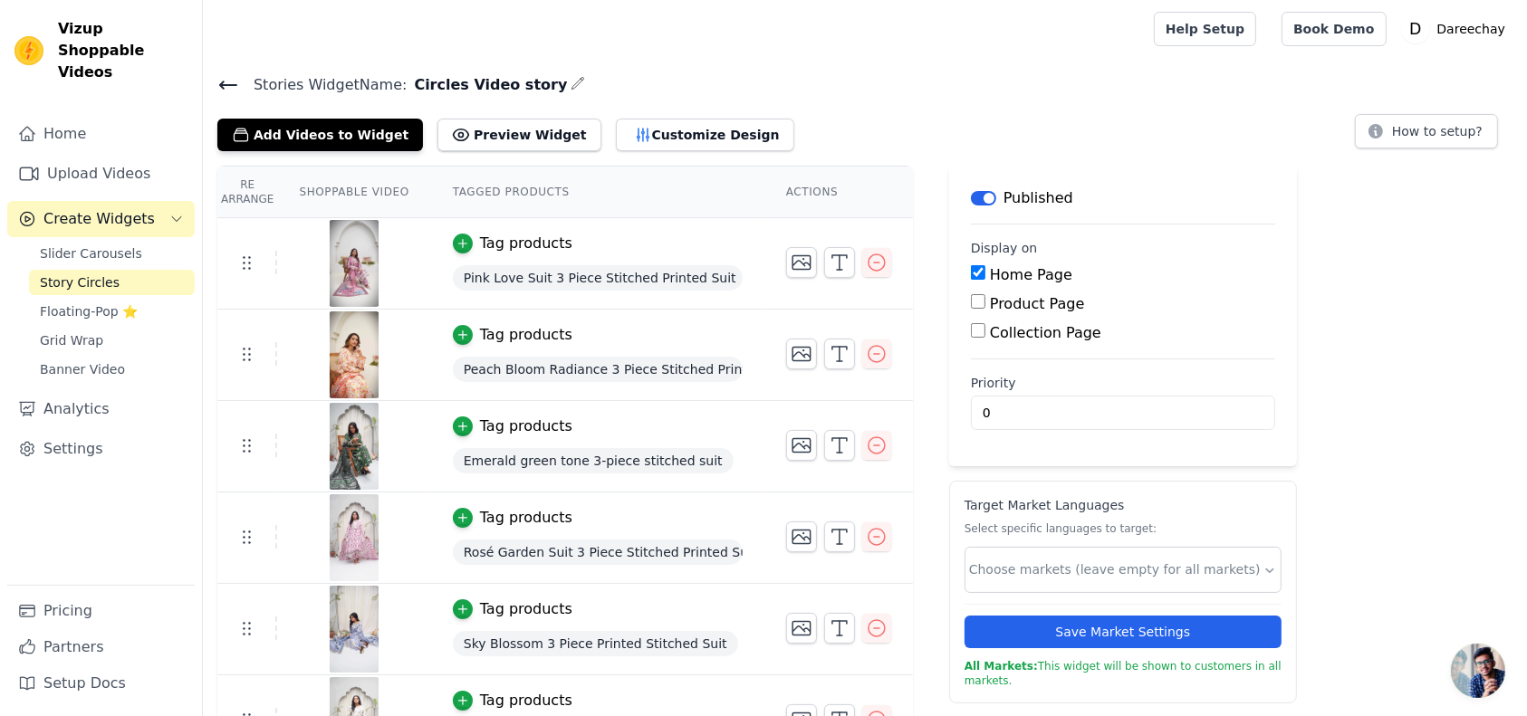
click at [1010, 611] on div "Save Market Settings" at bounding box center [1122, 626] width 317 height 44
click at [637, 132] on button "Customize Design" at bounding box center [705, 135] width 178 height 33
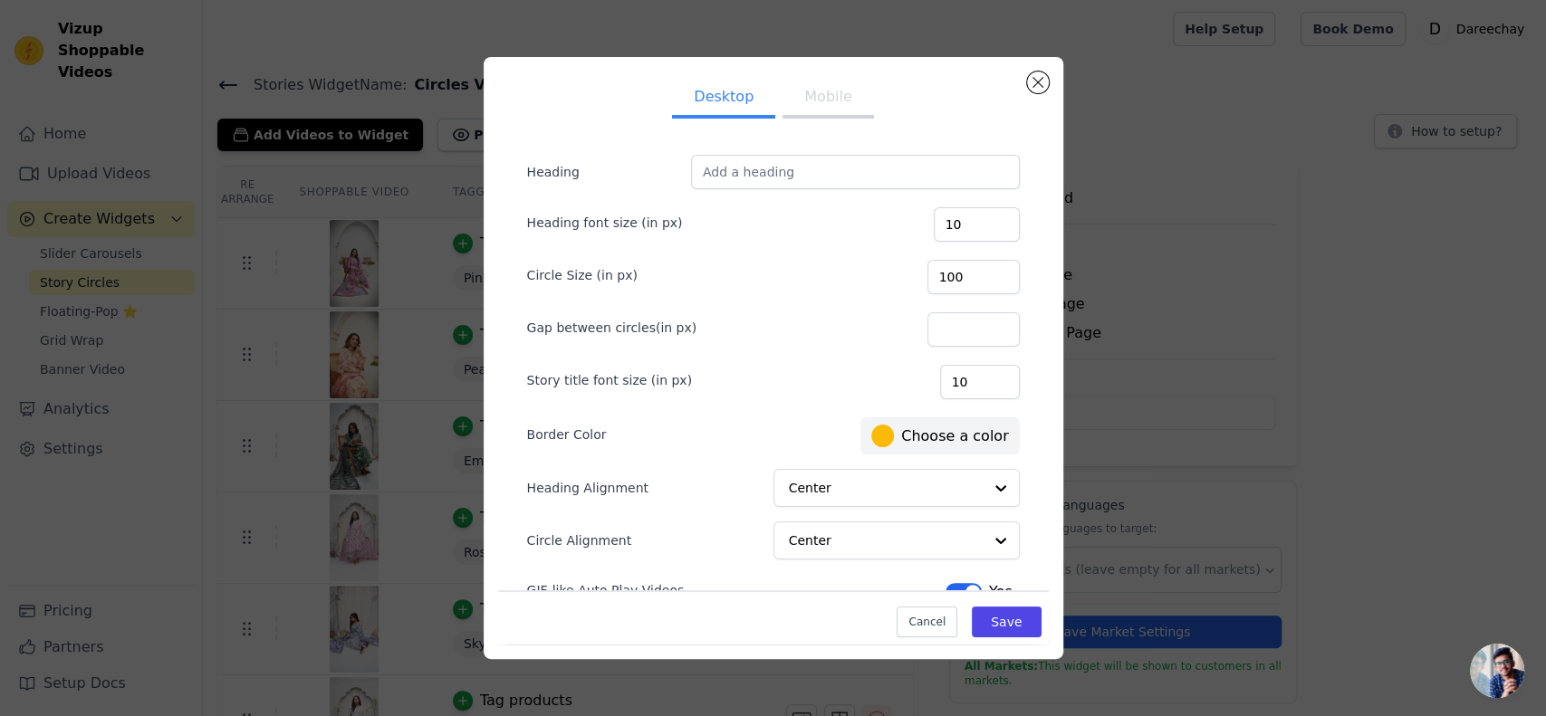
click at [820, 97] on button "Mobile" at bounding box center [827, 99] width 91 height 40
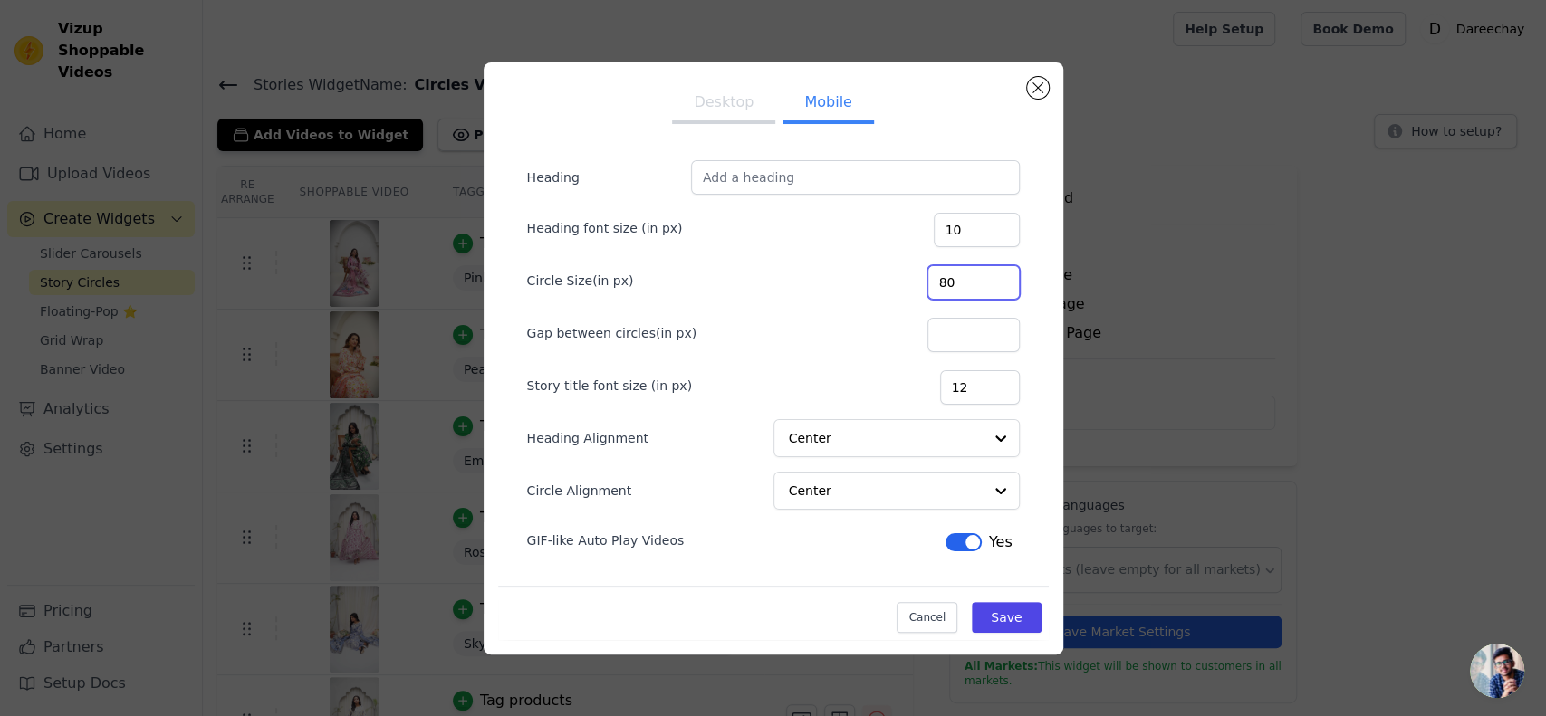
click at [998, 283] on input "80" at bounding box center [973, 282] width 92 height 34
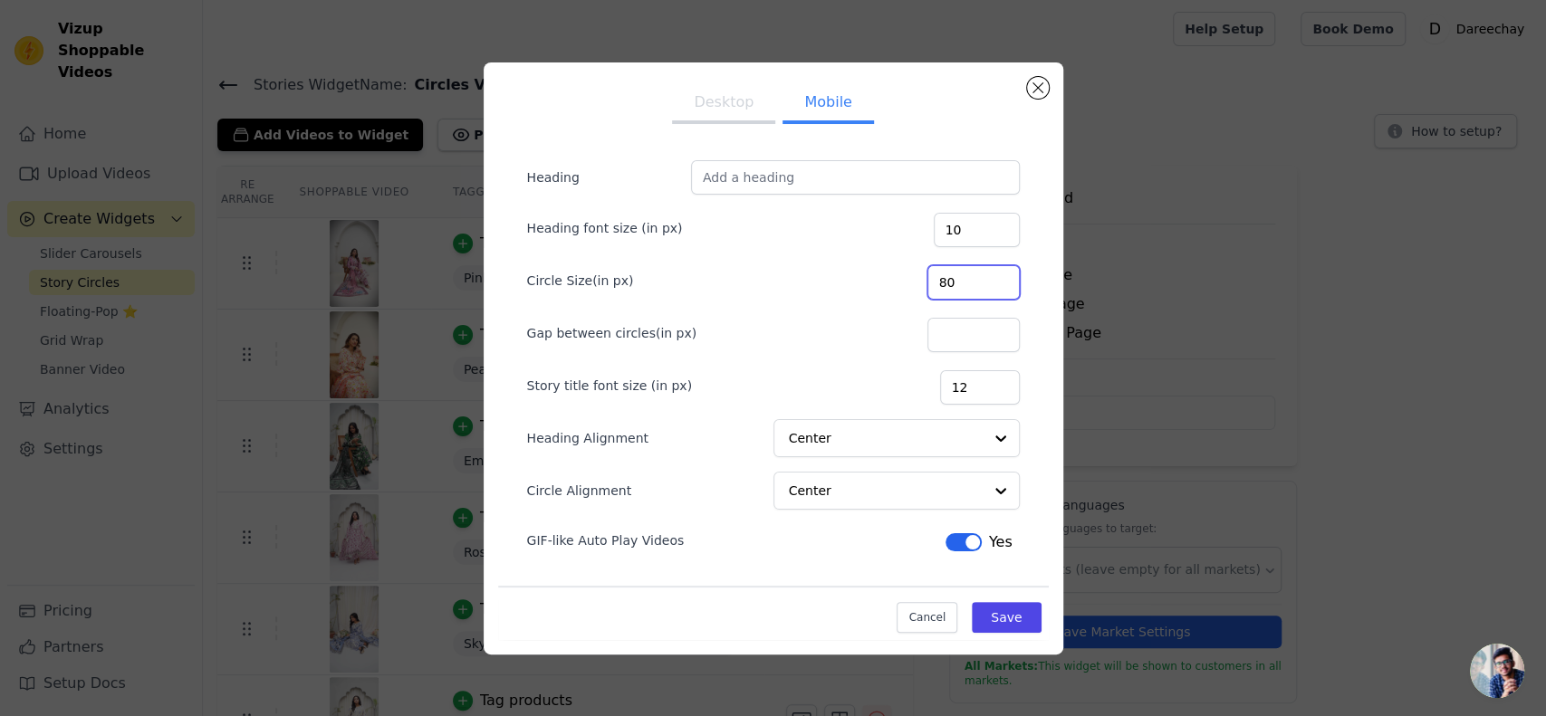
click at [998, 283] on input "80" at bounding box center [973, 282] width 92 height 34
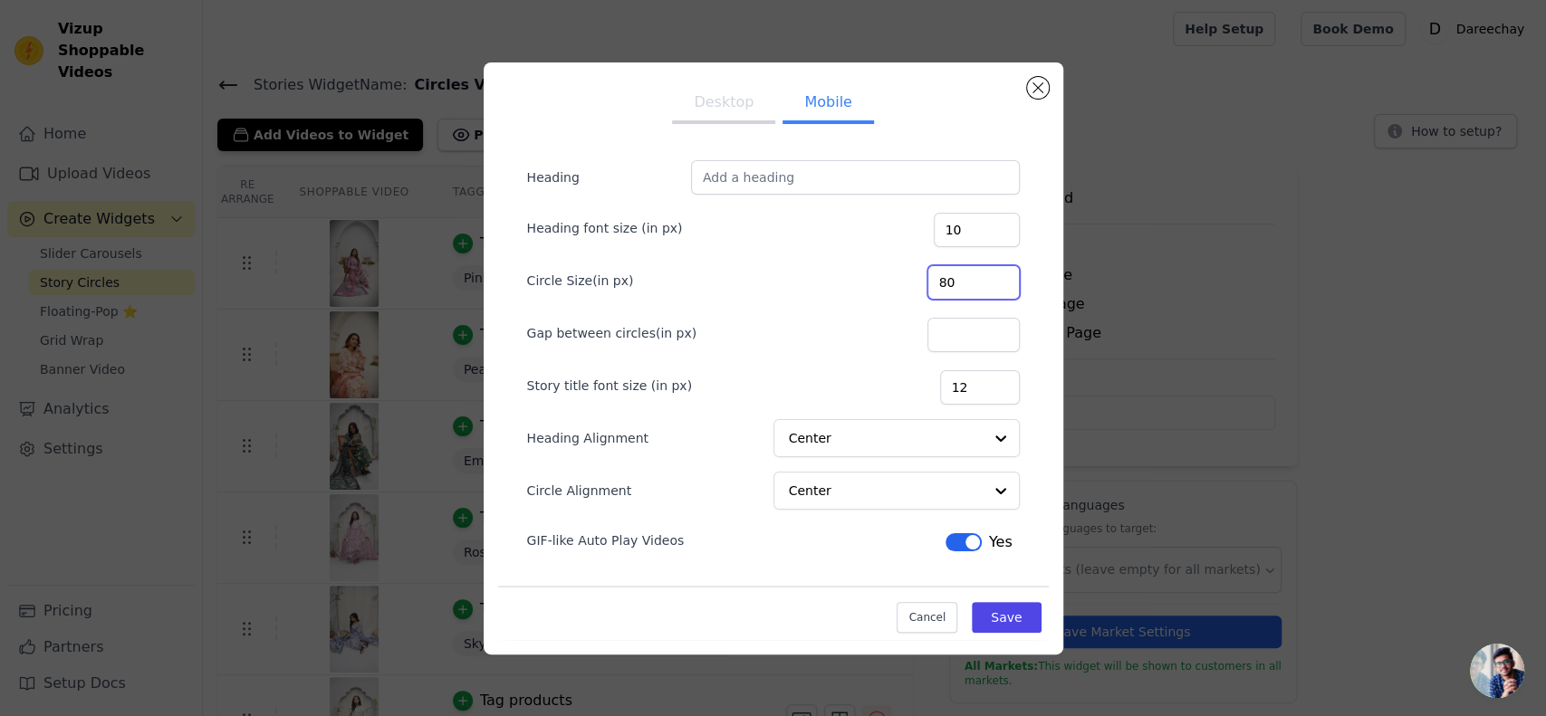
click at [998, 285] on input "80" at bounding box center [973, 282] width 92 height 34
type input "70"
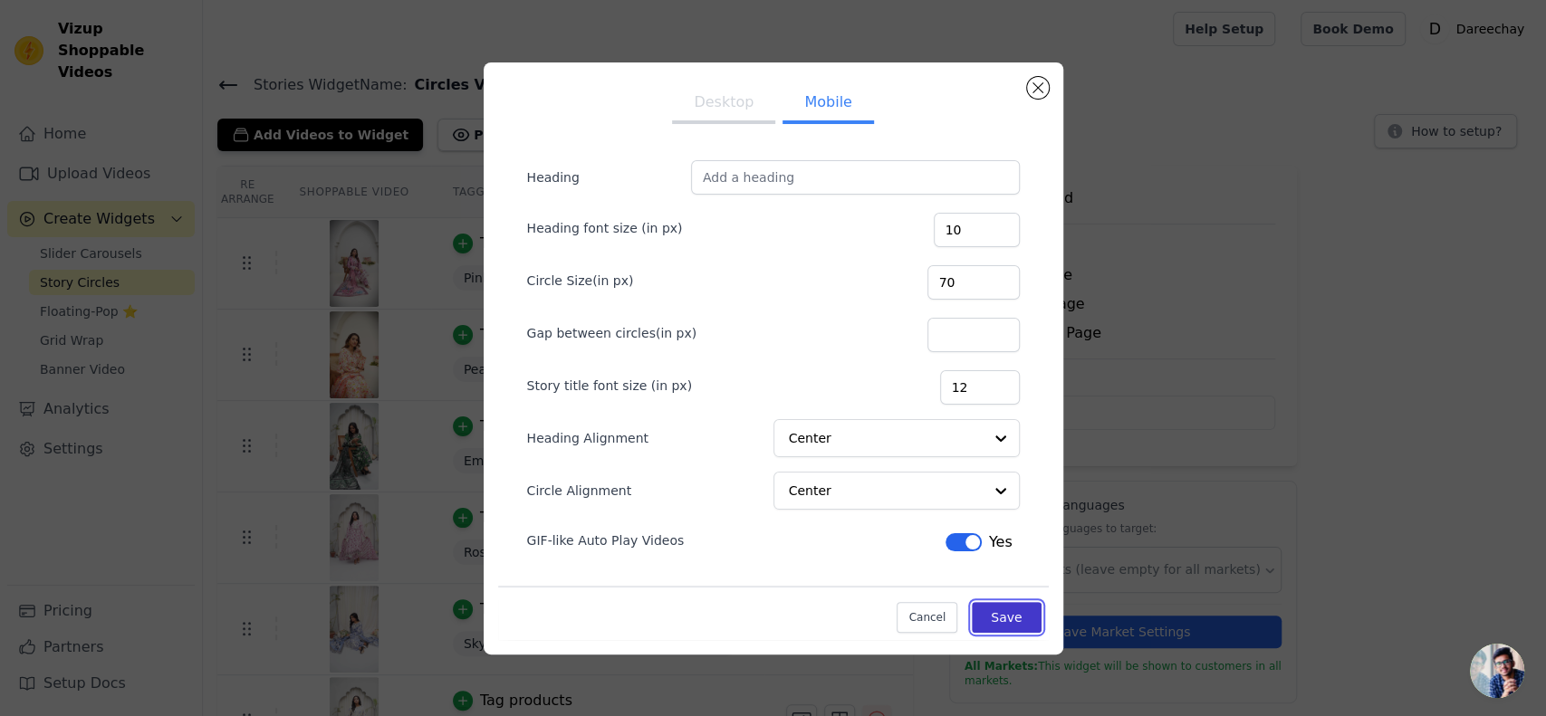
click at [988, 622] on button "Save" at bounding box center [1006, 617] width 69 height 31
